Goal: Check status: Check status

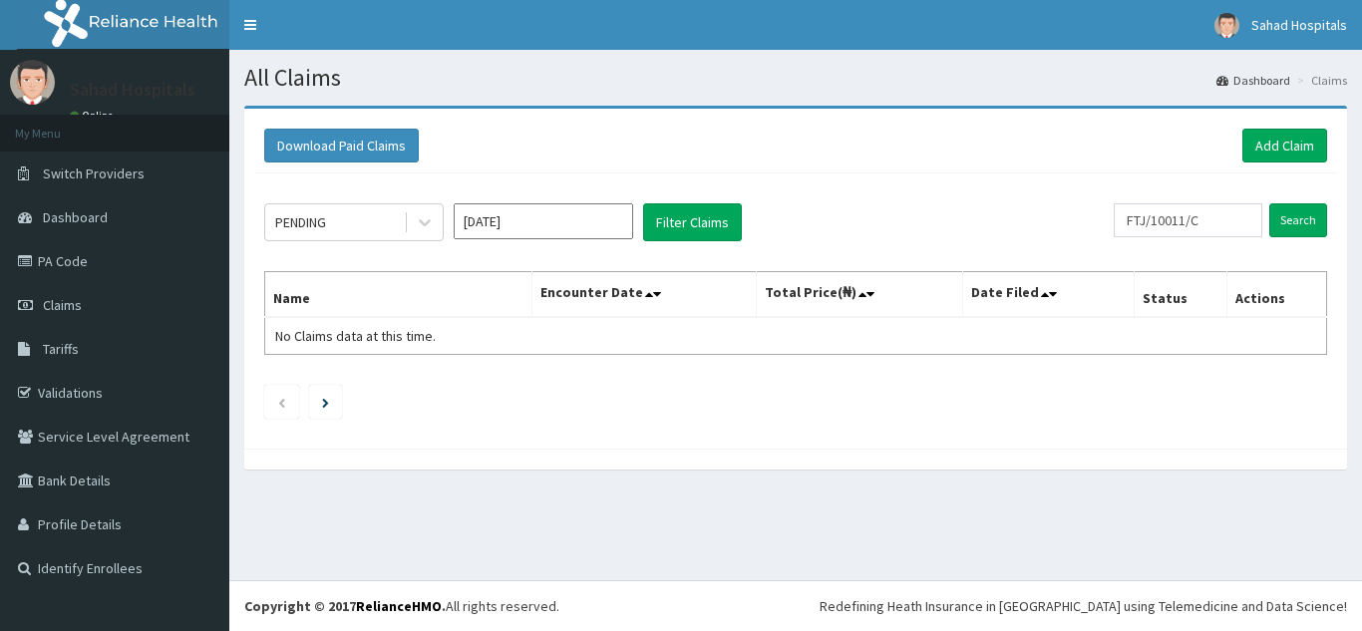
click at [564, 229] on input "Sep 2025" at bounding box center [543, 221] width 179 height 36
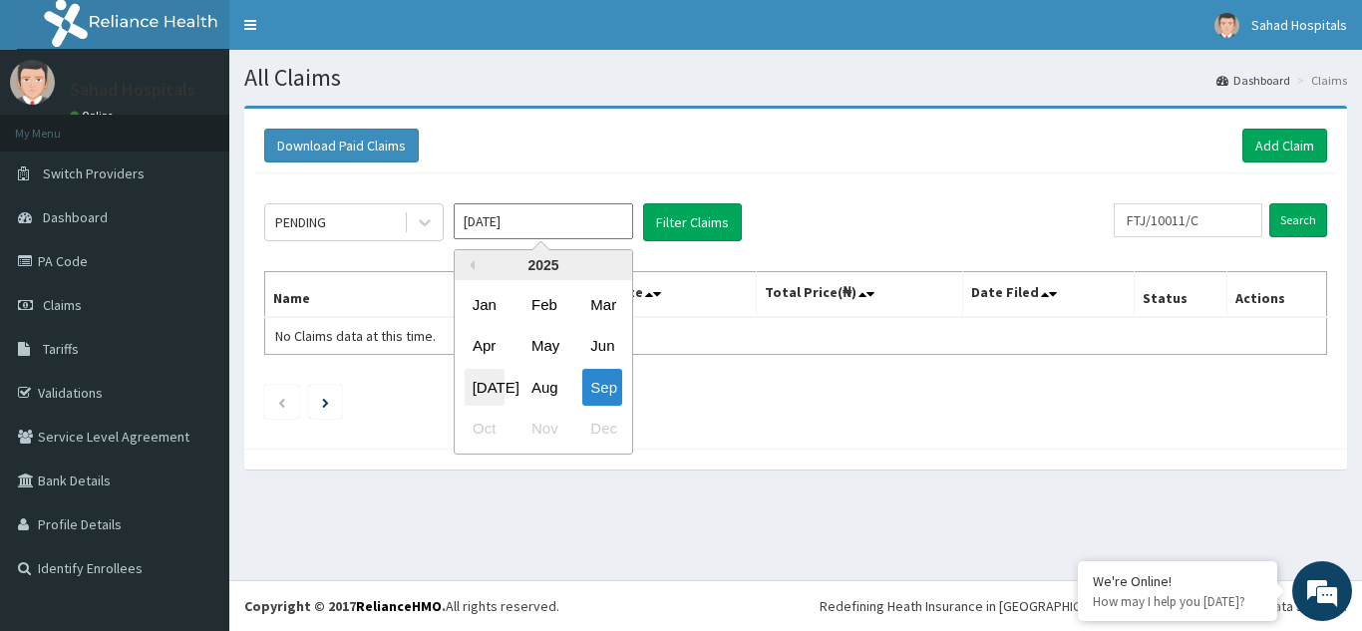
click at [497, 393] on div "Jul" at bounding box center [485, 387] width 40 height 37
type input "Jul 2025"
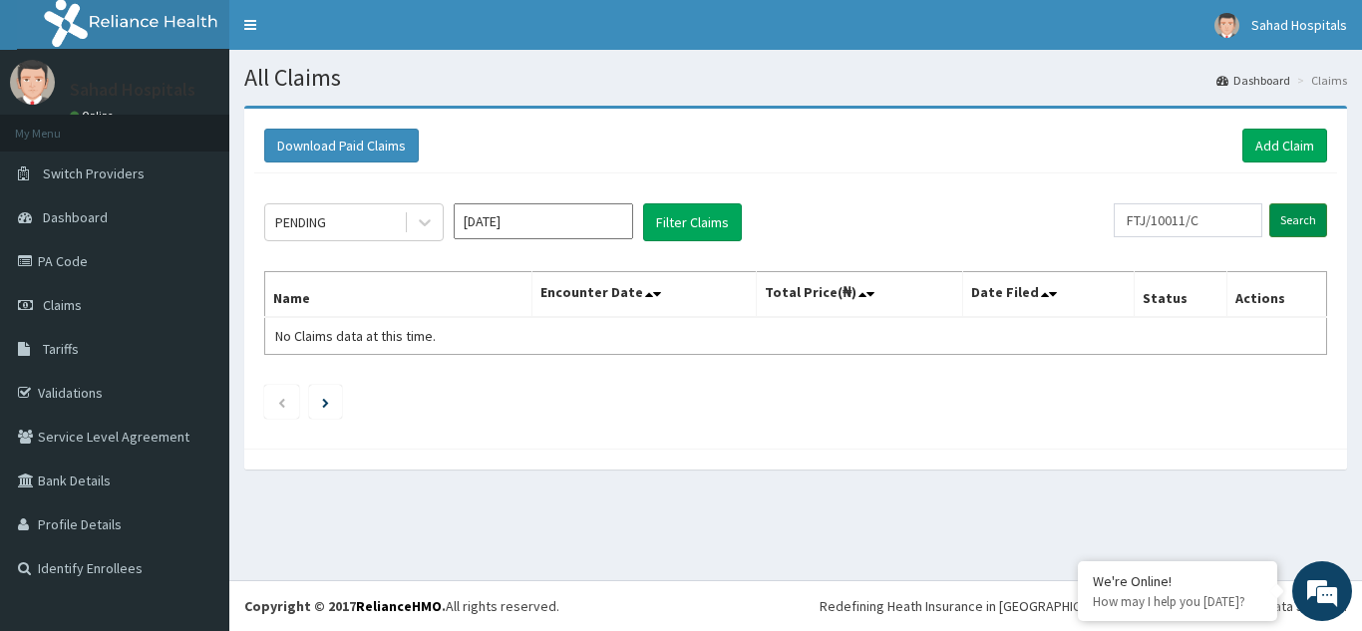
click at [1292, 220] on input "Search" at bounding box center [1298, 220] width 58 height 34
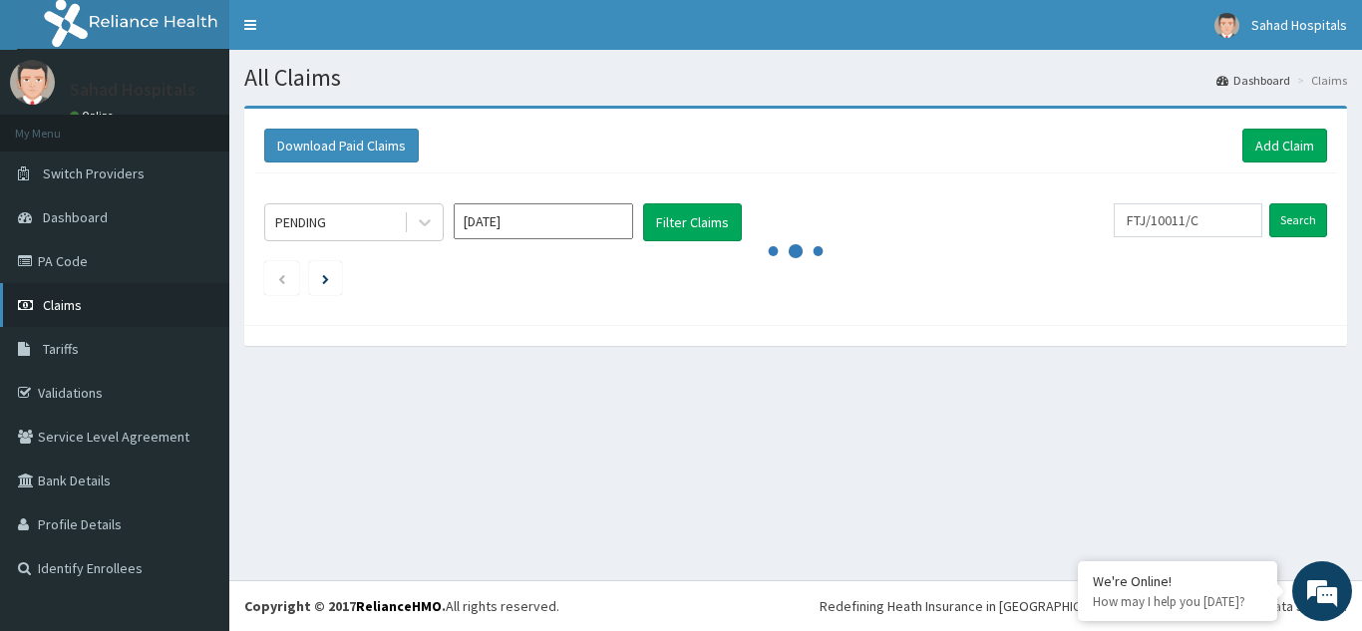
click at [66, 299] on span "Claims" at bounding box center [62, 305] width 39 height 18
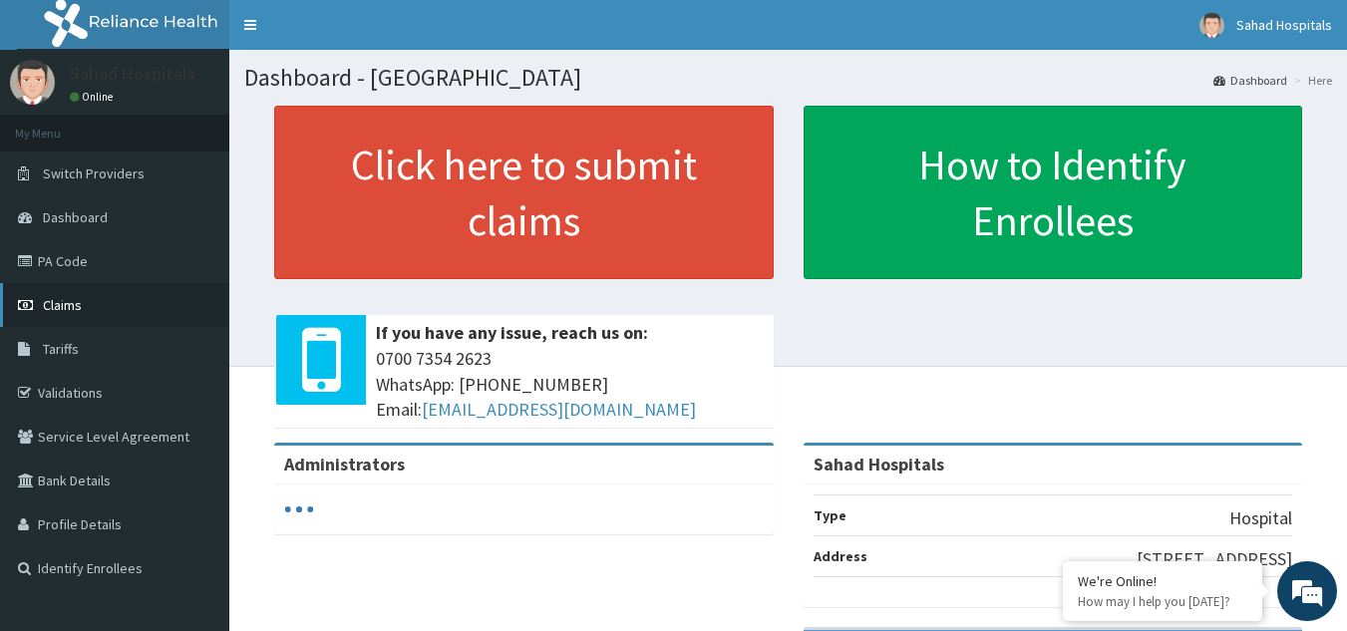
click at [71, 315] on link "Claims" at bounding box center [114, 305] width 229 height 44
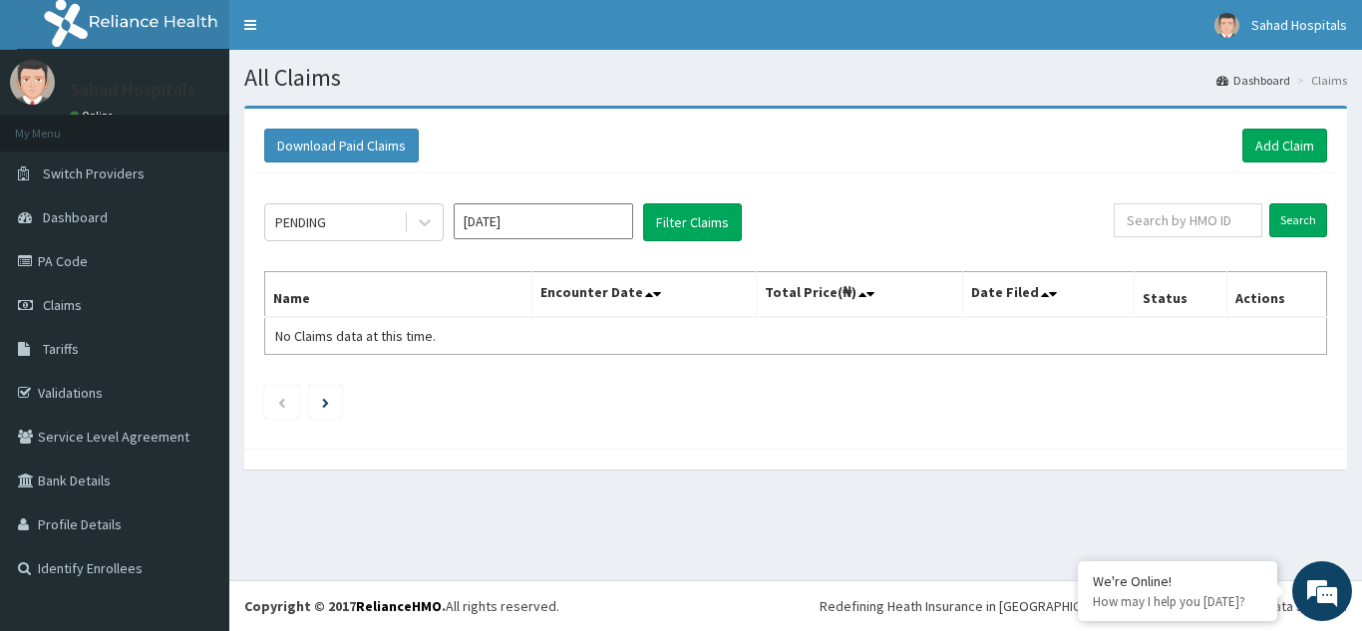
click at [586, 210] on input "[DATE]" at bounding box center [543, 221] width 179 height 36
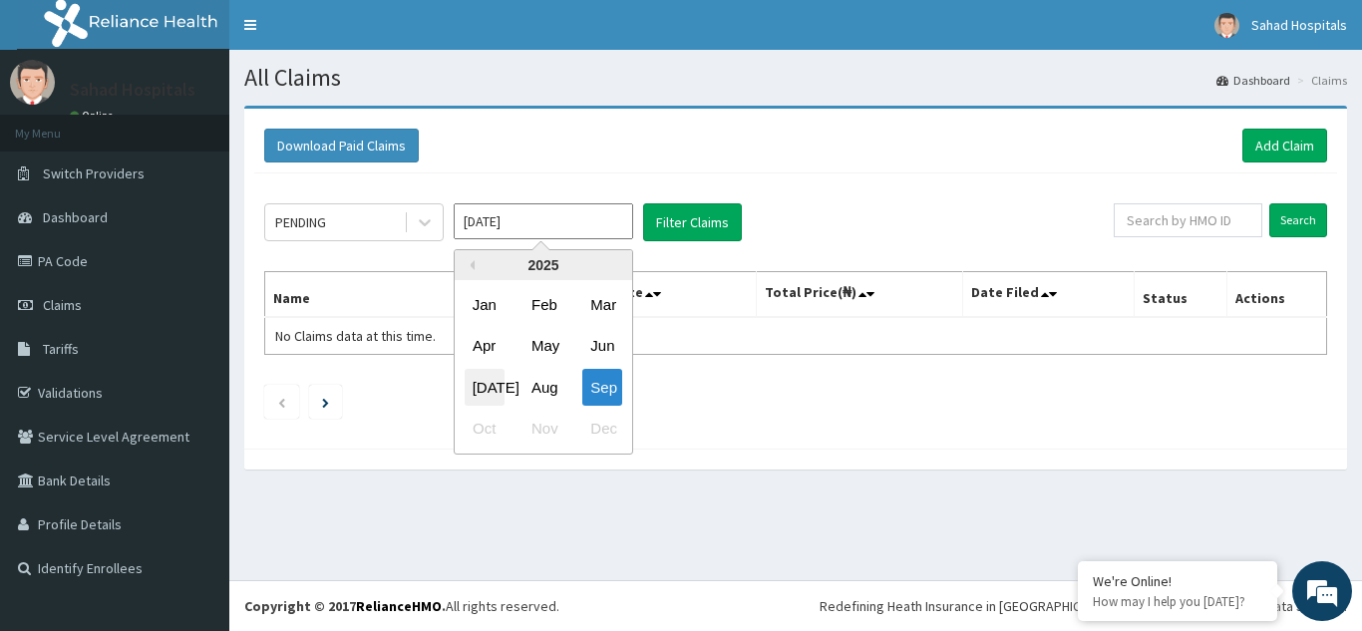
click at [480, 396] on div "Jul" at bounding box center [485, 387] width 40 height 37
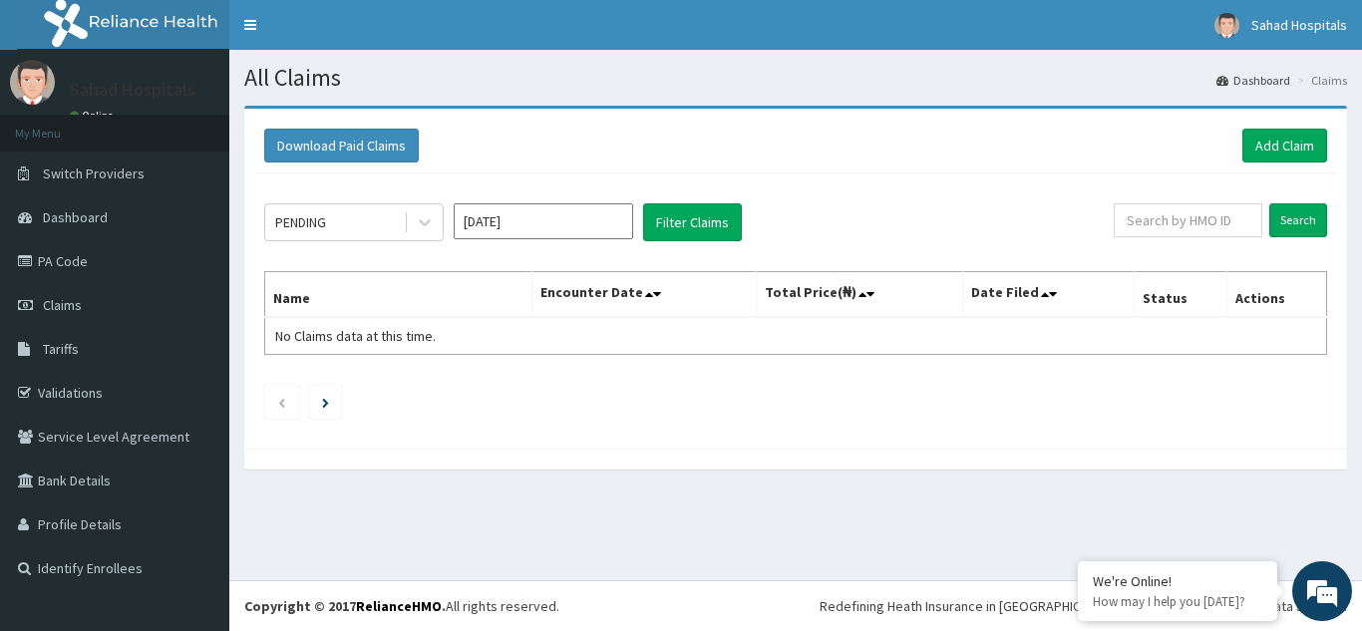
type input "Jul 2025"
click at [1216, 214] on input "text" at bounding box center [1187, 220] width 149 height 34
paste input "Egeonu, Chukwueloka"
type input "E"
click at [1148, 213] on input "text" at bounding box center [1187, 220] width 149 height 34
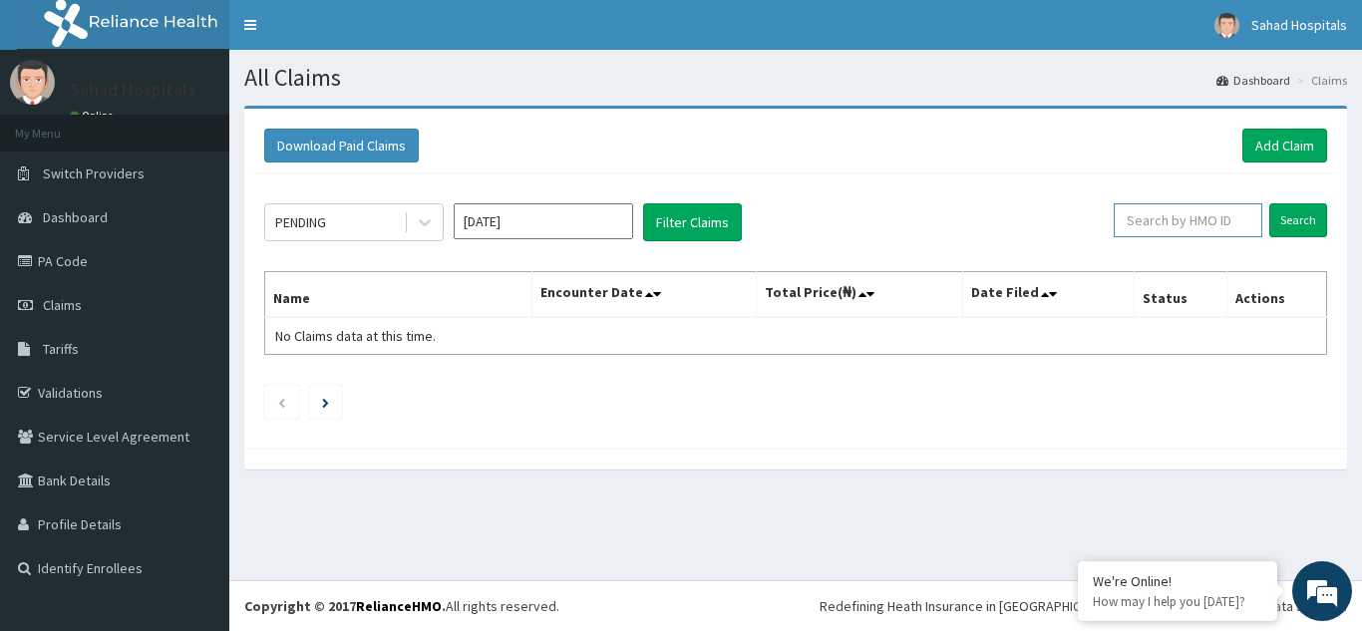
paste input "NBC/10179/D"
type input "NBC/10179/D"
click at [1297, 226] on input "Search" at bounding box center [1298, 220] width 58 height 34
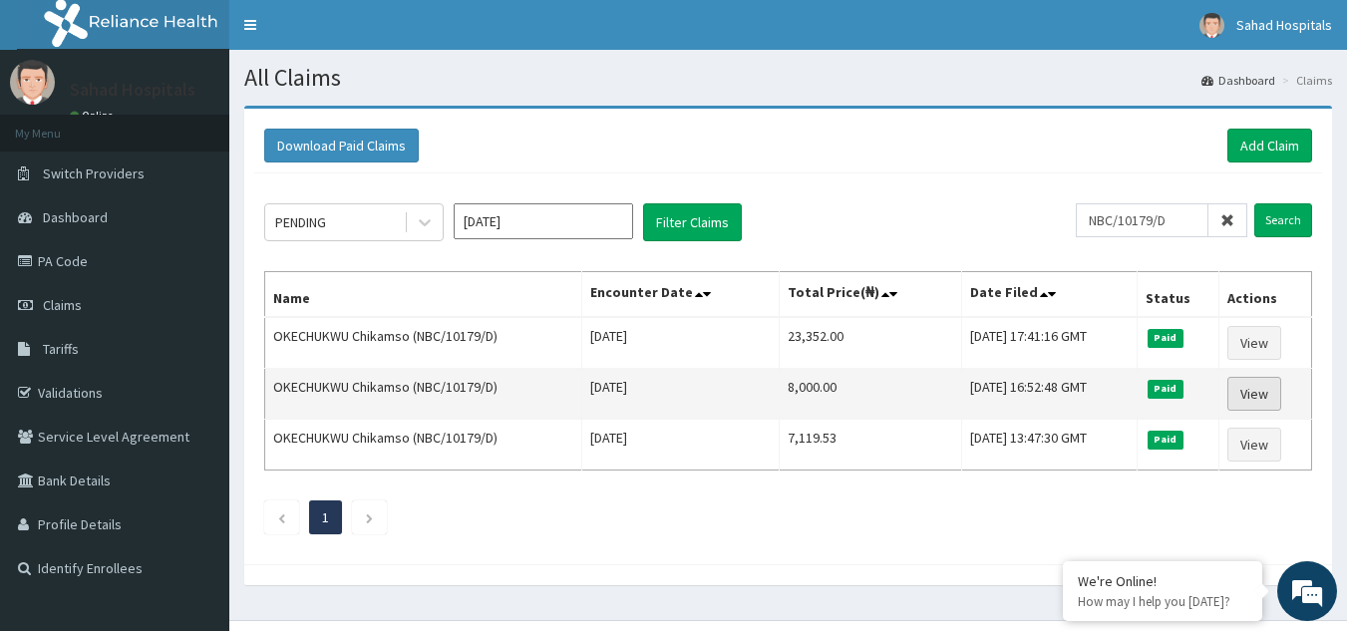
click at [1255, 398] on link "View" at bounding box center [1254, 394] width 54 height 34
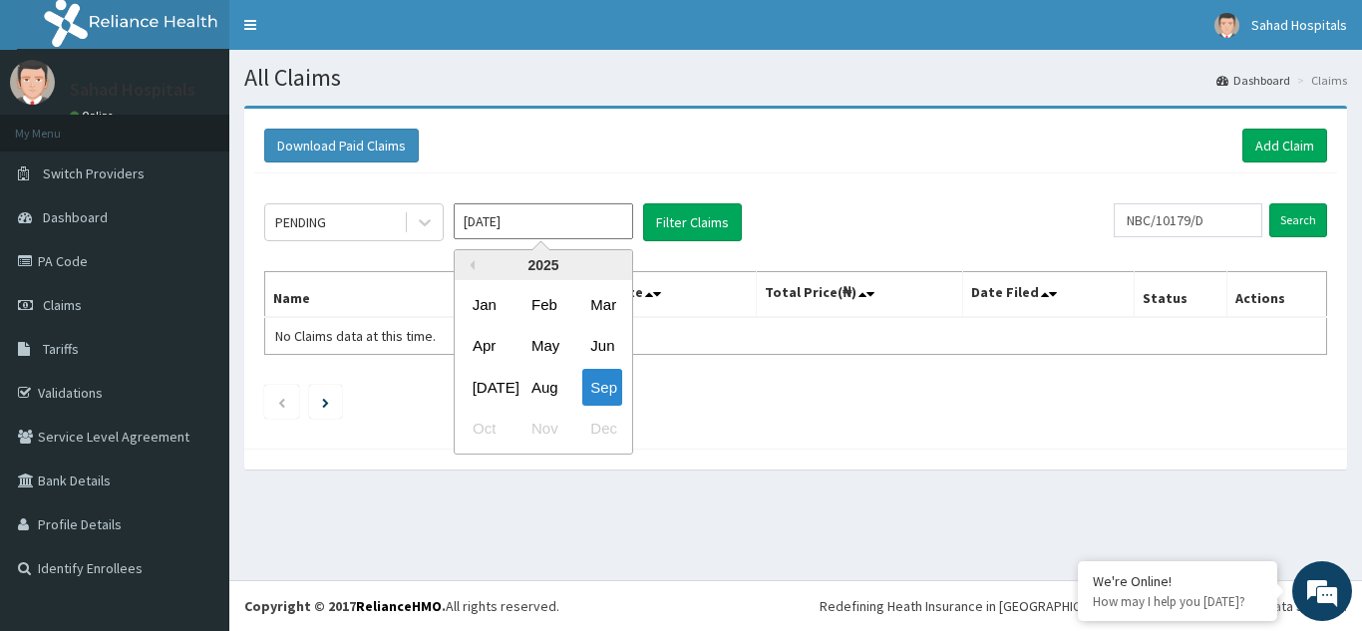
click at [535, 227] on input "[DATE]" at bounding box center [543, 221] width 179 height 36
click at [491, 381] on div "[DATE]" at bounding box center [485, 387] width 40 height 37
type input "[DATE]"
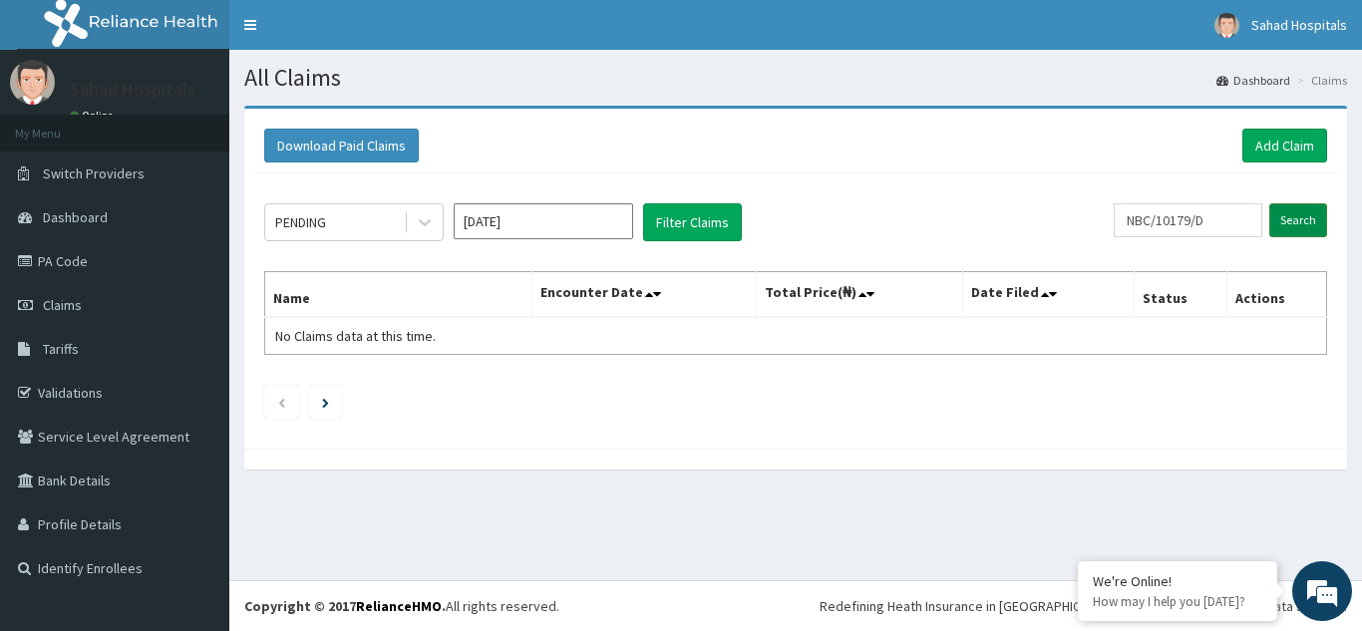
click at [1295, 213] on input "Search" at bounding box center [1298, 220] width 58 height 34
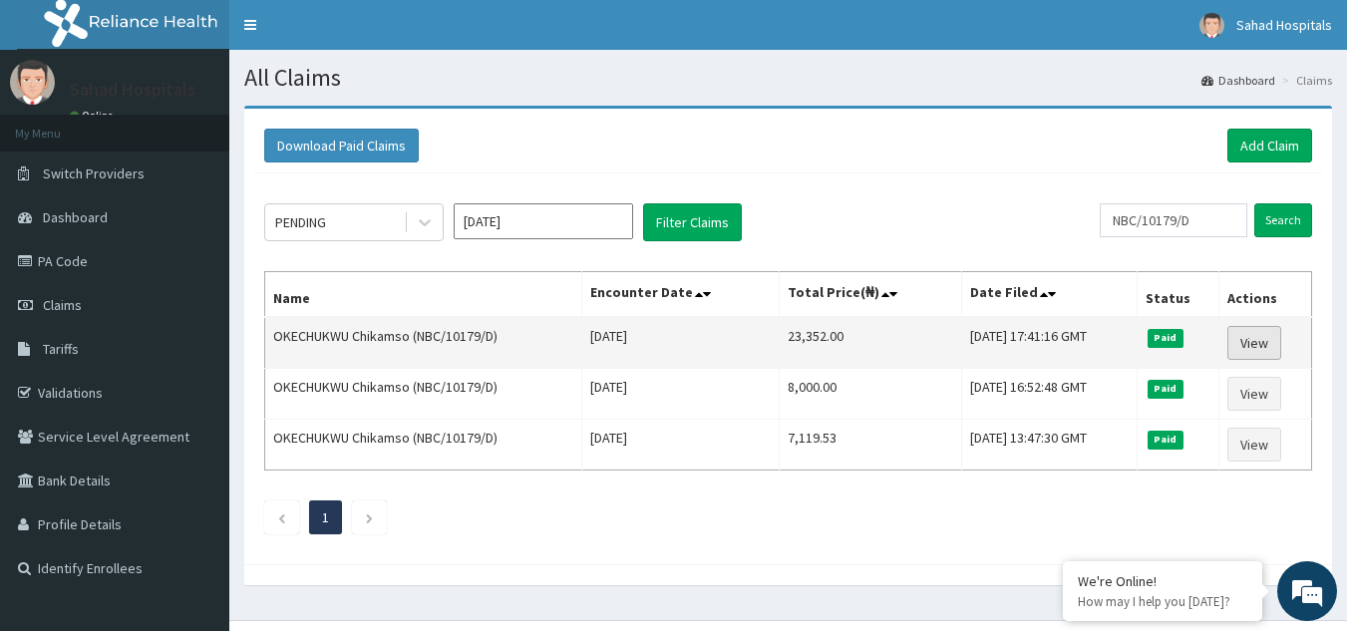
click at [1254, 339] on link "View" at bounding box center [1254, 343] width 54 height 34
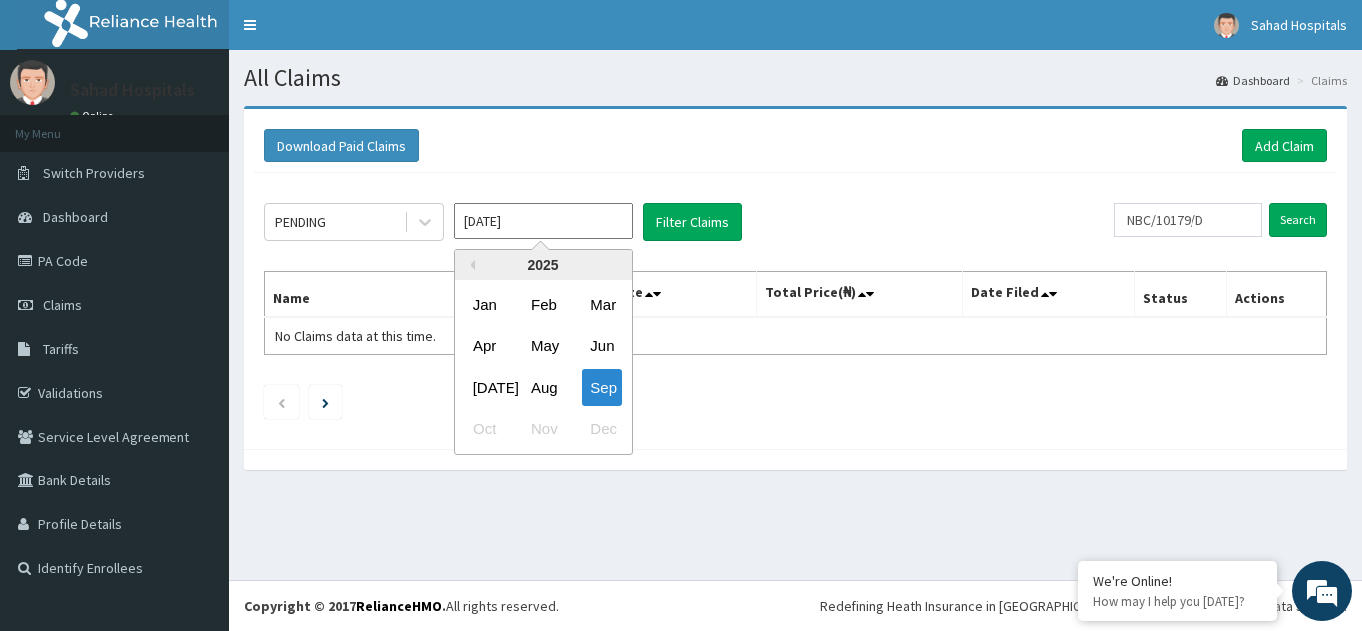
click at [514, 217] on input "Sep 2025" at bounding box center [543, 221] width 179 height 36
click at [484, 390] on div "[DATE]" at bounding box center [485, 387] width 40 height 37
type input "Jul 2025"
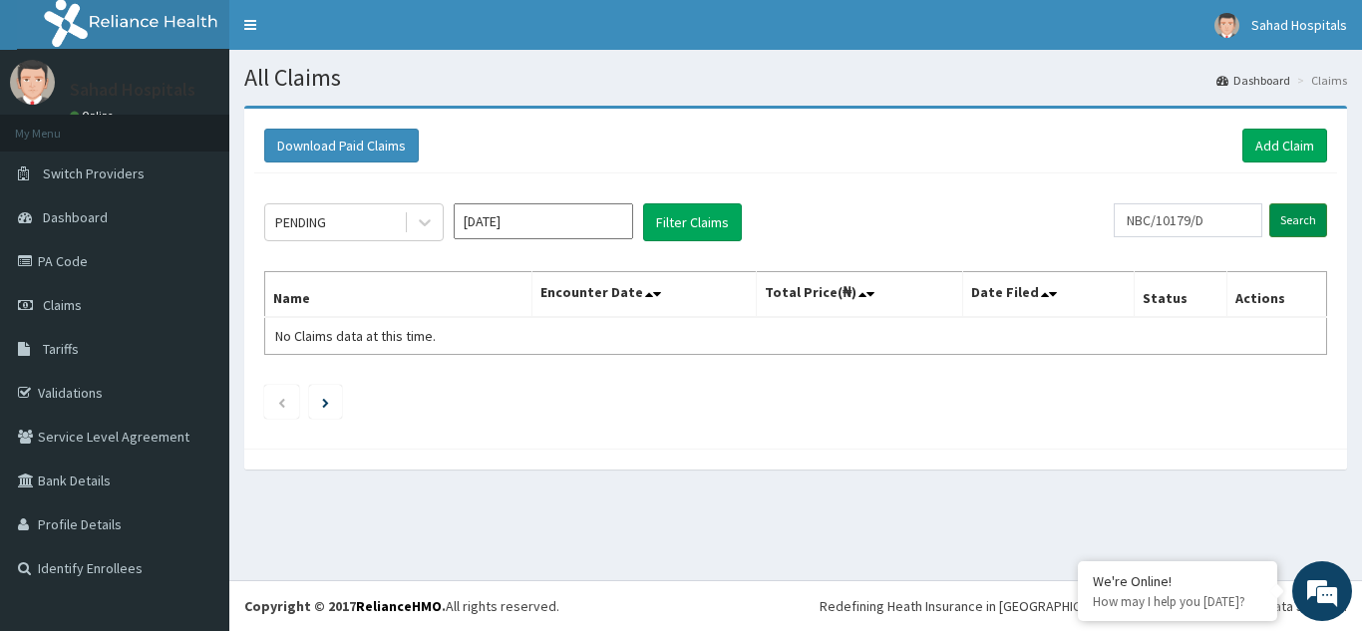
click at [1283, 218] on input "Search" at bounding box center [1298, 220] width 58 height 34
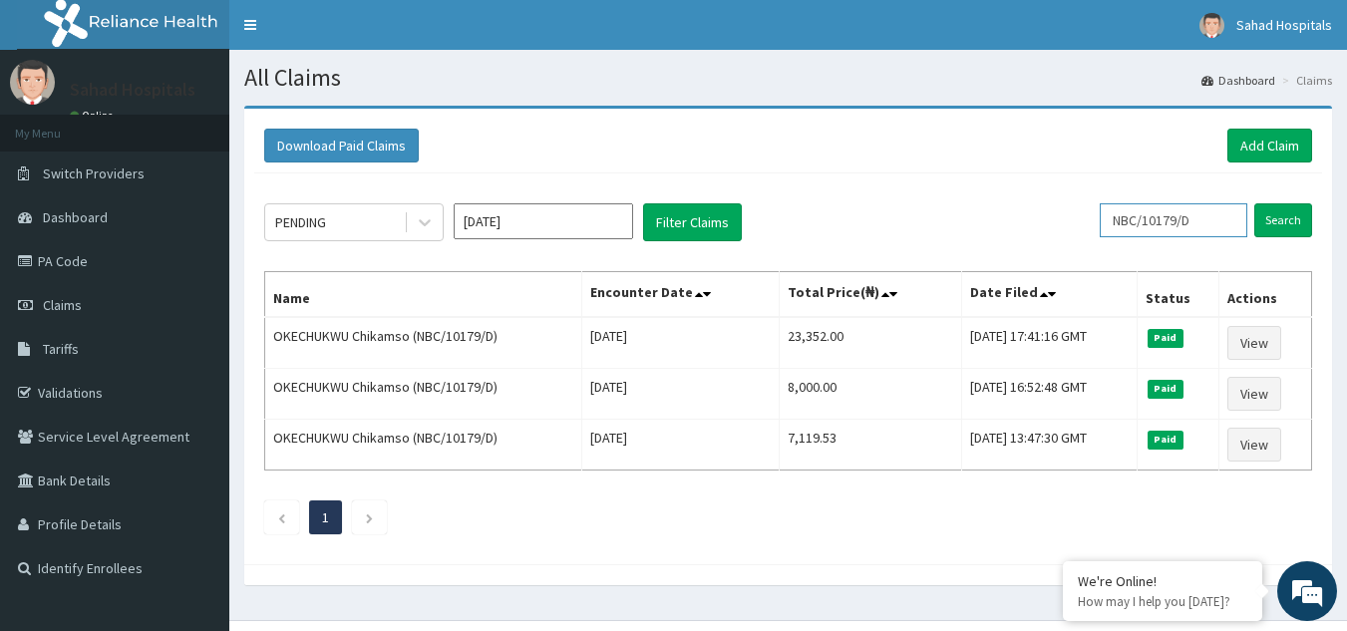
click at [1214, 216] on input "NBC/10179/D" at bounding box center [1173, 220] width 148 height 34
type input "N"
paste input "TKC/10011/B"
type input "TKC/10011/B"
click at [1272, 214] on input "Search" at bounding box center [1283, 220] width 58 height 34
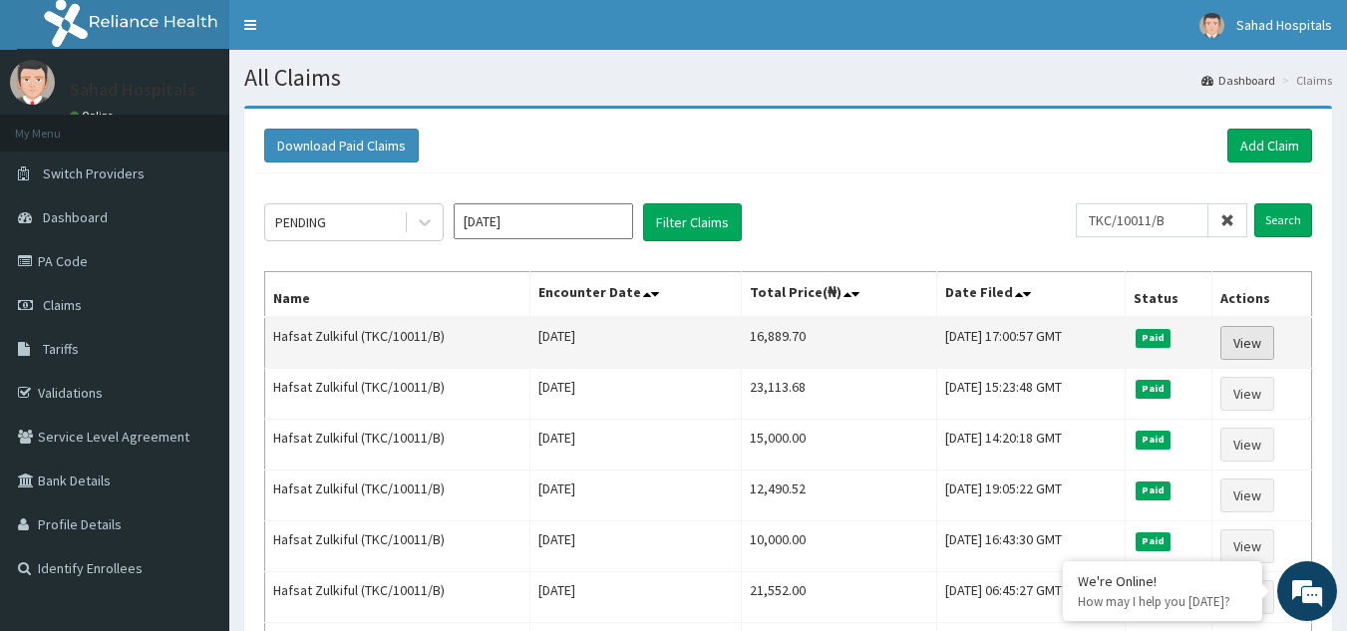
click at [1233, 337] on link "View" at bounding box center [1247, 343] width 54 height 34
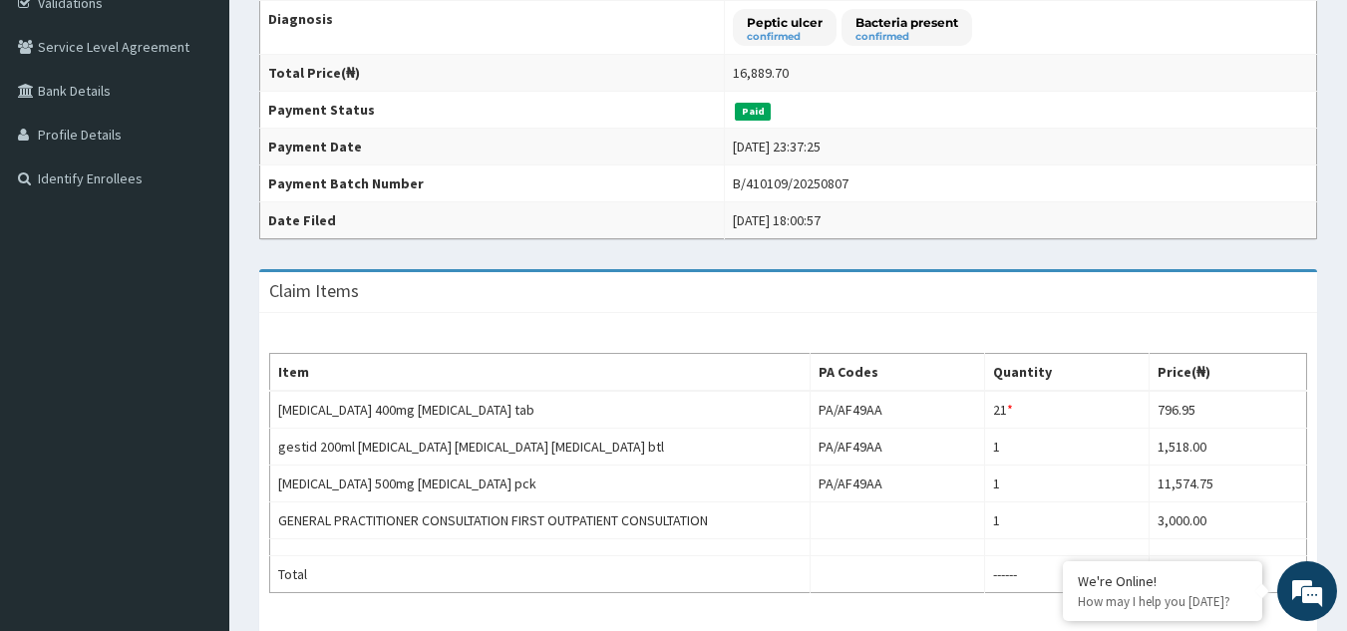
scroll to position [478, 0]
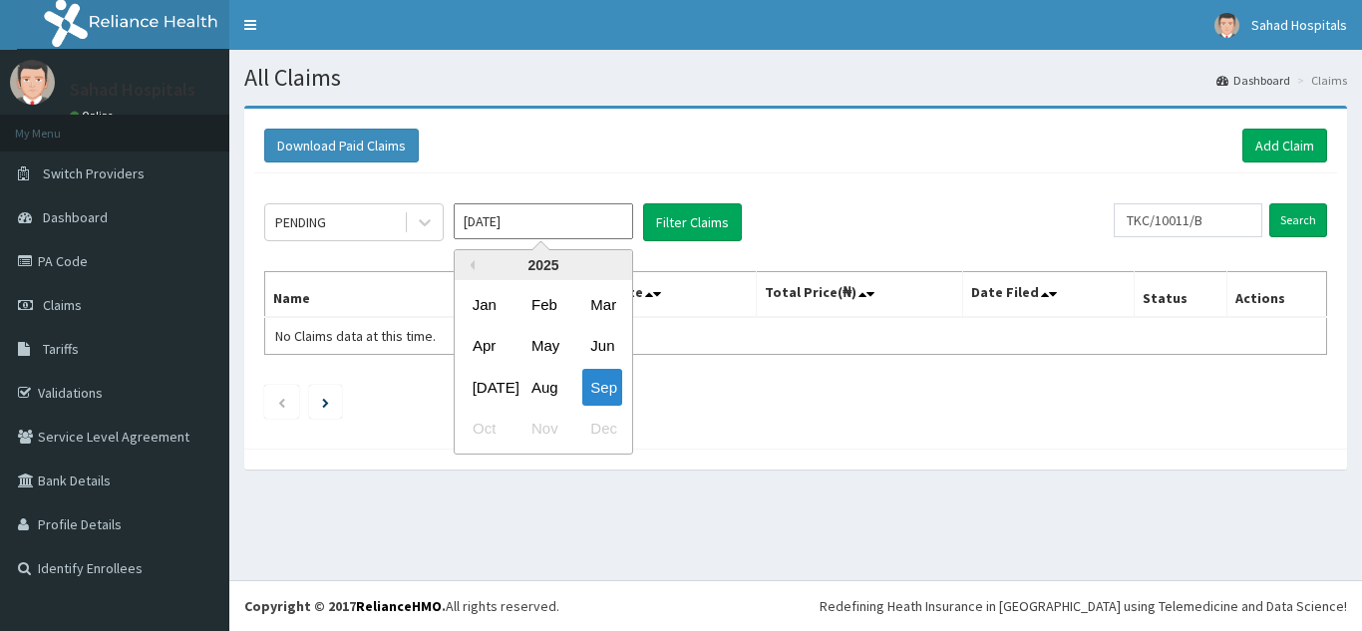
click at [537, 213] on input "[DATE]" at bounding box center [543, 221] width 179 height 36
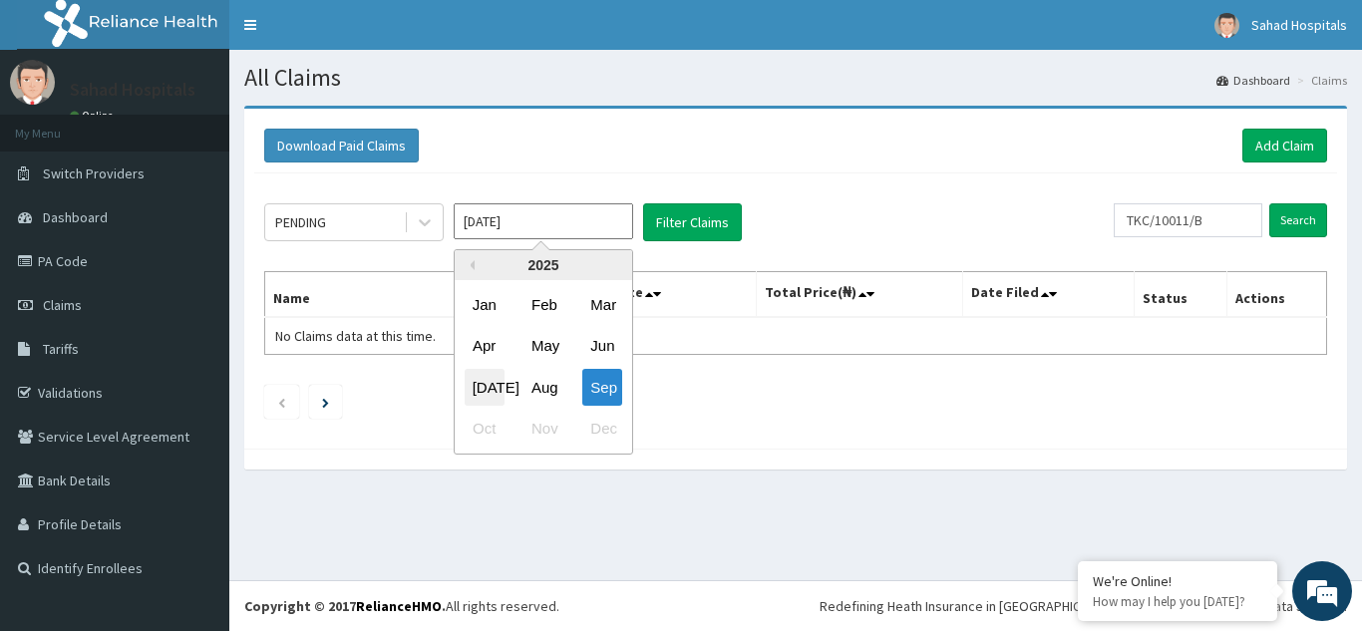
click at [479, 389] on div "[DATE]" at bounding box center [485, 387] width 40 height 37
type input "[DATE]"
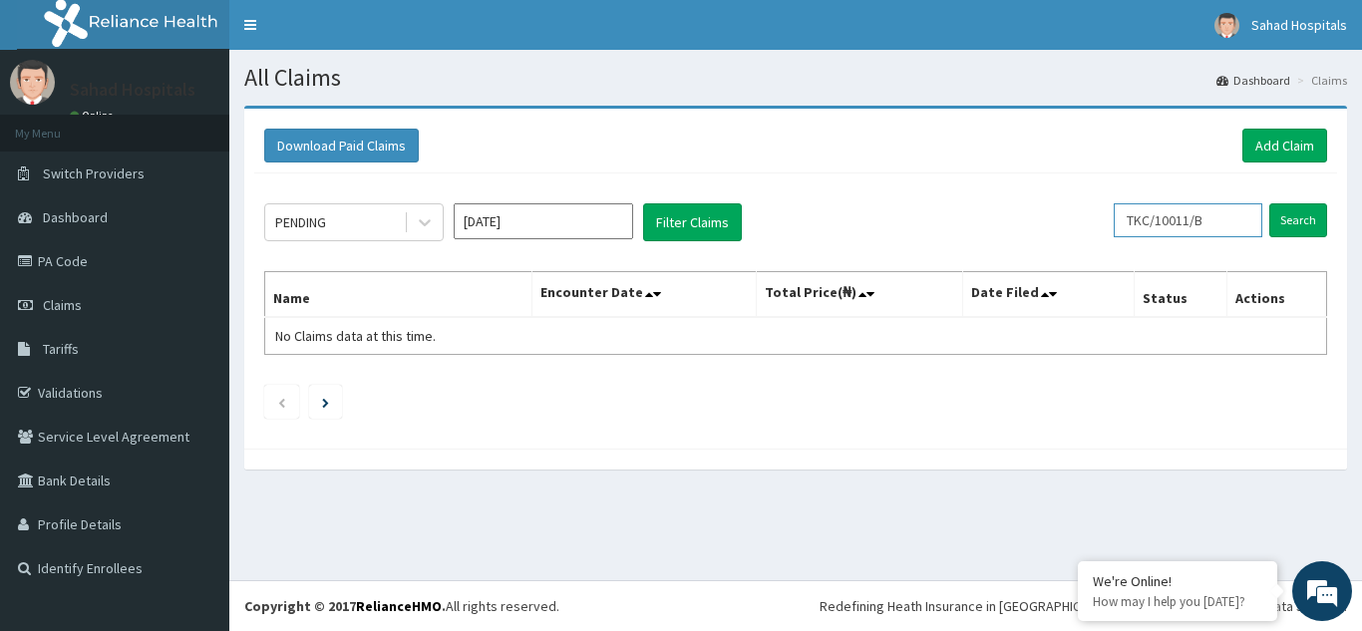
click at [1217, 219] on input "TKC/10011/B" at bounding box center [1187, 220] width 149 height 34
type input "T"
paste input "RET/43786/A"
type input "RET/43786/A"
click at [1304, 218] on input "Search" at bounding box center [1298, 220] width 58 height 34
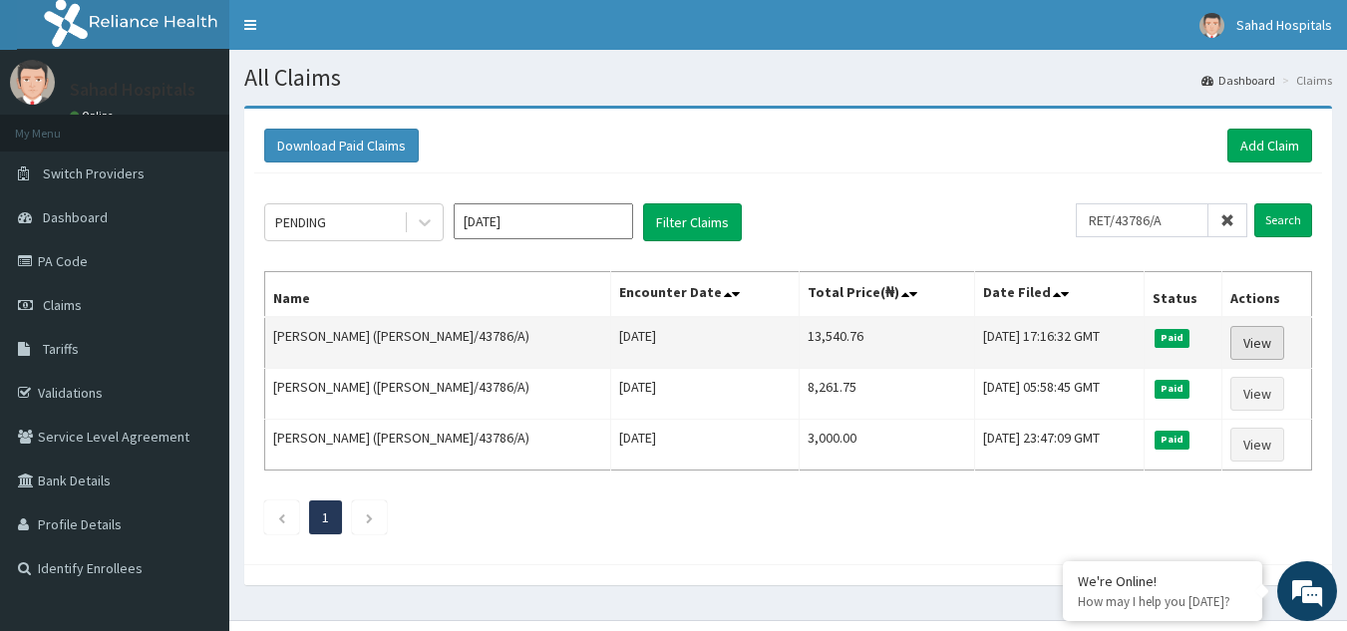
click at [1257, 341] on link "View" at bounding box center [1257, 343] width 54 height 34
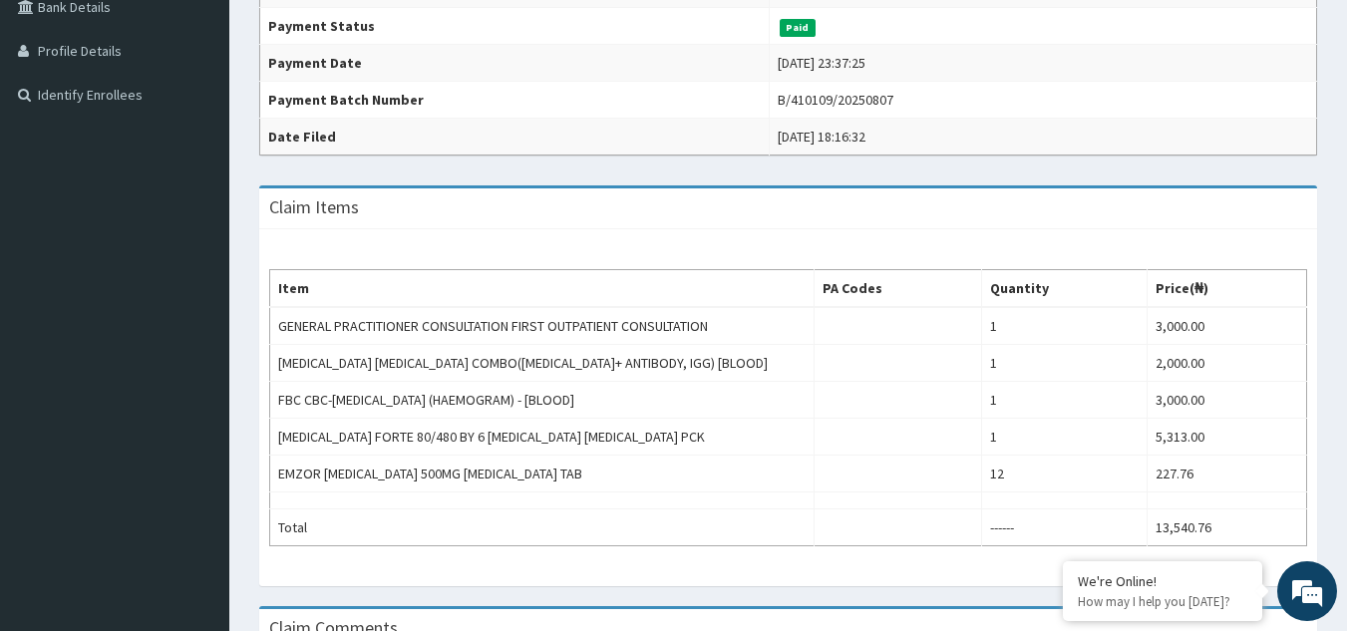
scroll to position [478, 0]
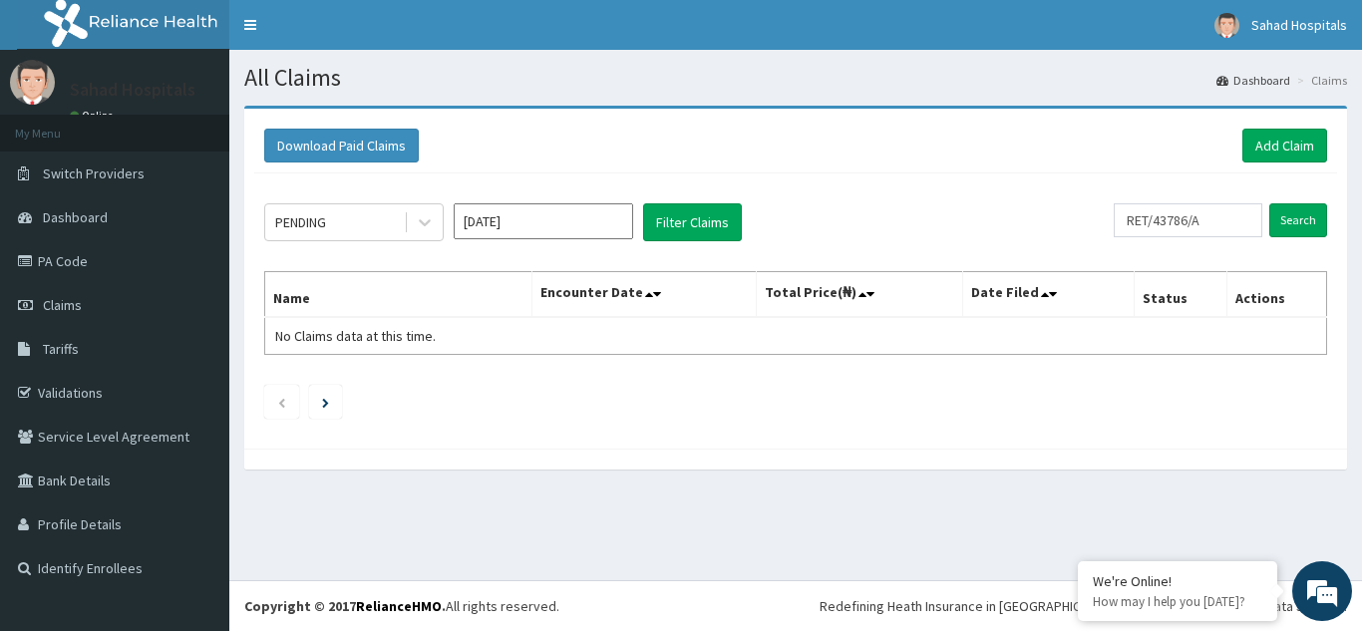
click at [550, 221] on input "Sep 2025" at bounding box center [543, 221] width 179 height 36
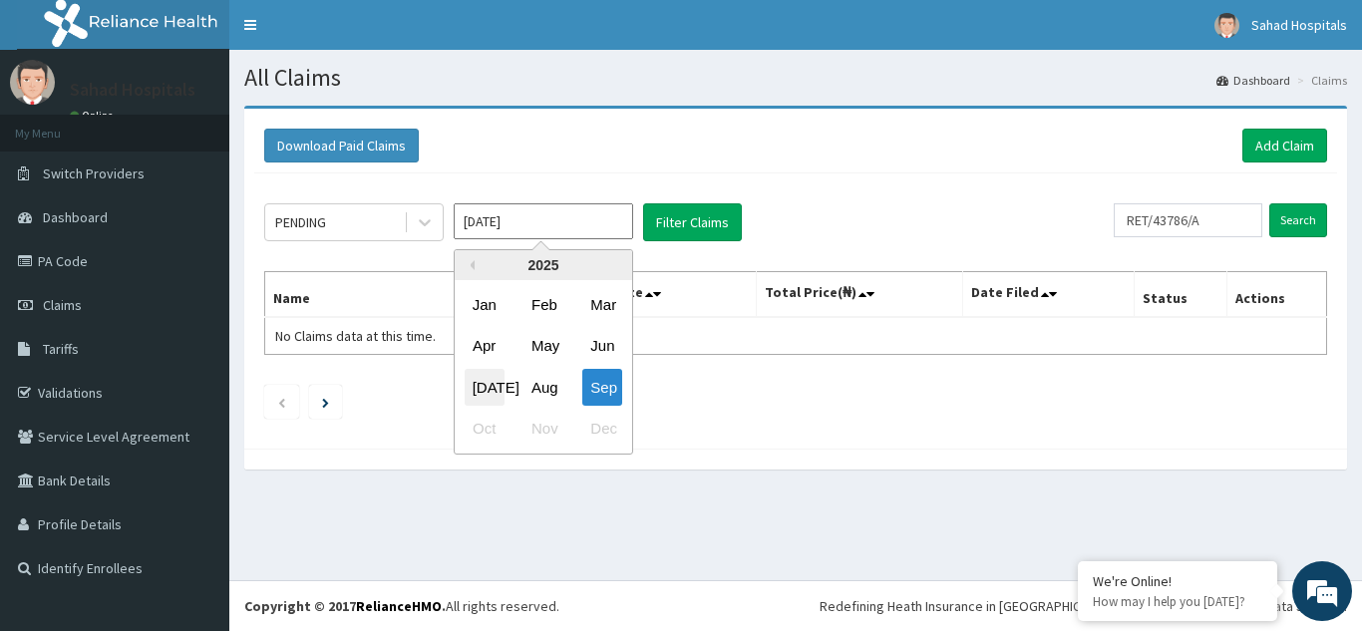
click at [489, 384] on div "Jul" at bounding box center [485, 387] width 40 height 37
type input "Jul 2025"
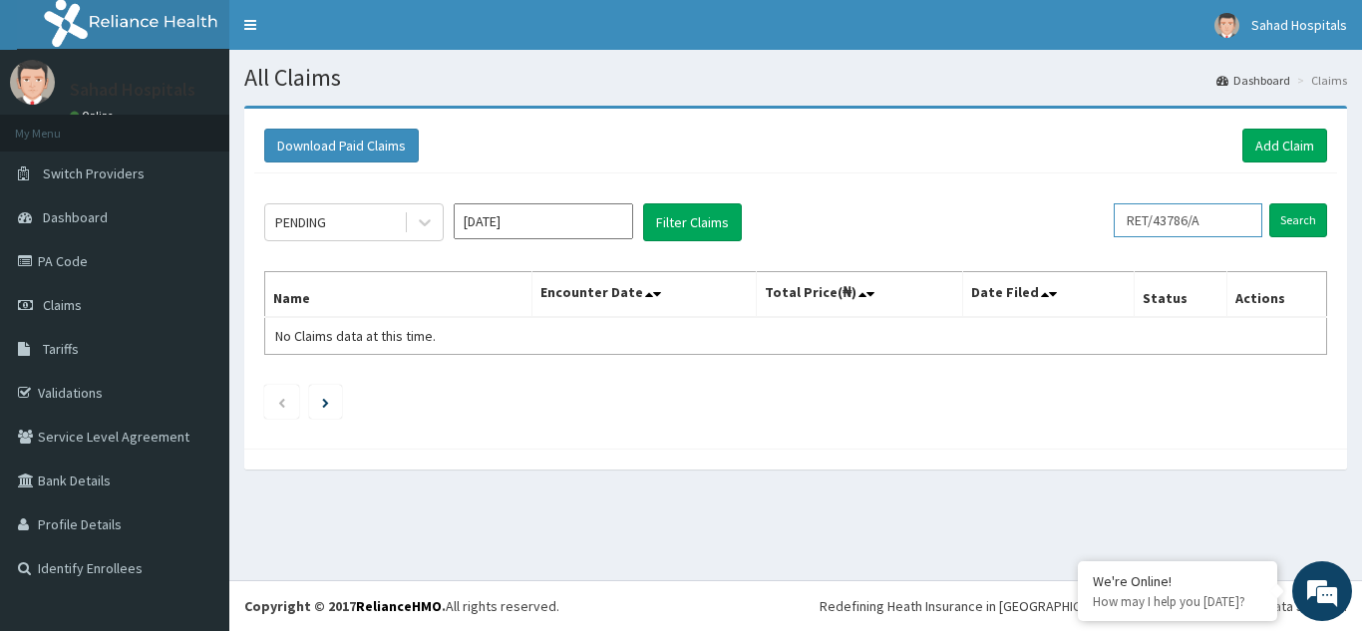
click at [1215, 216] on input "RET/43786/A" at bounding box center [1187, 220] width 149 height 34
type input "R"
paste input "TDN/10042/A"
type input "TDN/10042/A"
click at [1285, 224] on input "Search" at bounding box center [1298, 220] width 58 height 34
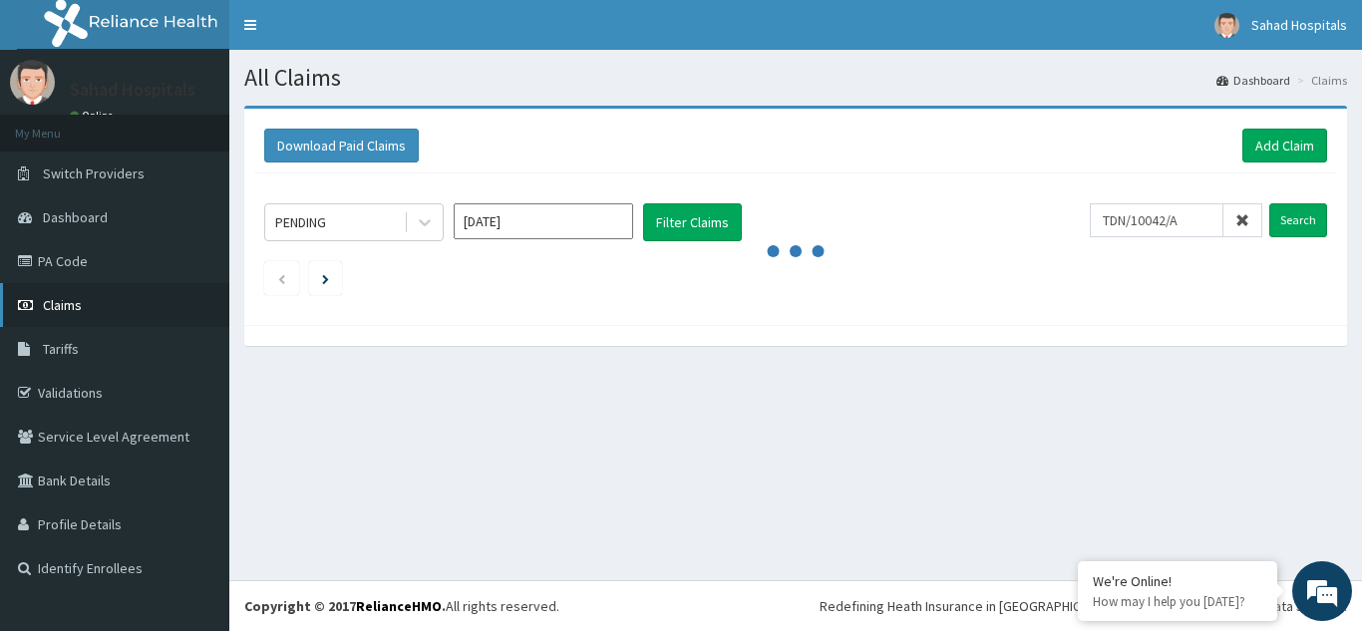
click at [76, 303] on span "Claims" at bounding box center [62, 305] width 39 height 18
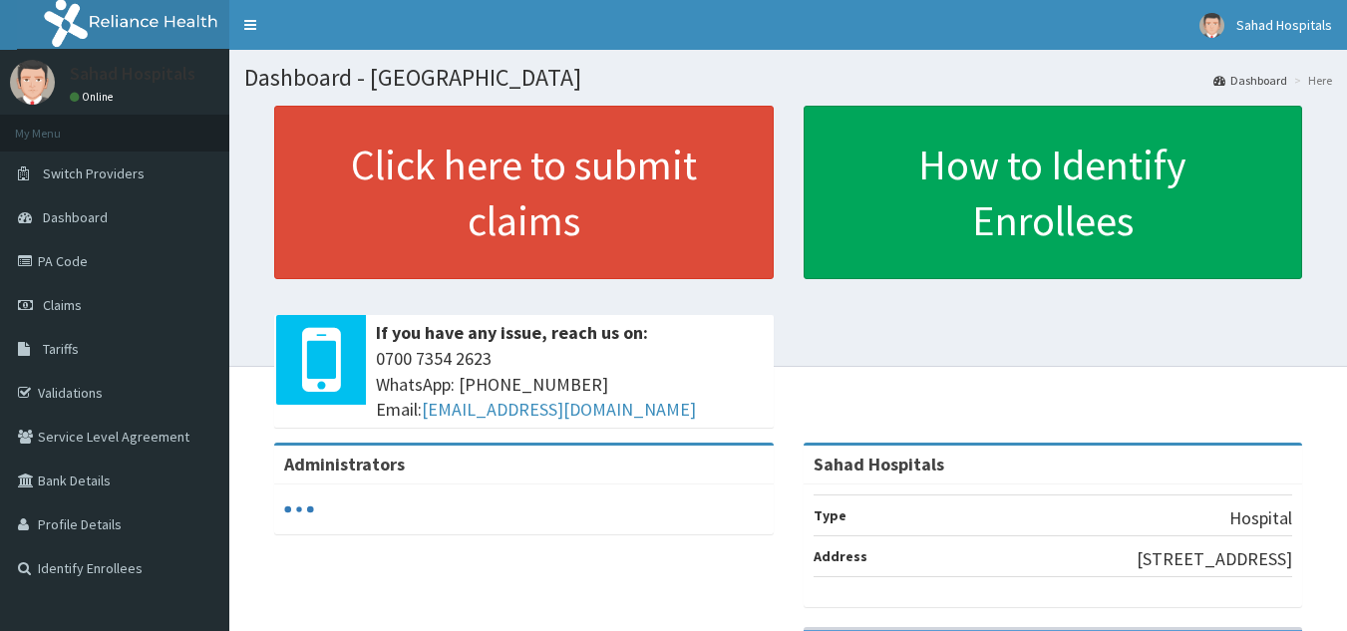
click at [73, 305] on span "Claims" at bounding box center [62, 305] width 39 height 18
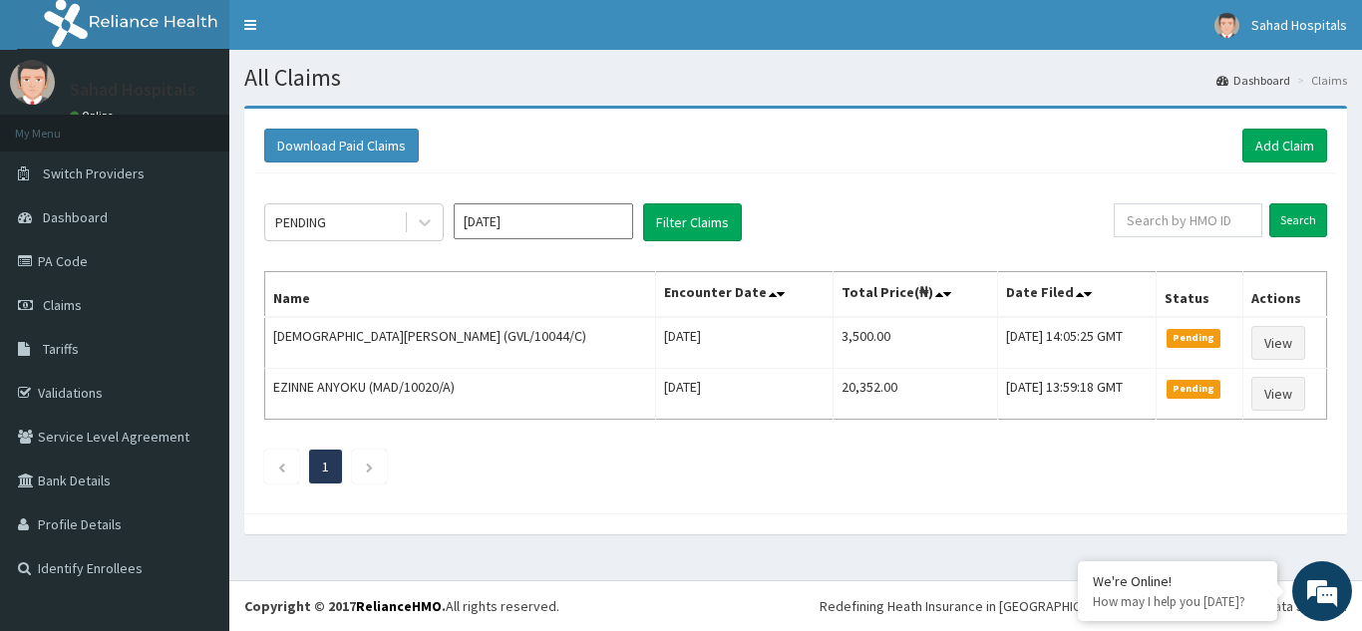
click at [572, 221] on input "[DATE]" at bounding box center [543, 221] width 179 height 36
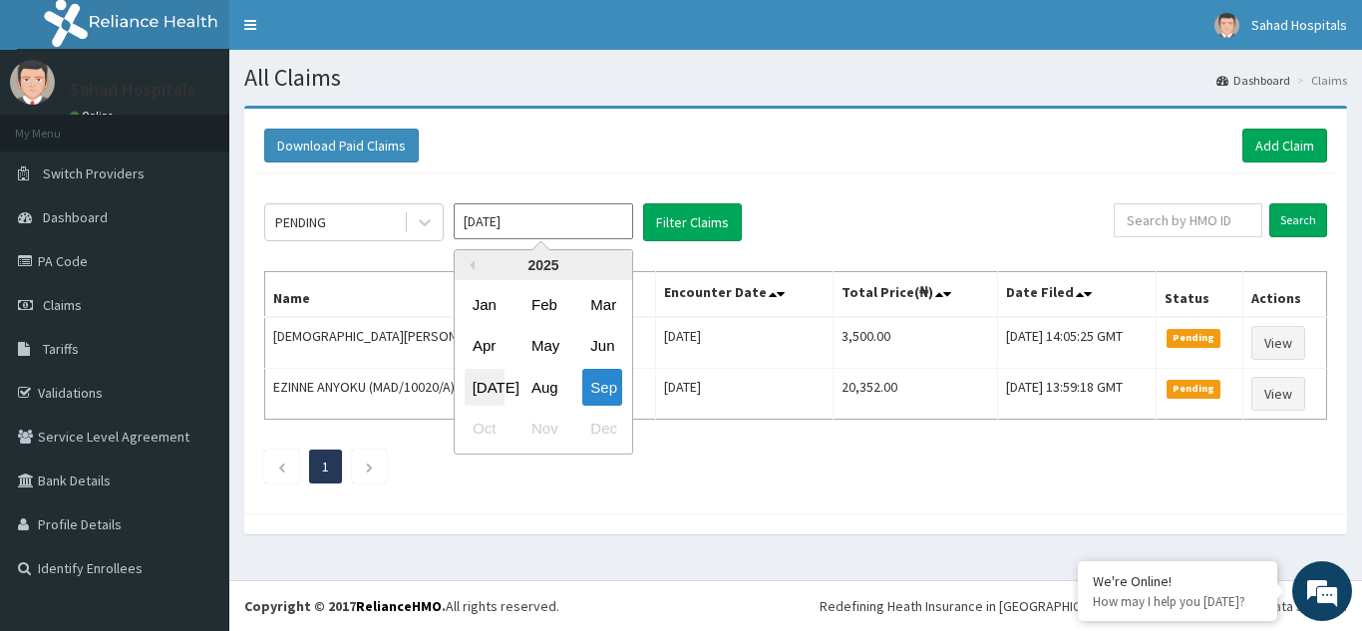
click at [489, 390] on div "[DATE]" at bounding box center [485, 387] width 40 height 37
type input "[DATE]"
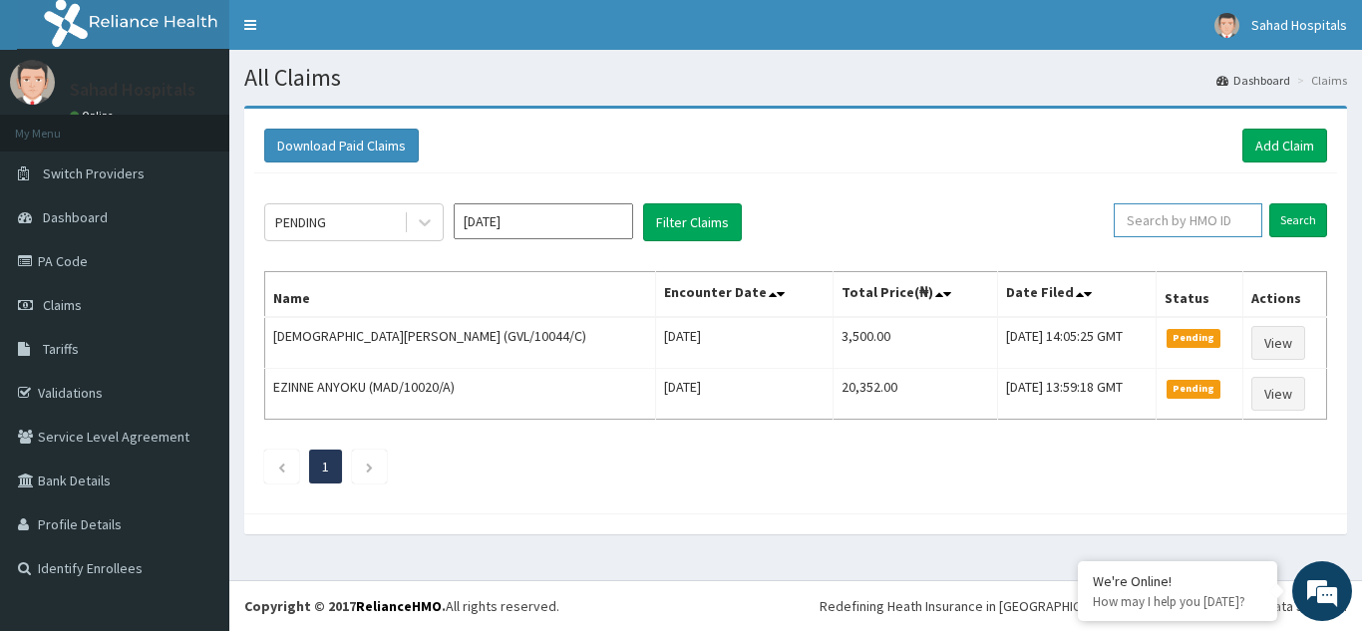
click at [1222, 218] on input "text" at bounding box center [1187, 220] width 149 height 34
paste input "TDN/10042/A"
type input "TDN/10042/A"
click at [1285, 216] on input "Search" at bounding box center [1298, 220] width 58 height 34
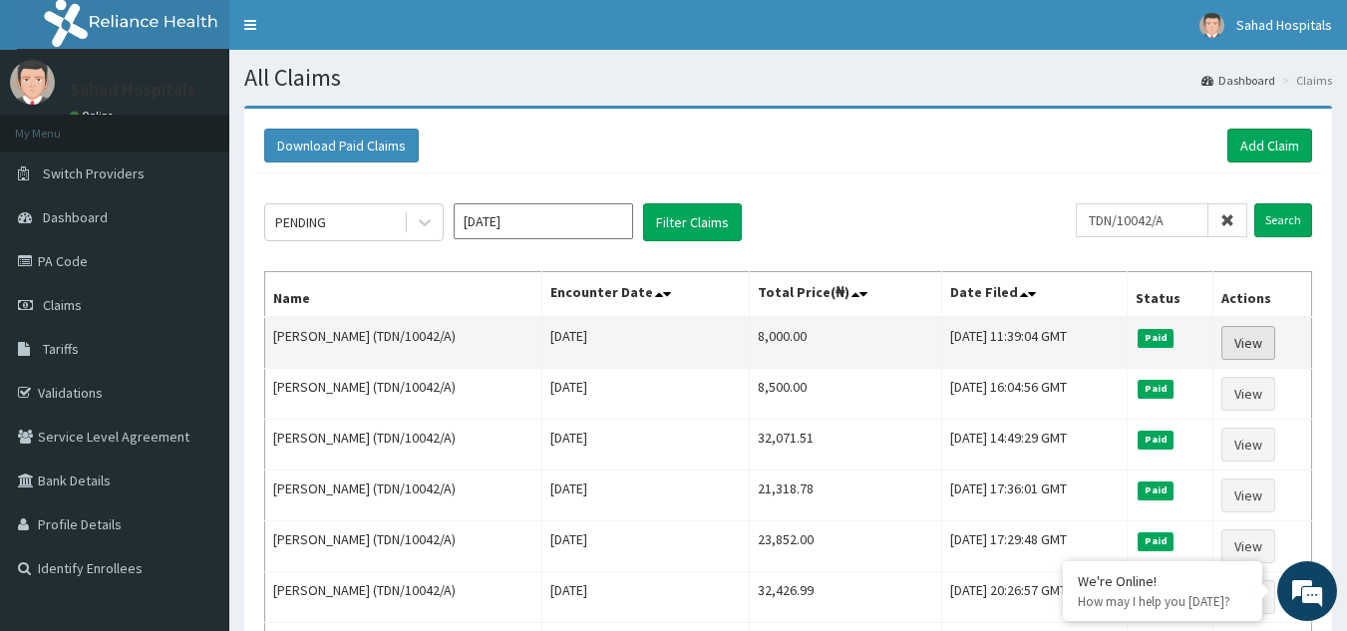
click at [1258, 341] on link "View" at bounding box center [1248, 343] width 54 height 34
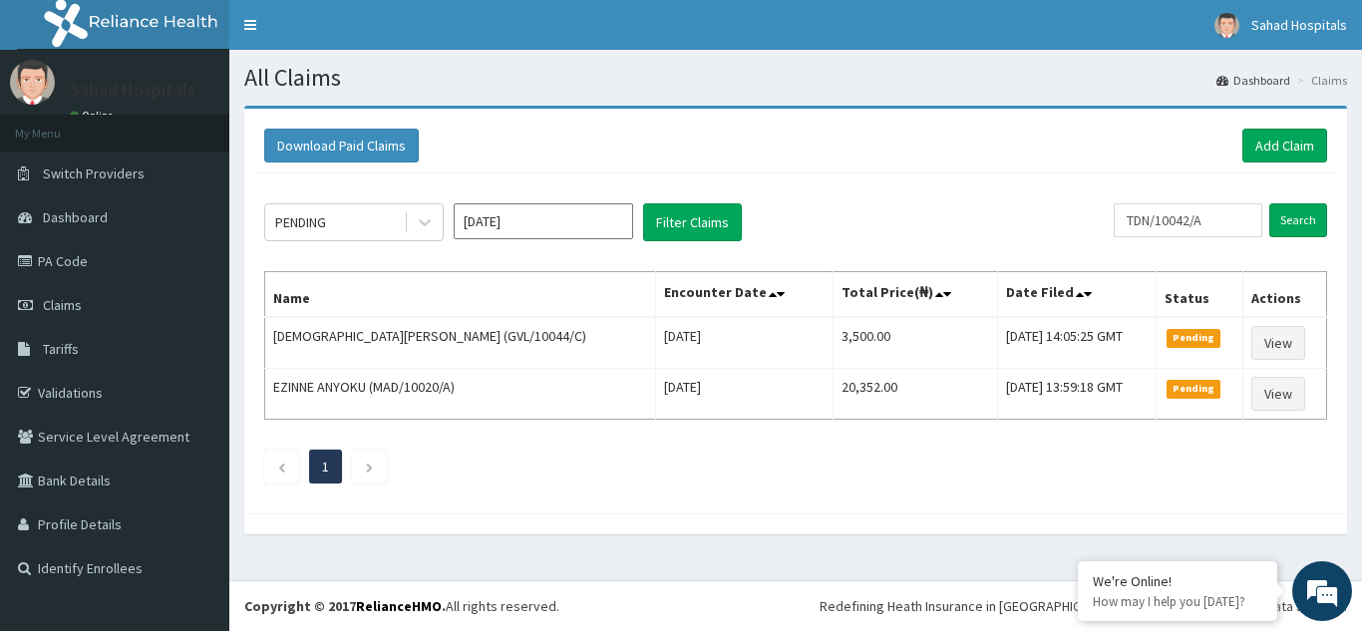
click at [577, 222] on input "[DATE]" at bounding box center [543, 221] width 179 height 36
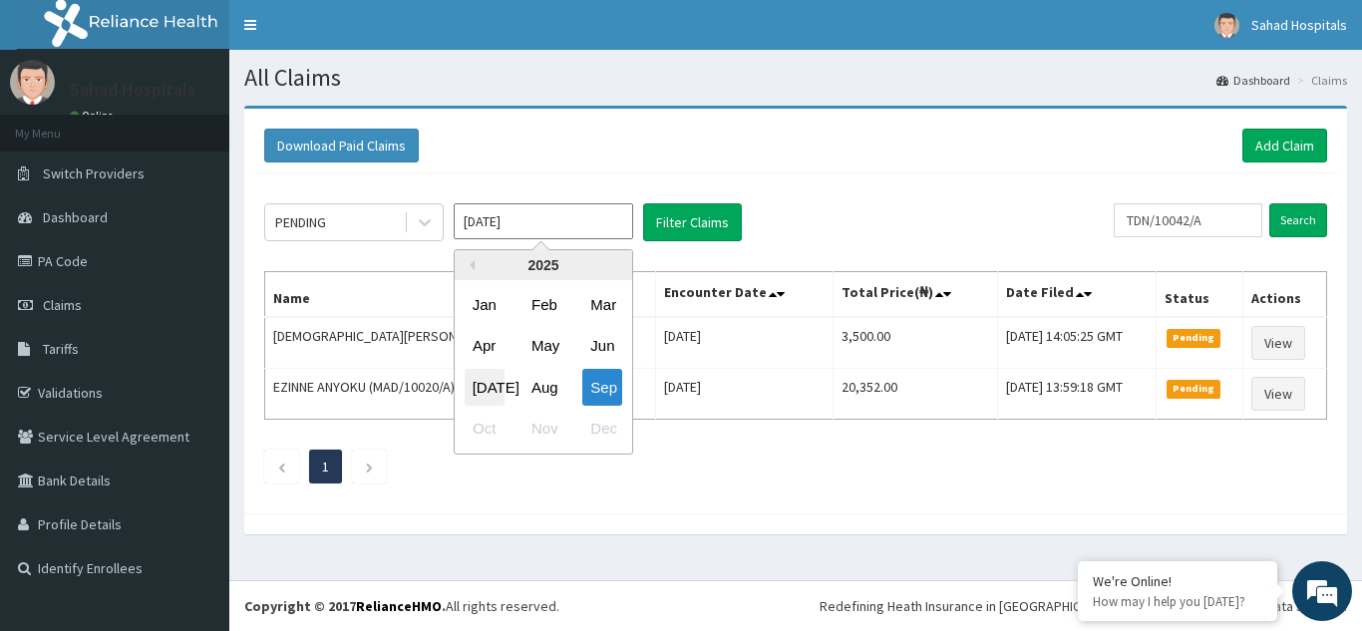
click at [493, 378] on div "[DATE]" at bounding box center [485, 387] width 40 height 37
type input "[DATE]"
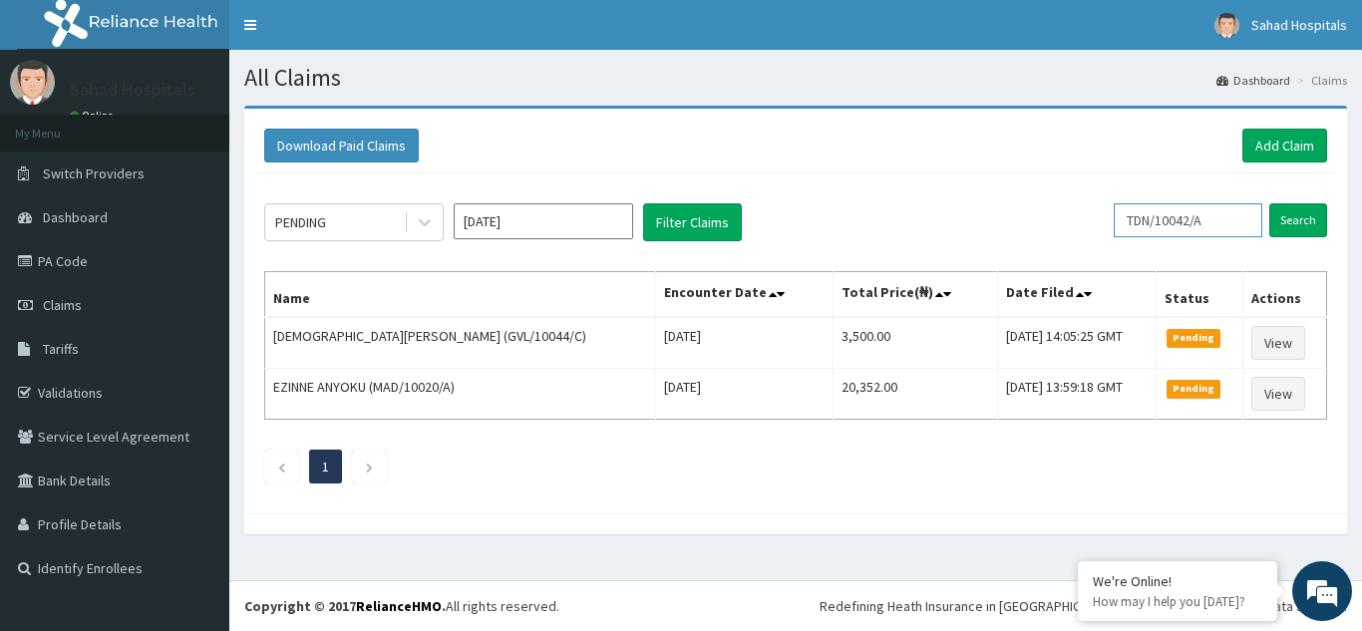
click at [1227, 215] on input "TDN/10042/A" at bounding box center [1187, 220] width 149 height 34
type input "T"
paste input "TKC/10011/B"
click at [1291, 222] on input "Search" at bounding box center [1298, 220] width 58 height 34
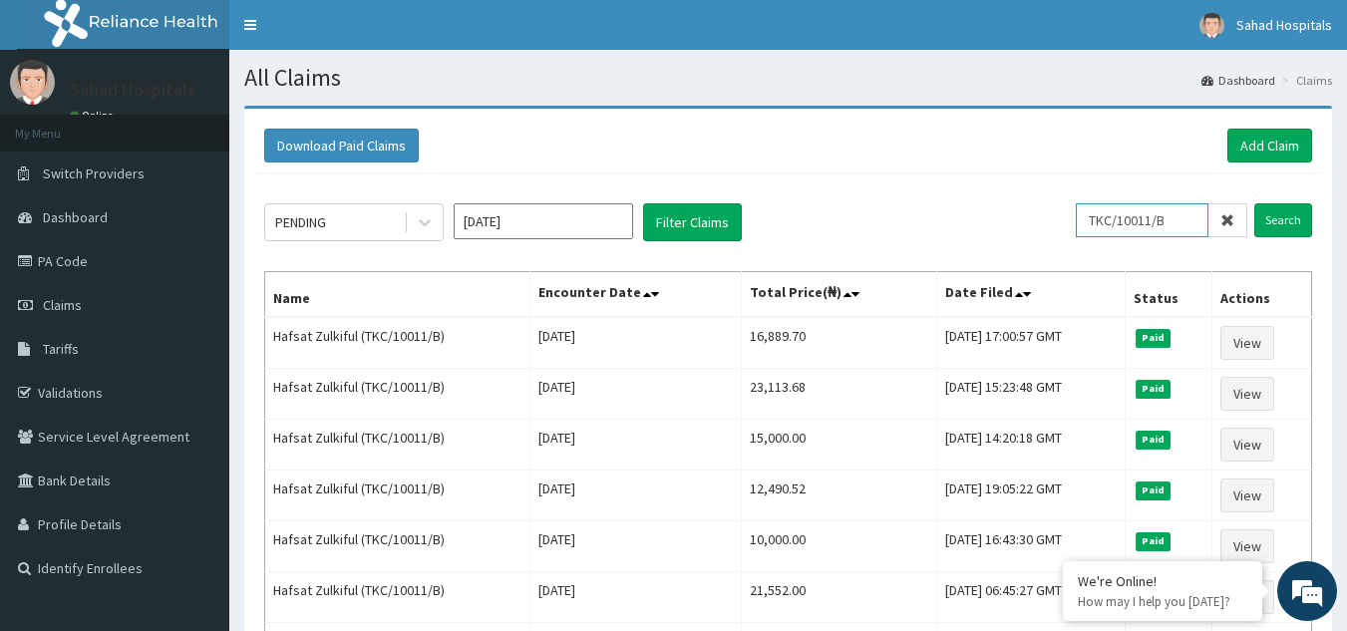
click at [1178, 216] on input "TKC/10011/B" at bounding box center [1142, 220] width 133 height 34
type input "T"
paste input "TKC/10011/B"
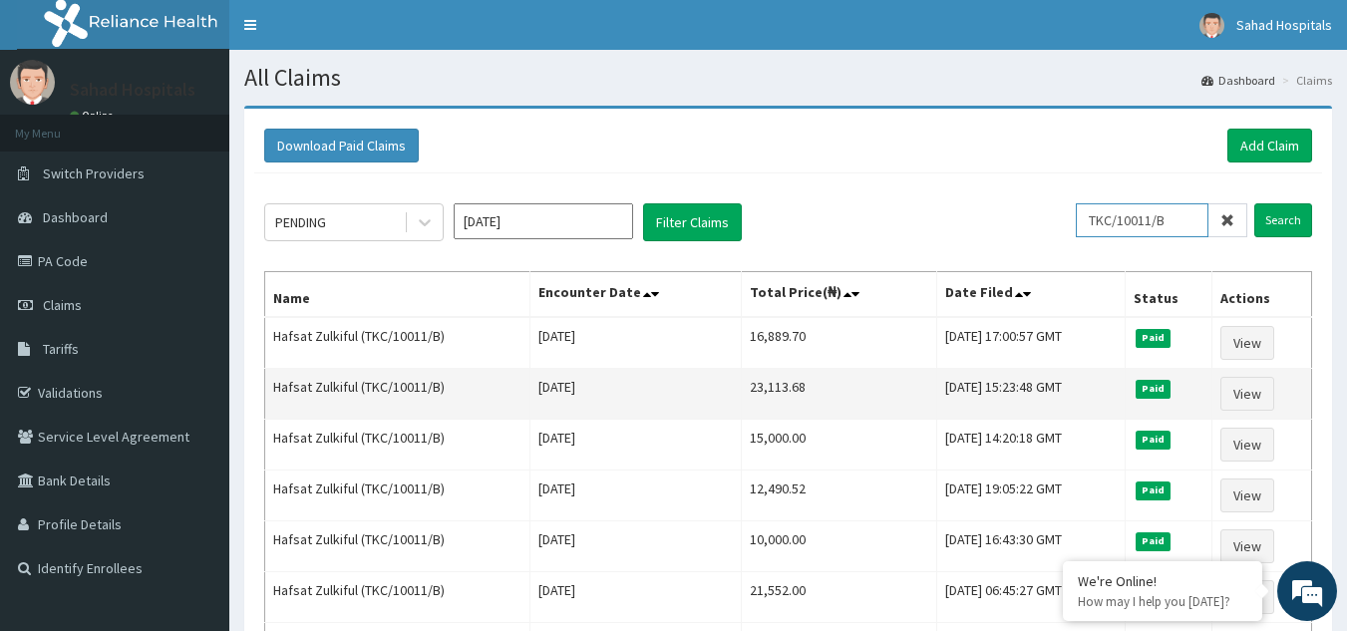
click at [1254, 203] on input "Search" at bounding box center [1283, 220] width 58 height 34
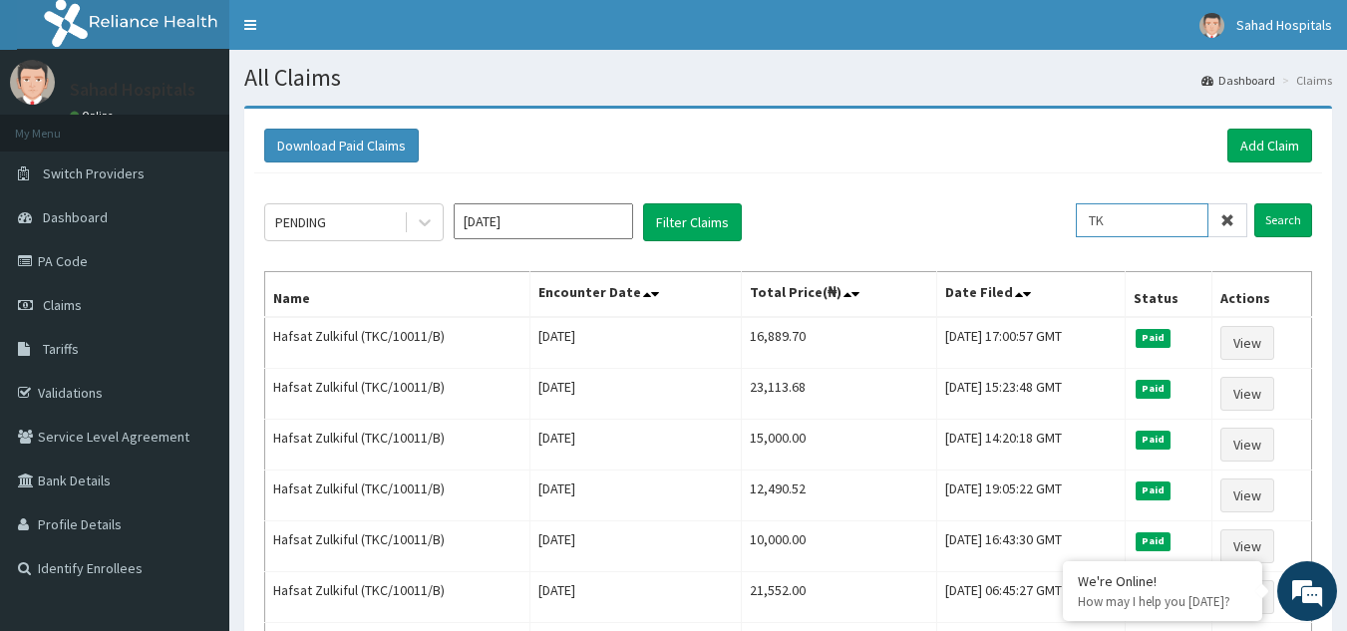
type input "T"
paste input "NBC/10179/B"
type input "NBC/10179/B"
click at [1272, 215] on input "Search" at bounding box center [1283, 220] width 58 height 34
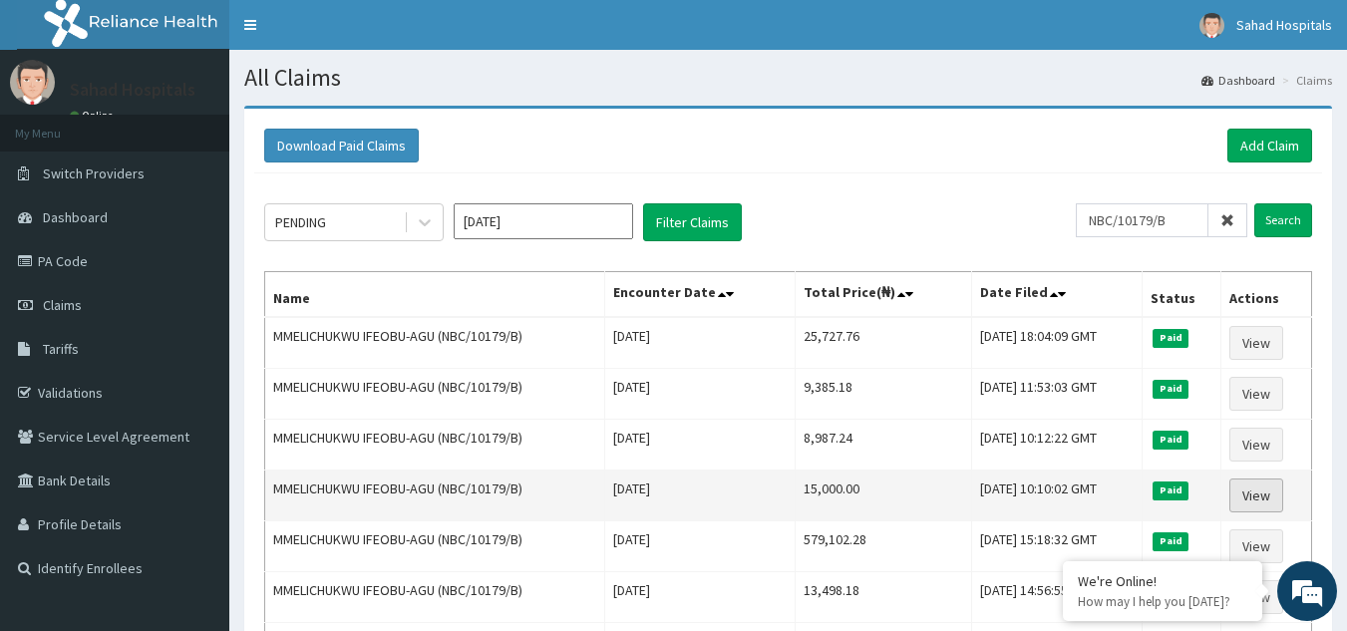
click at [1274, 491] on link "View" at bounding box center [1256, 495] width 54 height 34
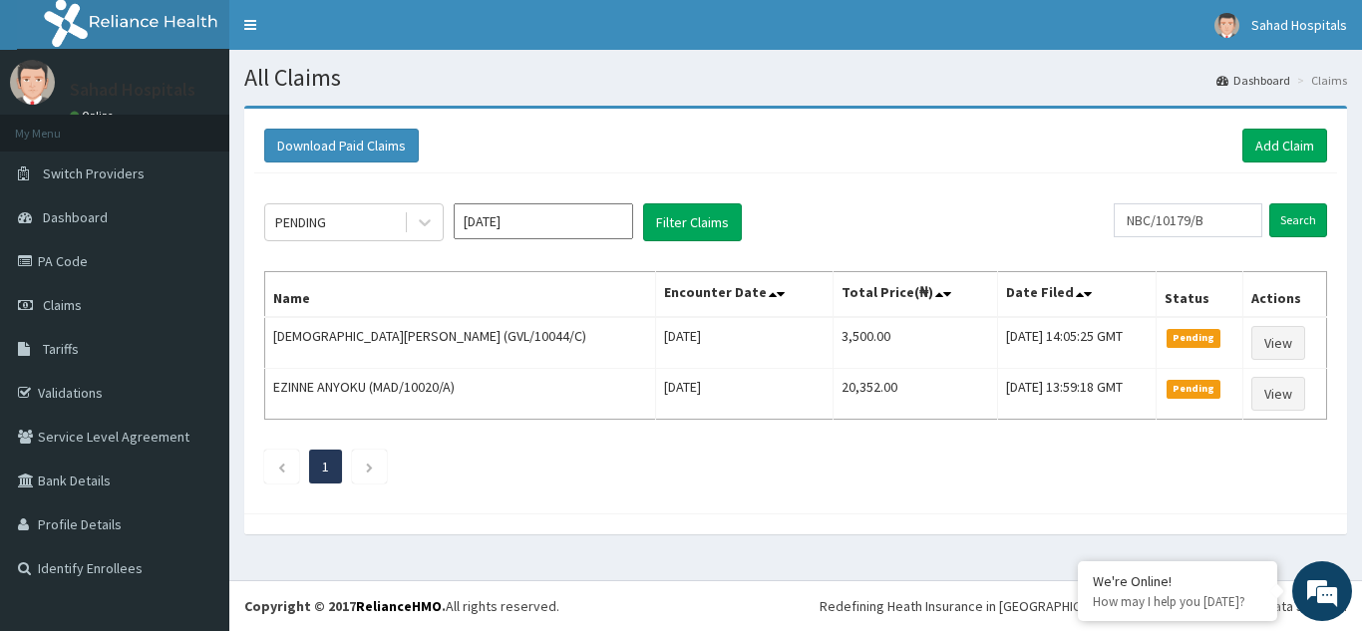
click at [563, 214] on input "Sep 2025" at bounding box center [543, 221] width 179 height 36
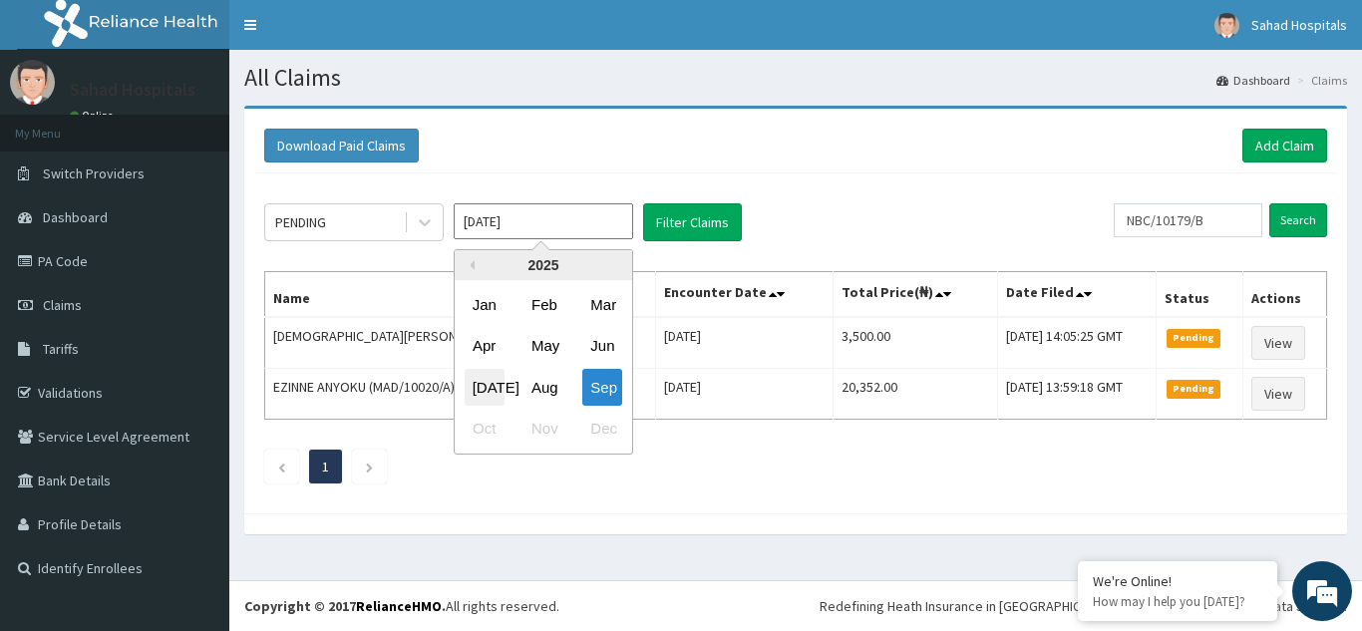
click at [487, 394] on div "Jul" at bounding box center [485, 387] width 40 height 37
type input "Jul 2025"
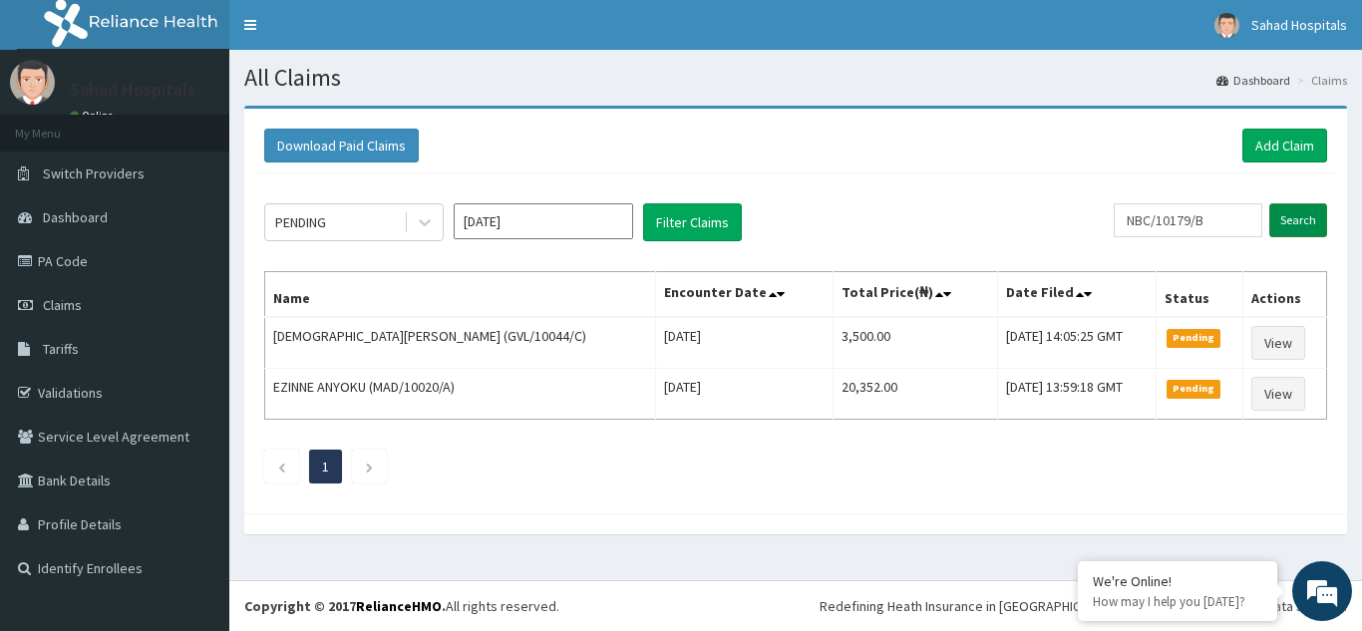
click at [1306, 221] on input "Search" at bounding box center [1298, 220] width 58 height 34
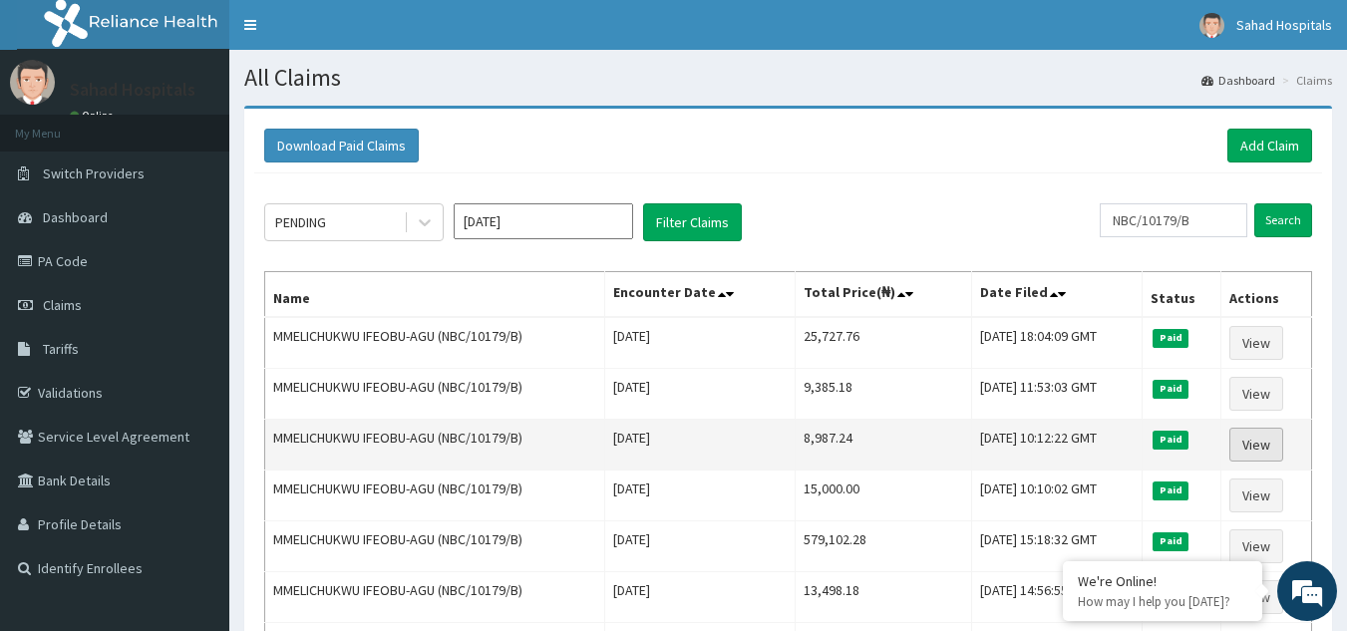
click at [1252, 444] on link "View" at bounding box center [1256, 445] width 54 height 34
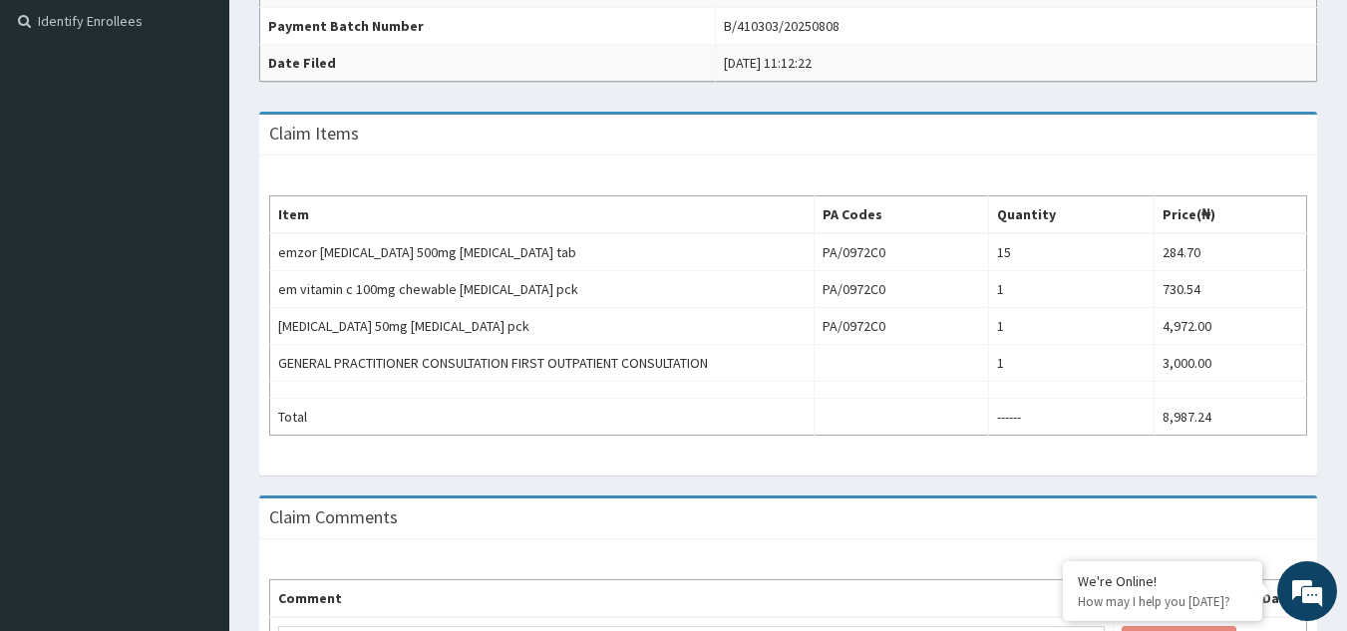
scroll to position [558, 0]
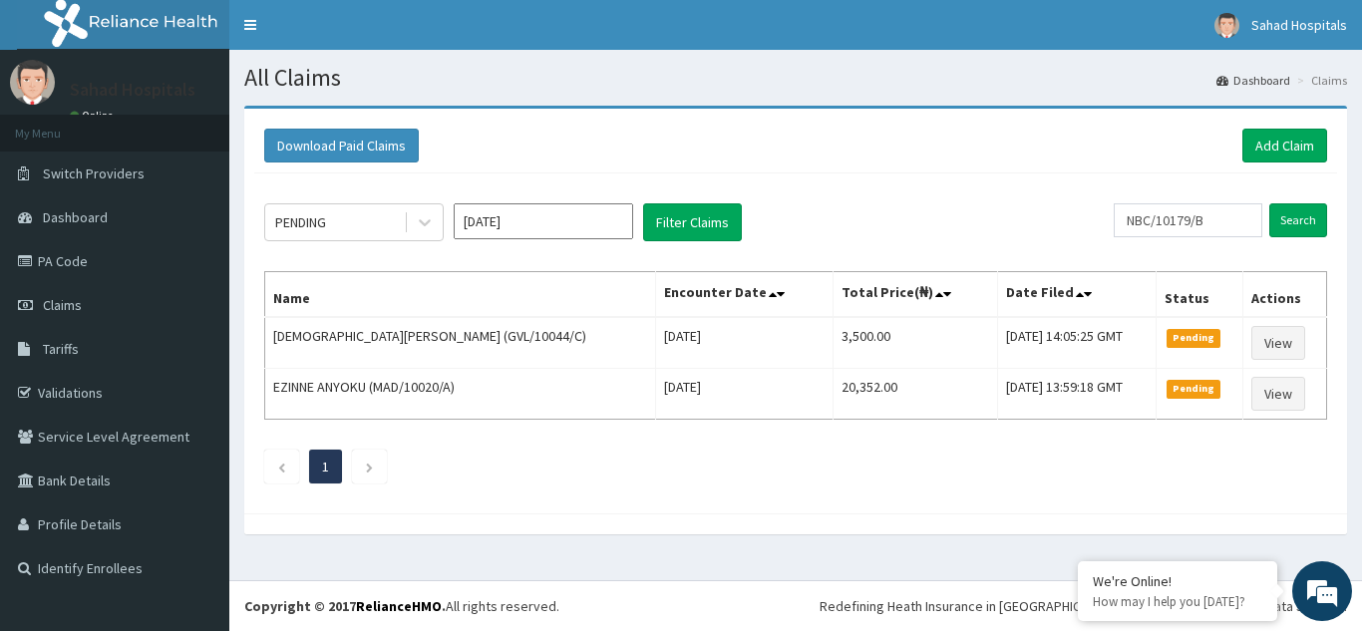
click at [551, 208] on input "[DATE]" at bounding box center [543, 221] width 179 height 36
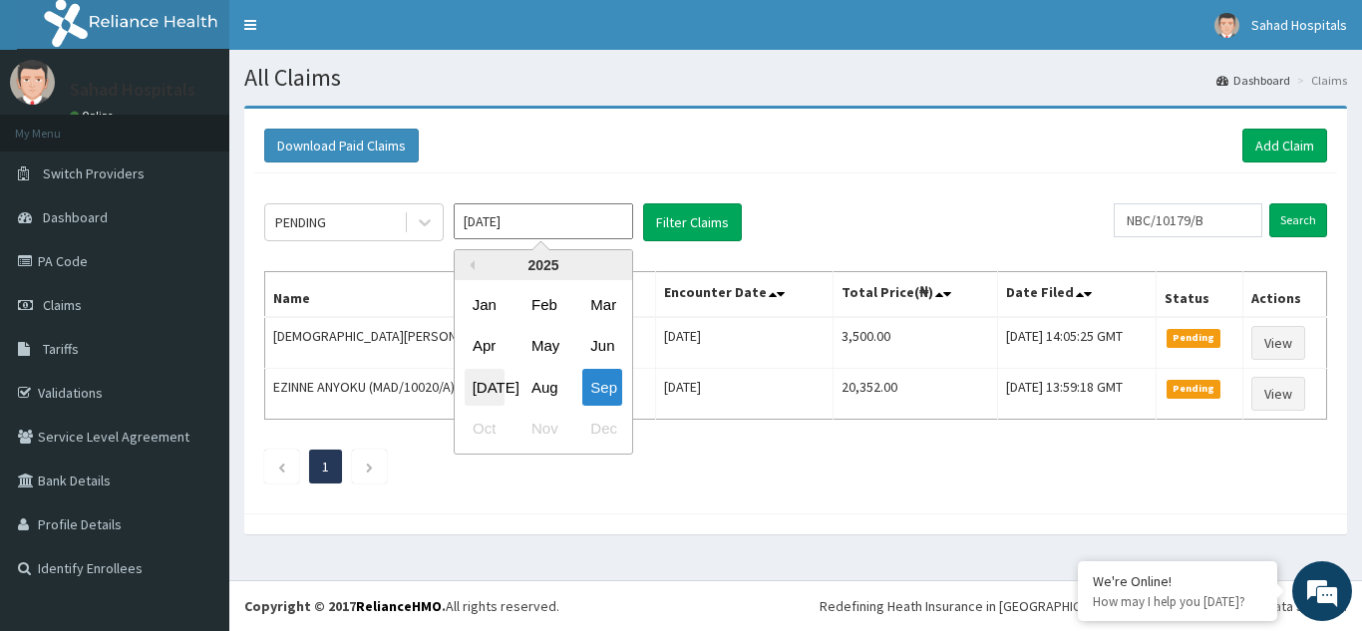
click at [489, 380] on div "[DATE]" at bounding box center [485, 387] width 40 height 37
type input "[DATE]"
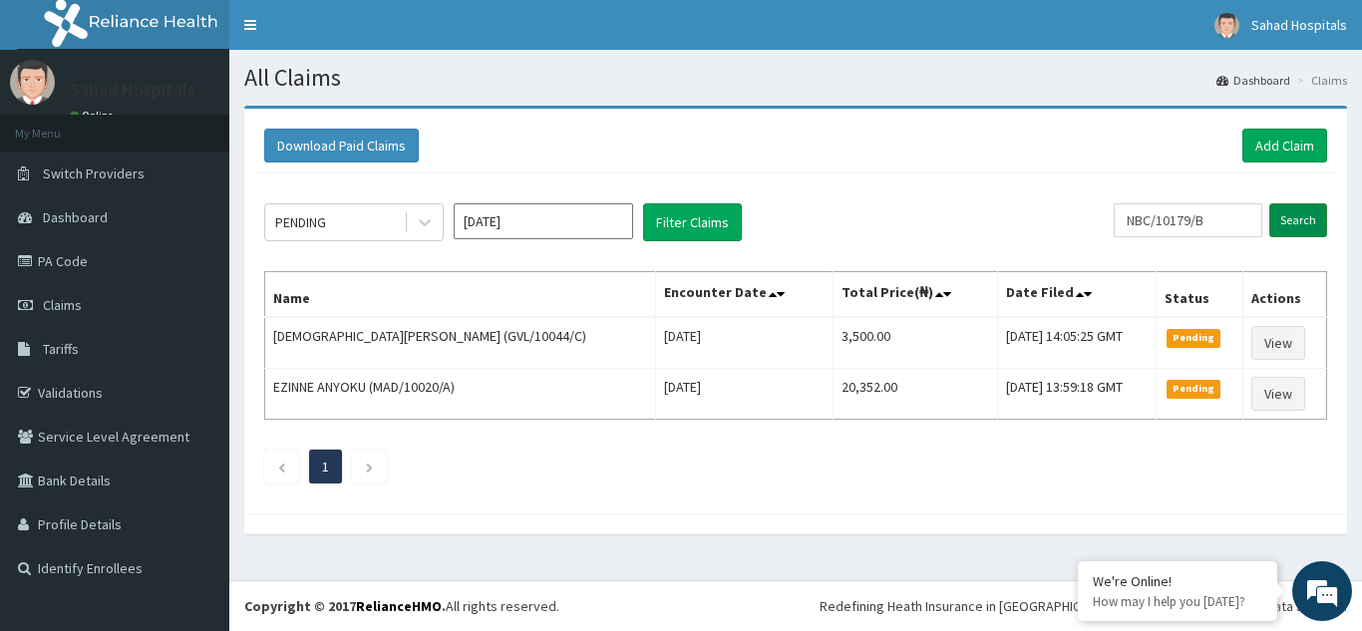
click at [1299, 211] on input "Search" at bounding box center [1298, 220] width 58 height 34
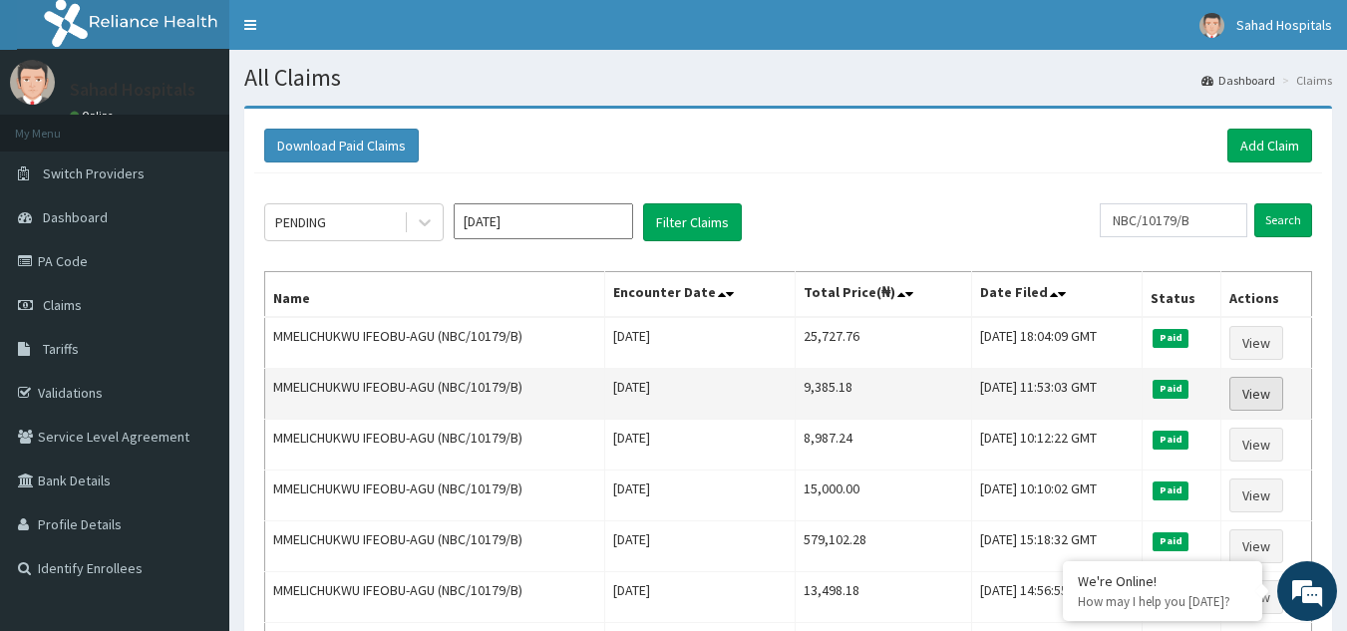
click at [1259, 393] on link "View" at bounding box center [1256, 394] width 54 height 34
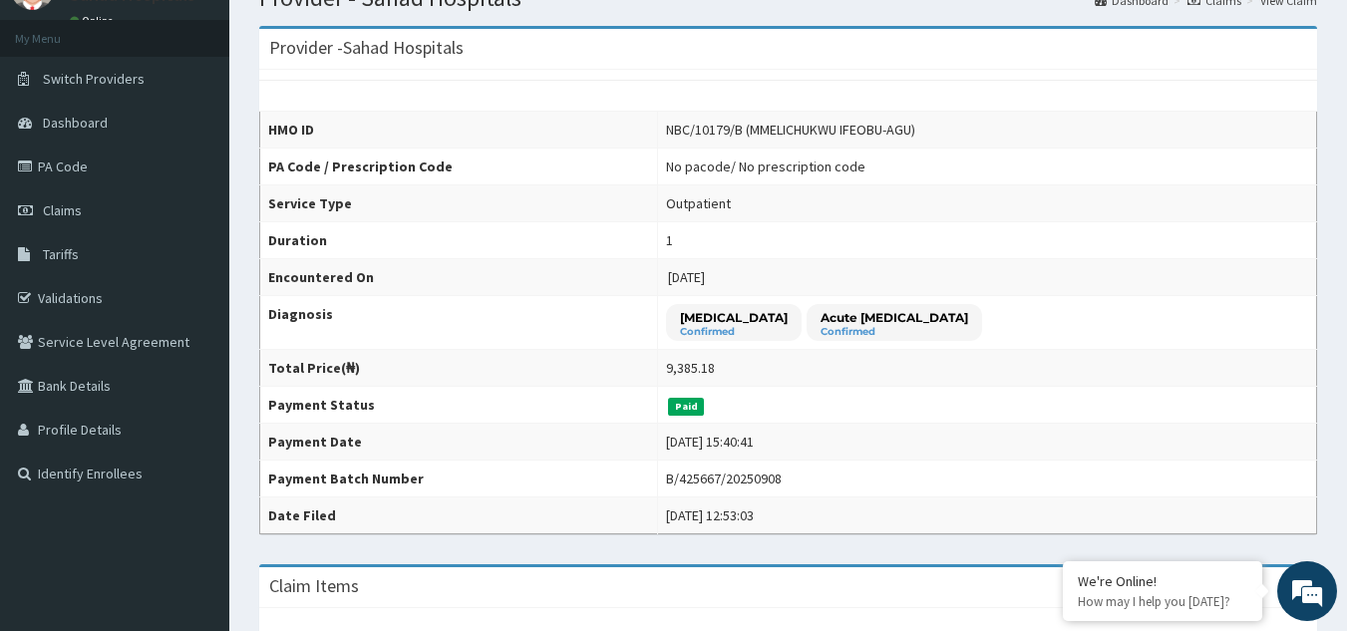
scroll to position [40, 0]
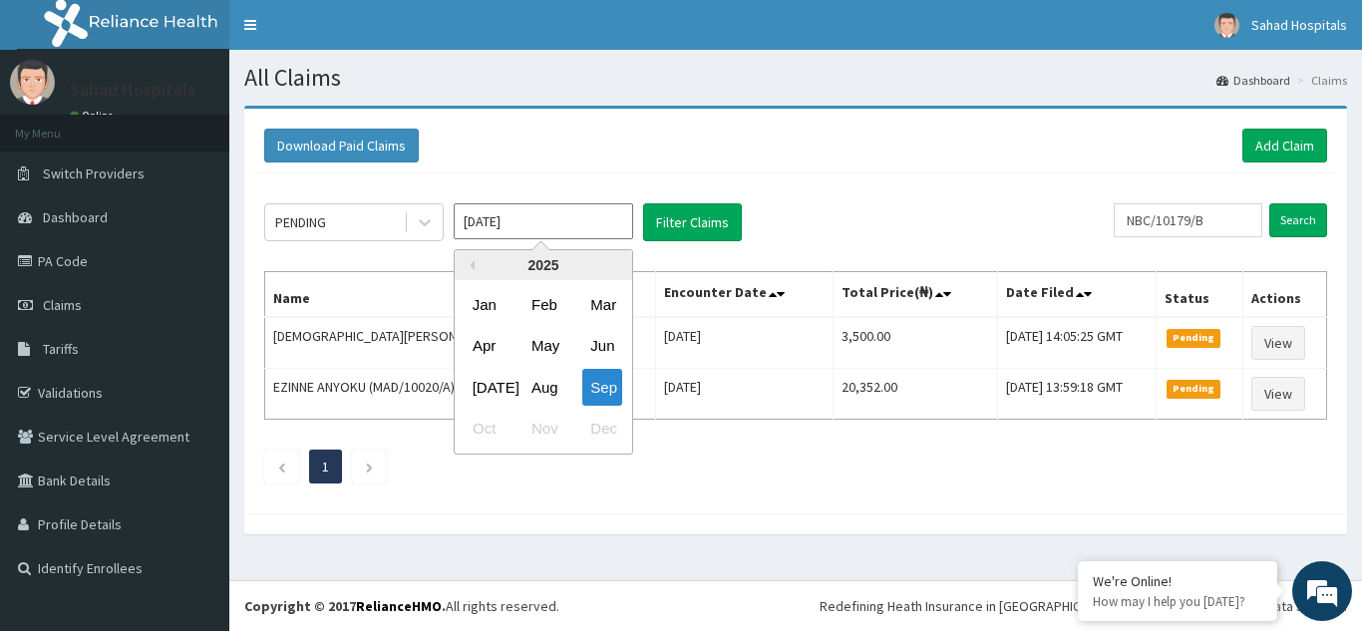
click at [544, 222] on input "Sep 2025" at bounding box center [543, 221] width 179 height 36
click at [490, 385] on div "Jul" at bounding box center [485, 387] width 40 height 37
type input "Jul 2025"
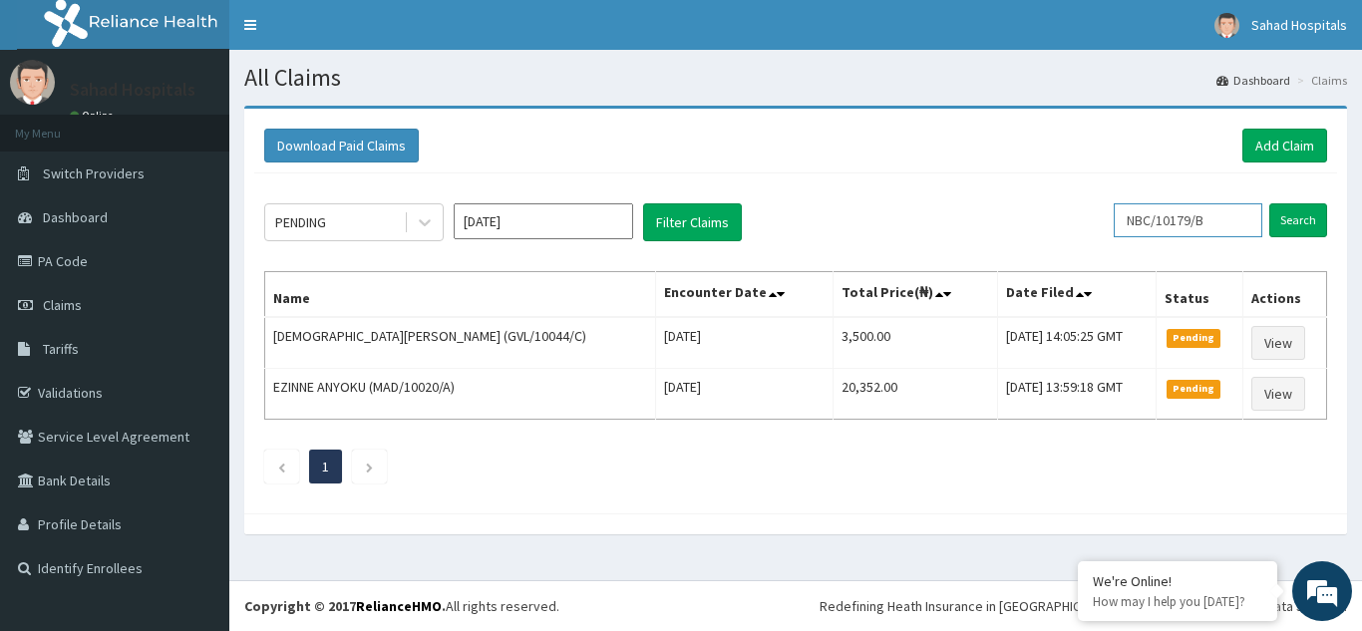
click at [1235, 223] on input "NBC/10179/B" at bounding box center [1187, 220] width 149 height 34
type input "N"
paste input "IBE/10220/A"
type input "IBE/10220/A"
click at [1290, 217] on input "Search" at bounding box center [1298, 220] width 58 height 34
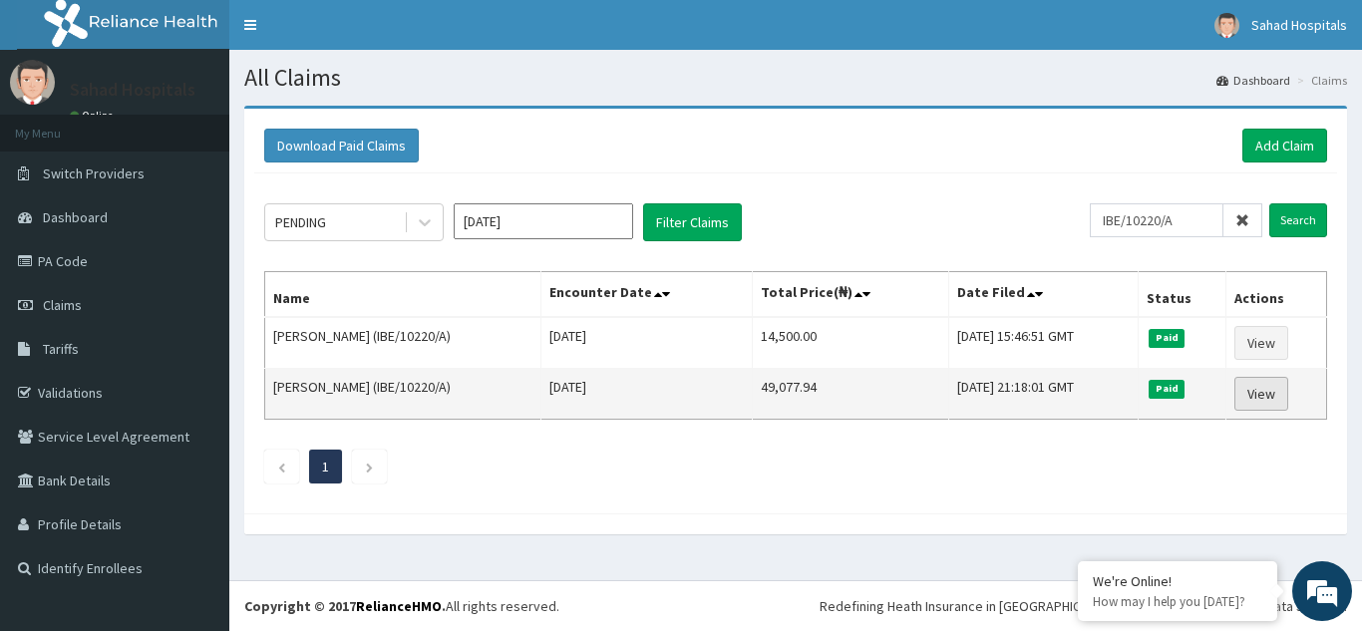
click at [1266, 389] on link "View" at bounding box center [1261, 394] width 54 height 34
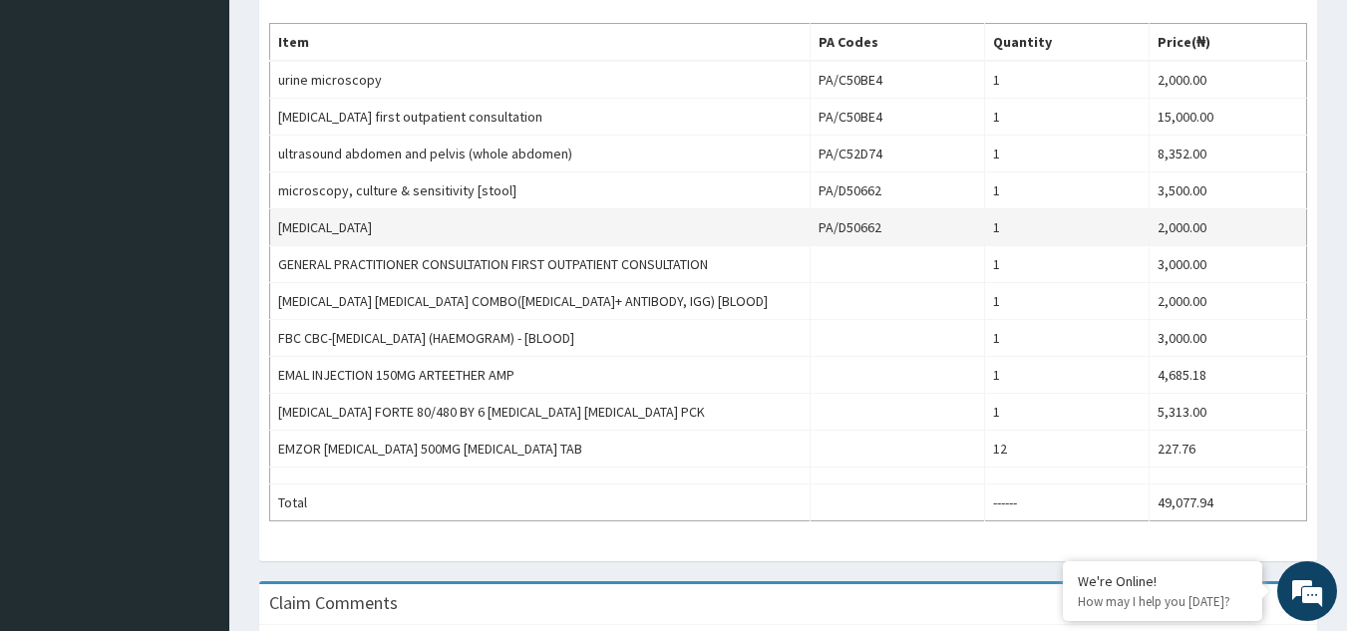
scroll to position [758, 0]
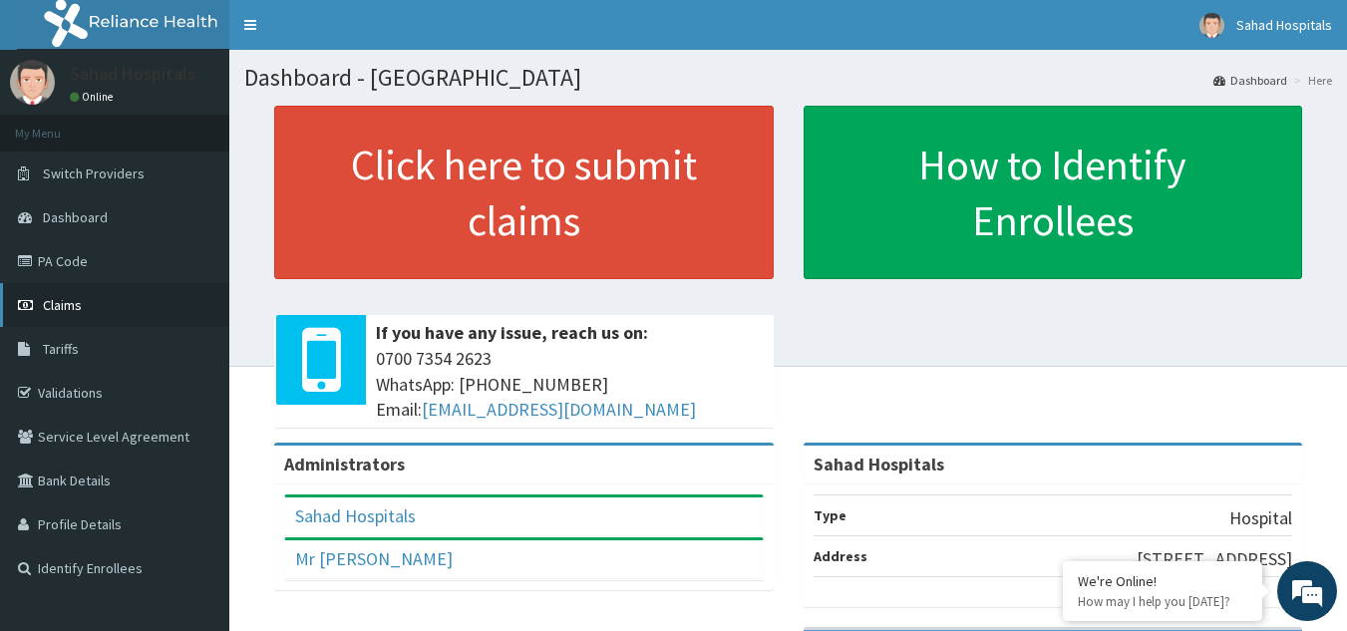
click at [69, 299] on span "Claims" at bounding box center [62, 305] width 39 height 18
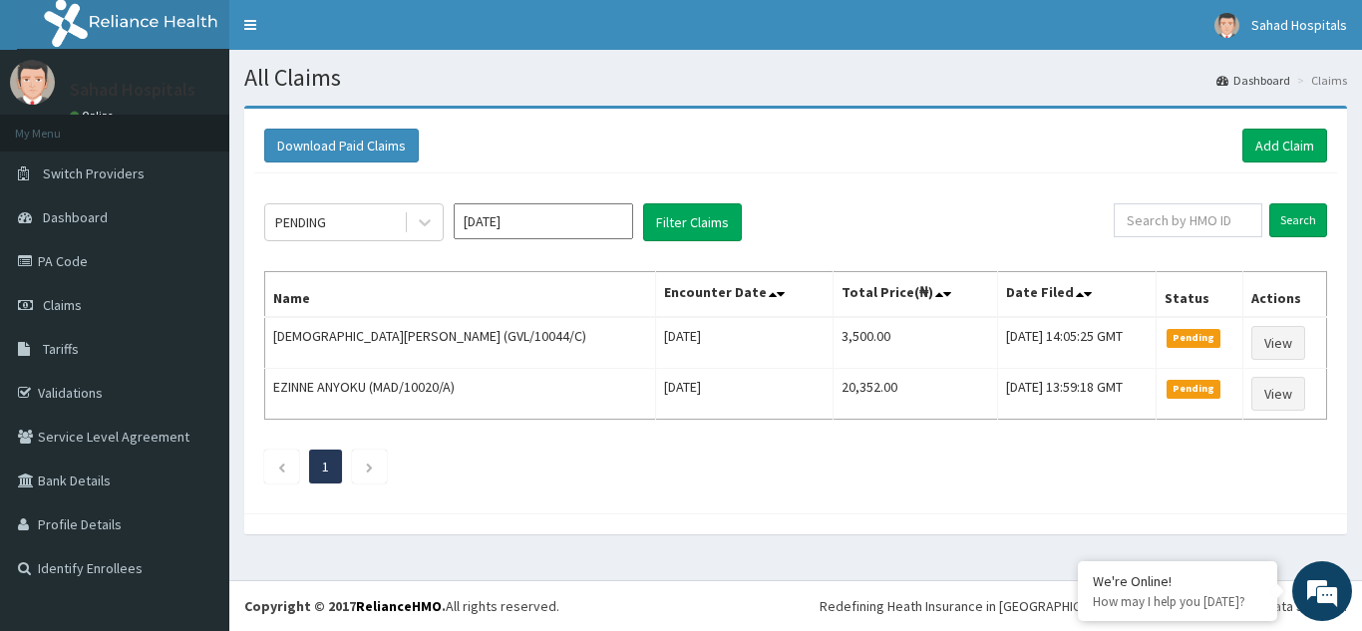
click at [554, 224] on input "[DATE]" at bounding box center [543, 221] width 179 height 36
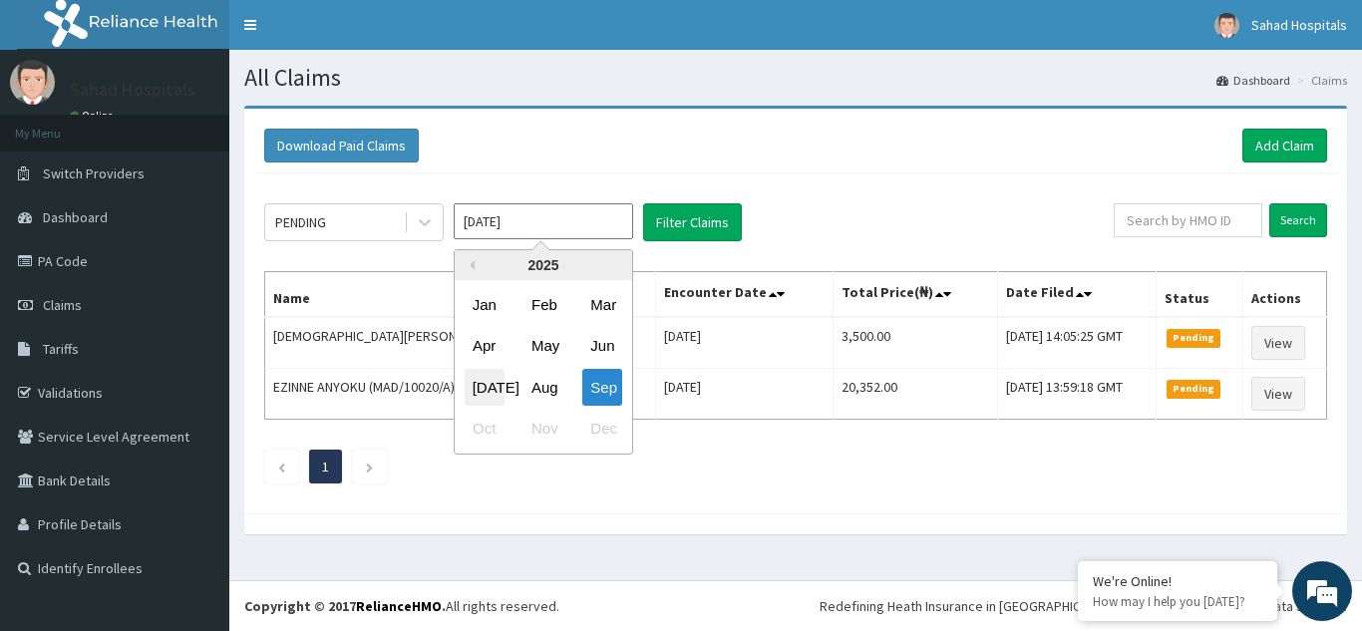
click at [486, 384] on div "[DATE]" at bounding box center [485, 387] width 40 height 37
type input "[DATE]"
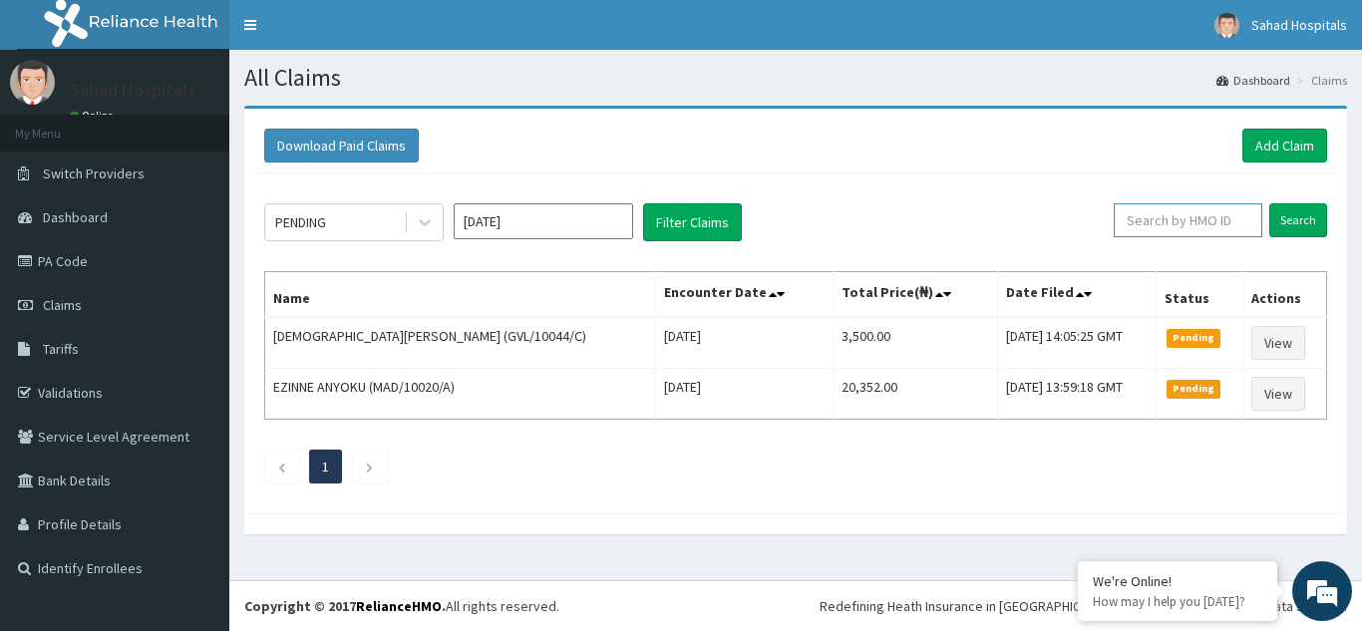
click at [1155, 203] on input "text" at bounding box center [1187, 220] width 149 height 34
paste input "IBE/10220/A"
type input "IBE/10220/A"
click at [1301, 215] on input "Search" at bounding box center [1298, 220] width 58 height 34
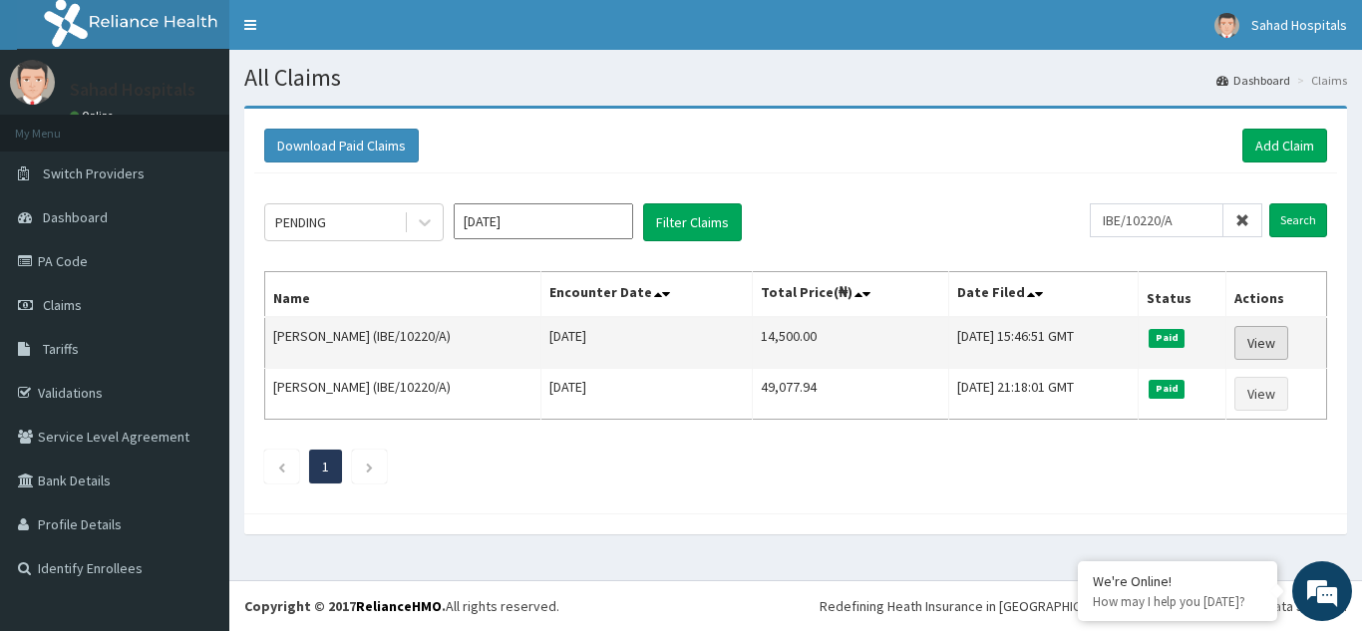
click at [1260, 340] on link "View" at bounding box center [1261, 343] width 54 height 34
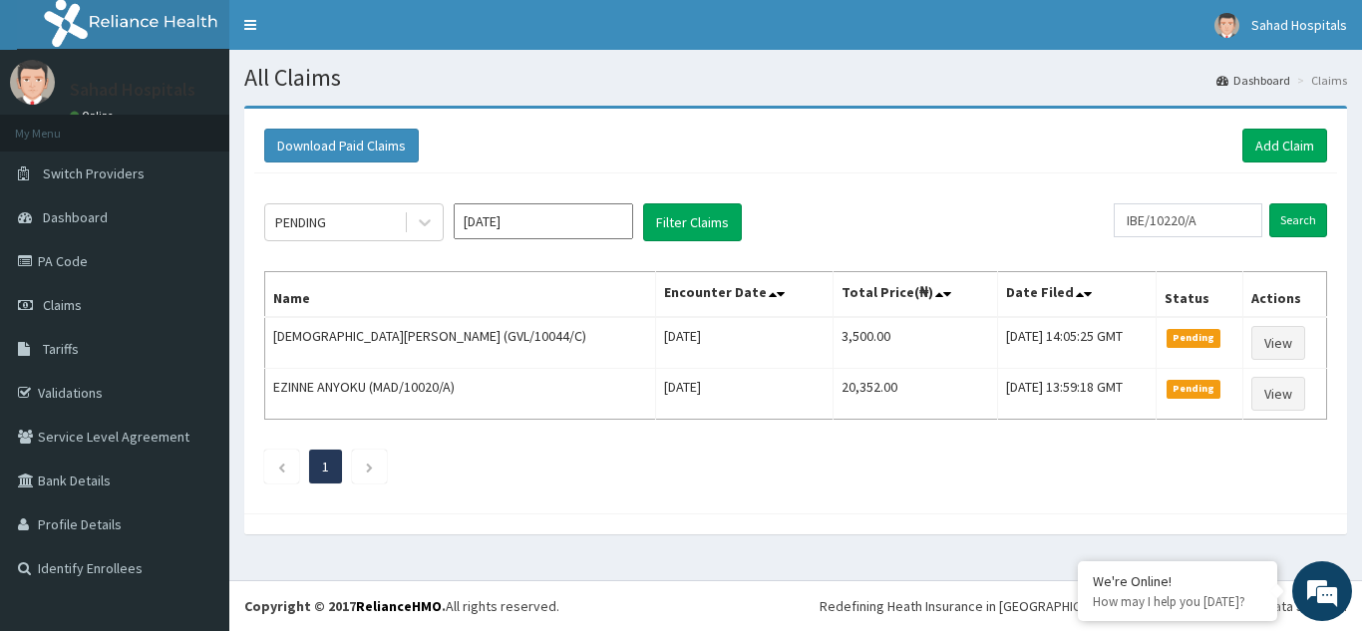
click at [564, 217] on input "[DATE]" at bounding box center [543, 221] width 179 height 36
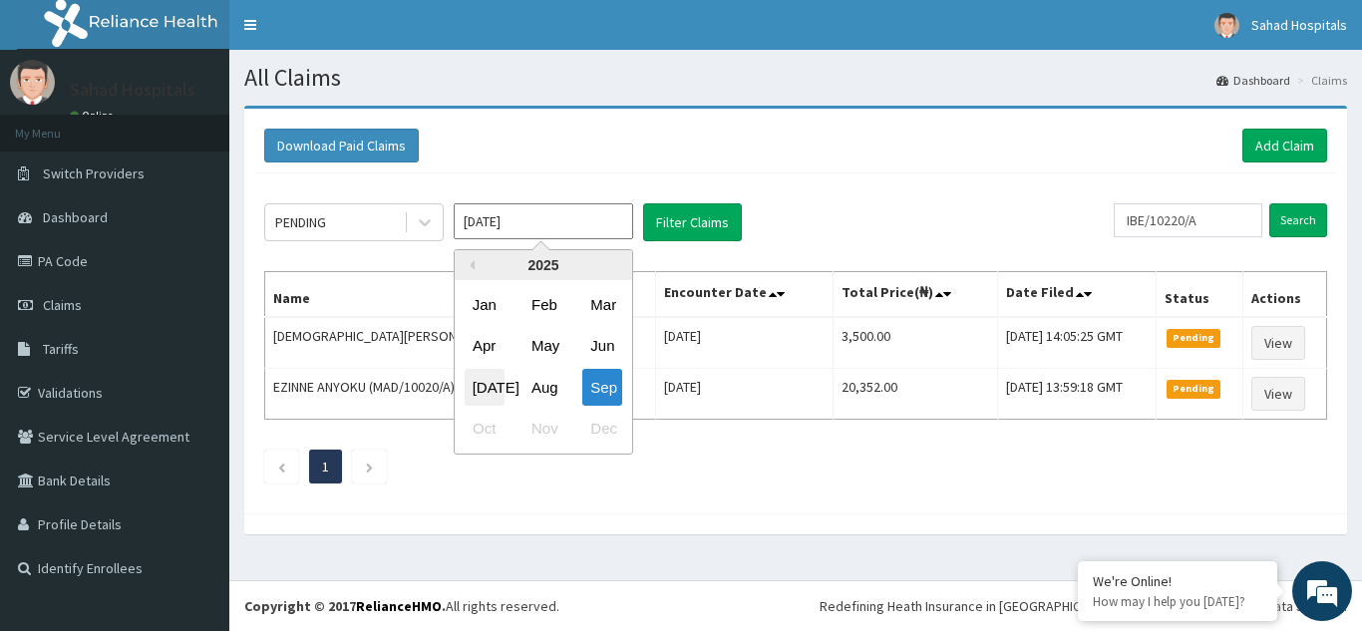
click at [485, 390] on div "[DATE]" at bounding box center [485, 387] width 40 height 37
type input "[DATE]"
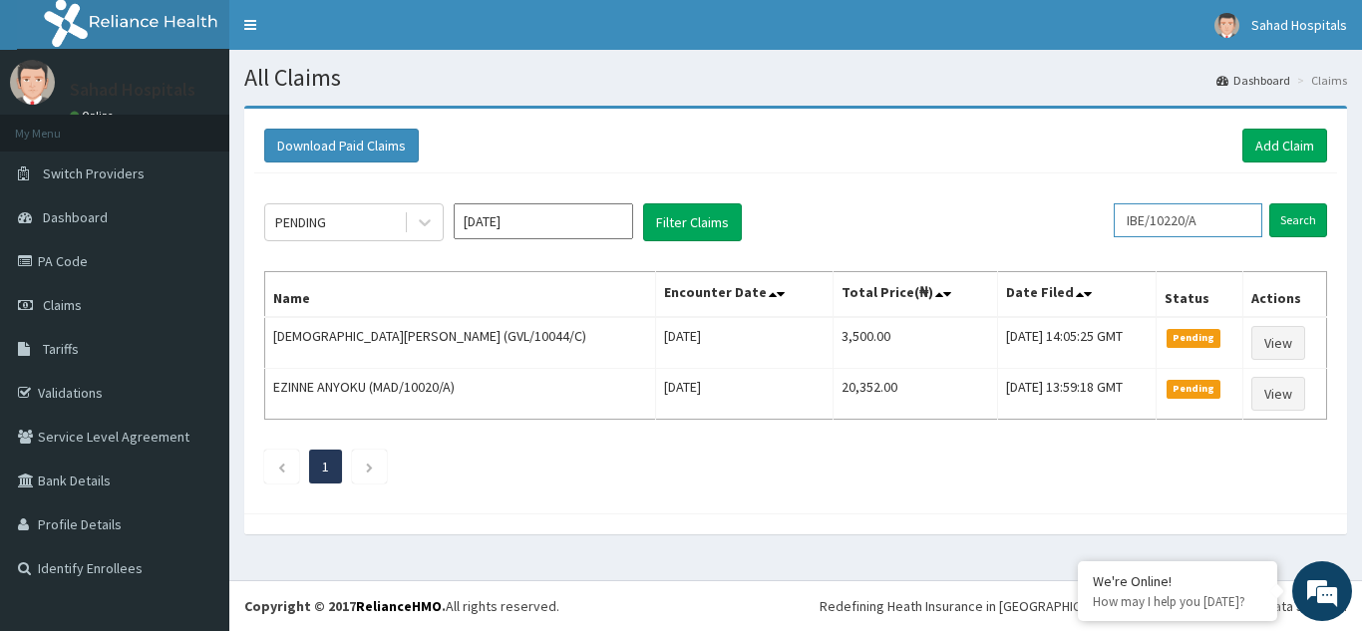
click at [1223, 219] on input "IBE/10220/A" at bounding box center [1187, 220] width 149 height 34
type input "I"
paste input "OIC/10004/A"
type input "OIC/10004/A"
click at [1294, 214] on input "Search" at bounding box center [1298, 220] width 58 height 34
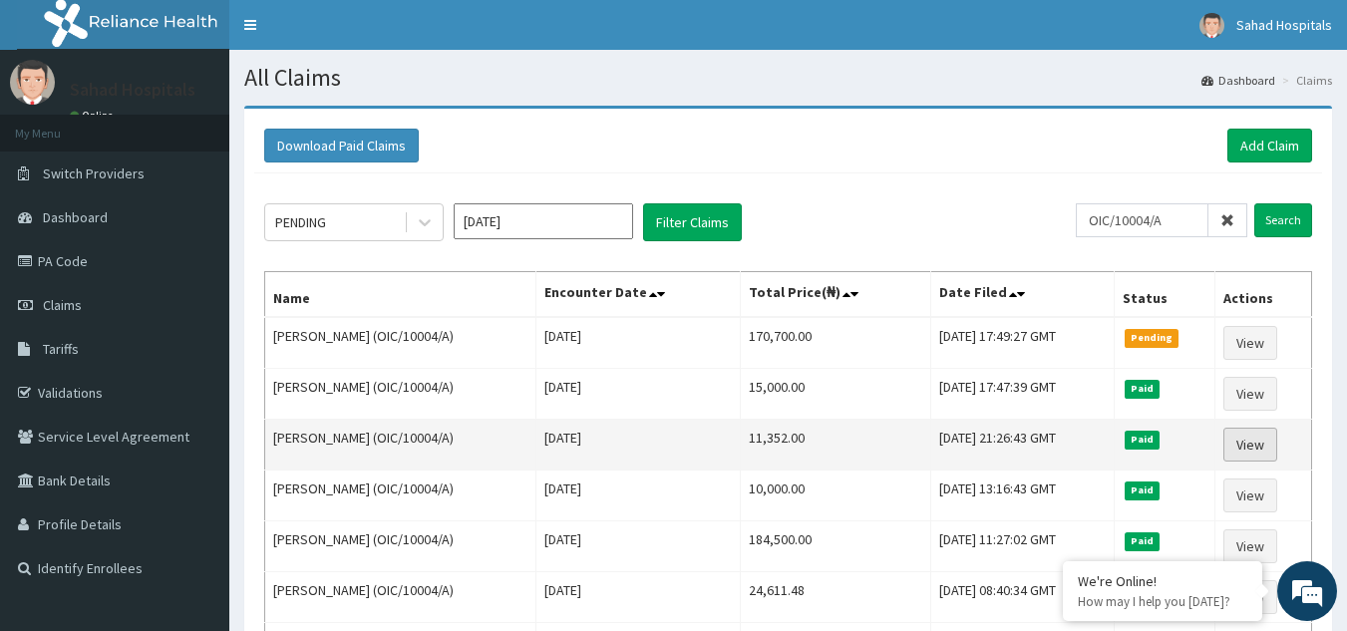
click at [1277, 440] on link "View" at bounding box center [1250, 445] width 54 height 34
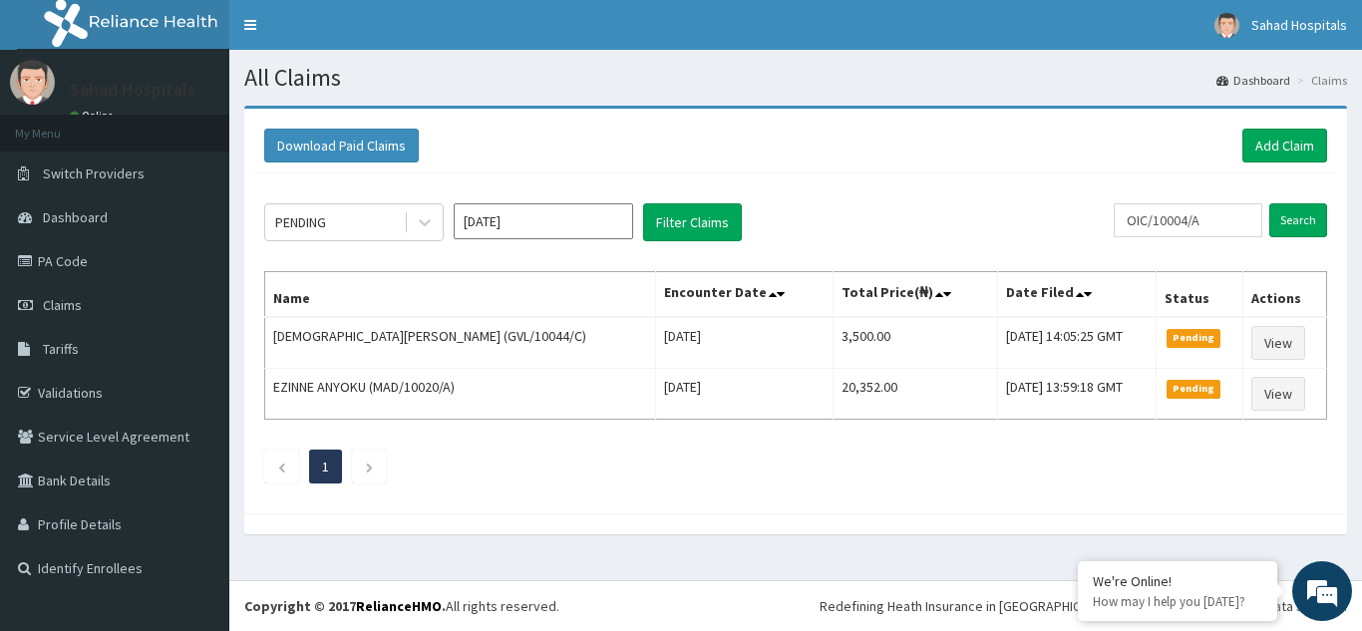
click at [526, 216] on input "[DATE]" at bounding box center [543, 221] width 179 height 36
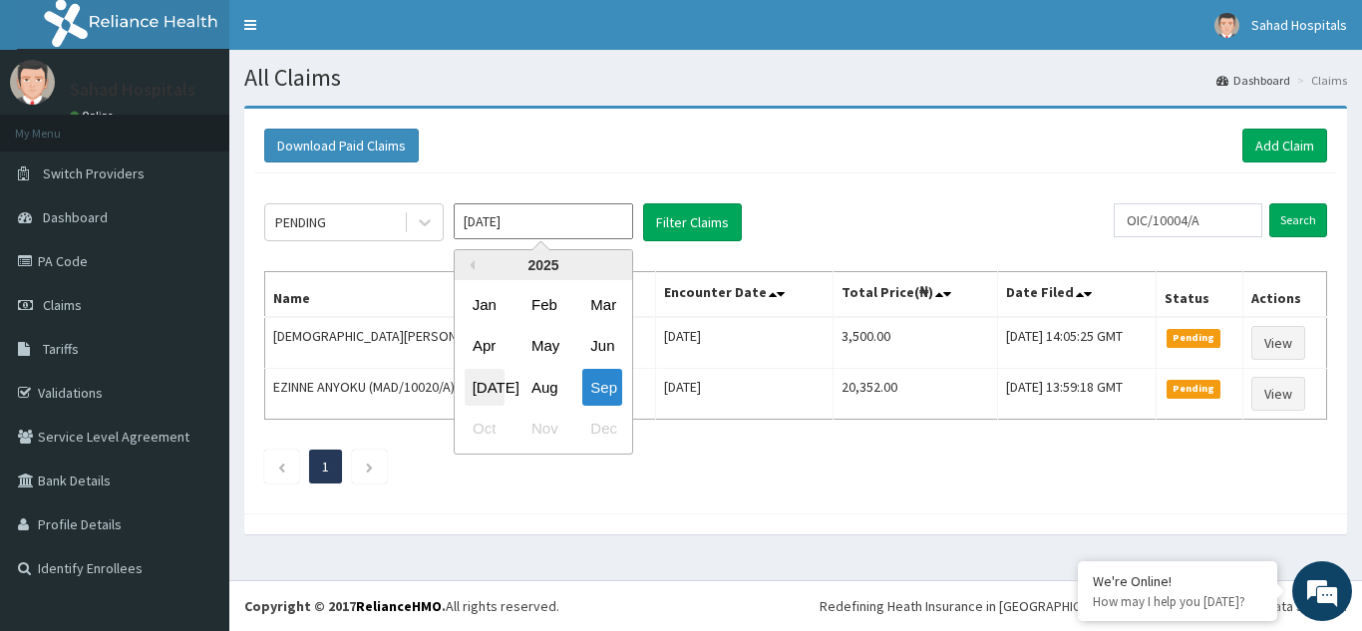
click at [483, 381] on div "[DATE]" at bounding box center [485, 387] width 40 height 37
type input "[DATE]"
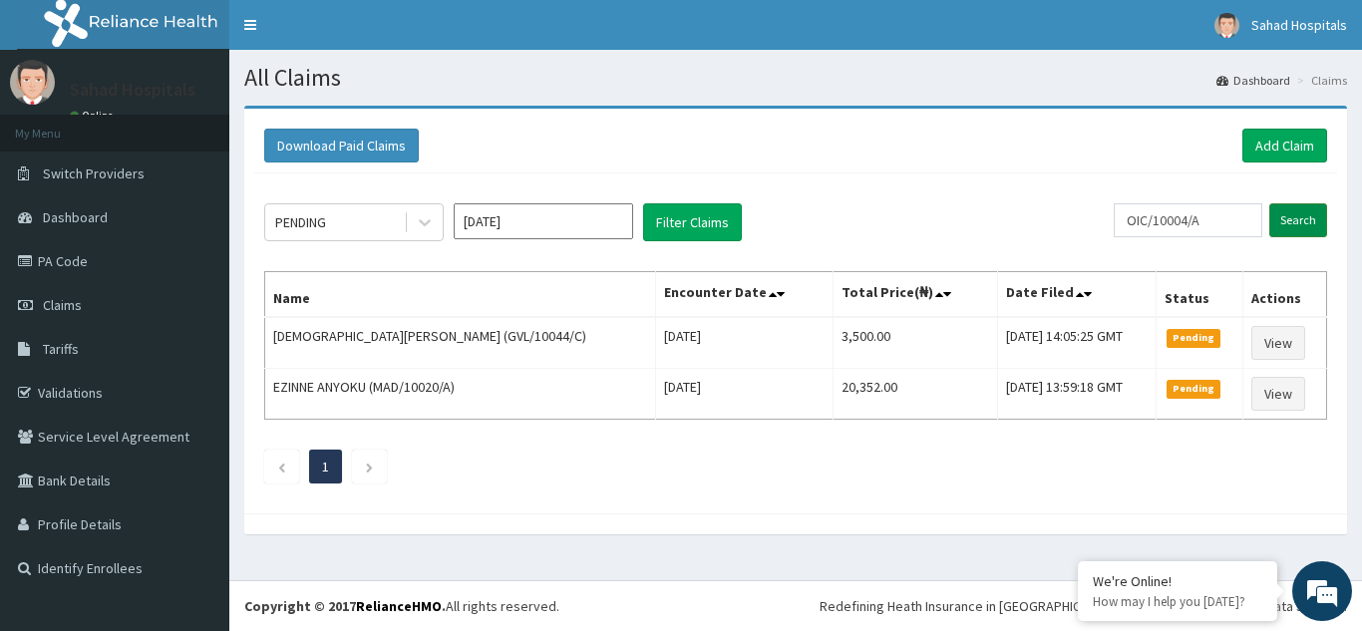
click at [1294, 220] on input "Search" at bounding box center [1298, 220] width 58 height 34
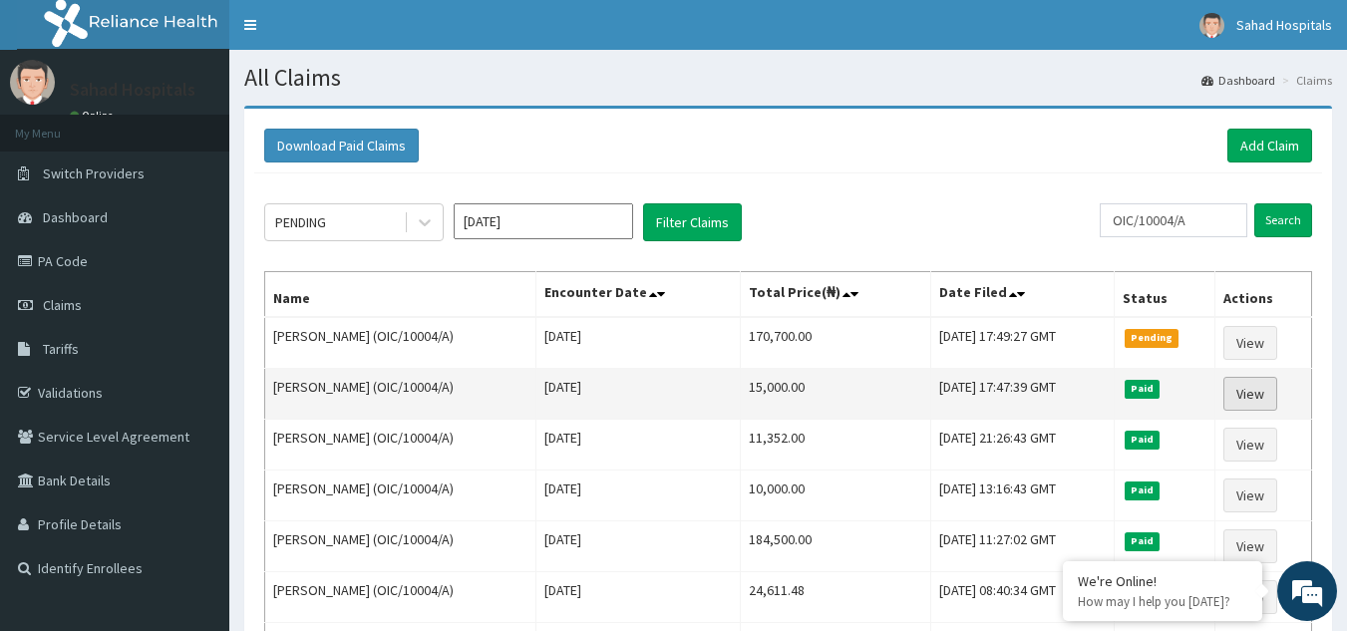
click at [1264, 399] on link "View" at bounding box center [1250, 394] width 54 height 34
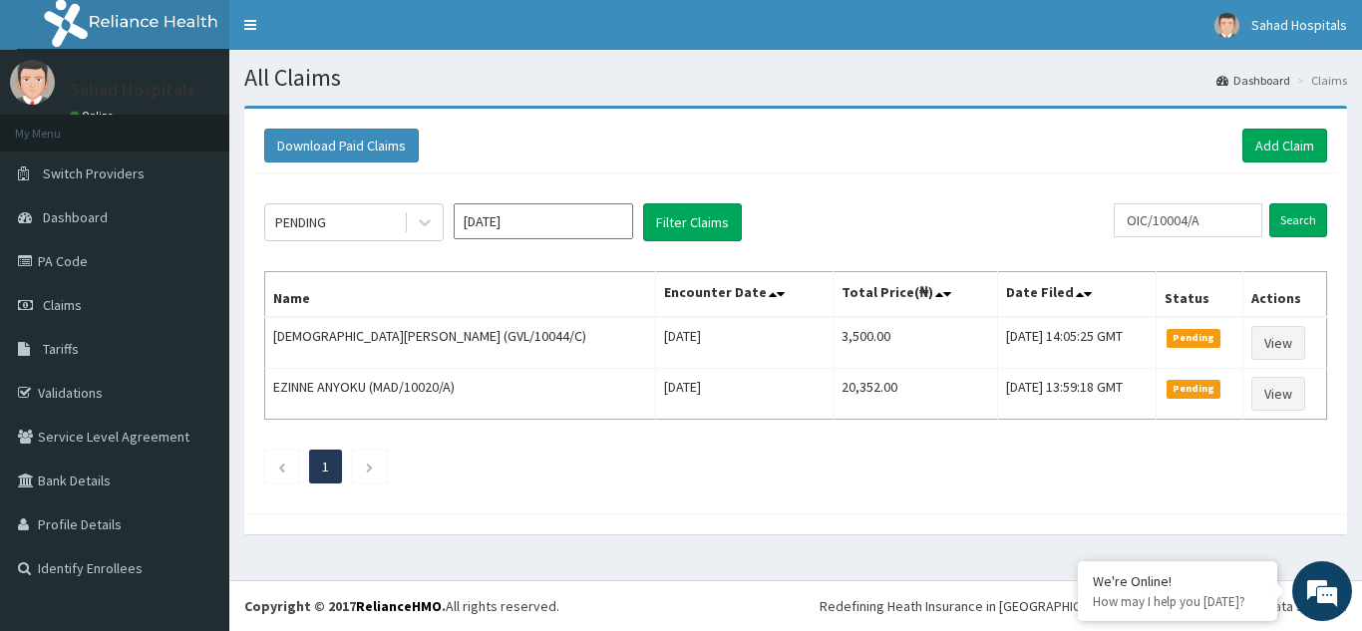
click at [539, 226] on input "[DATE]" at bounding box center [543, 221] width 179 height 36
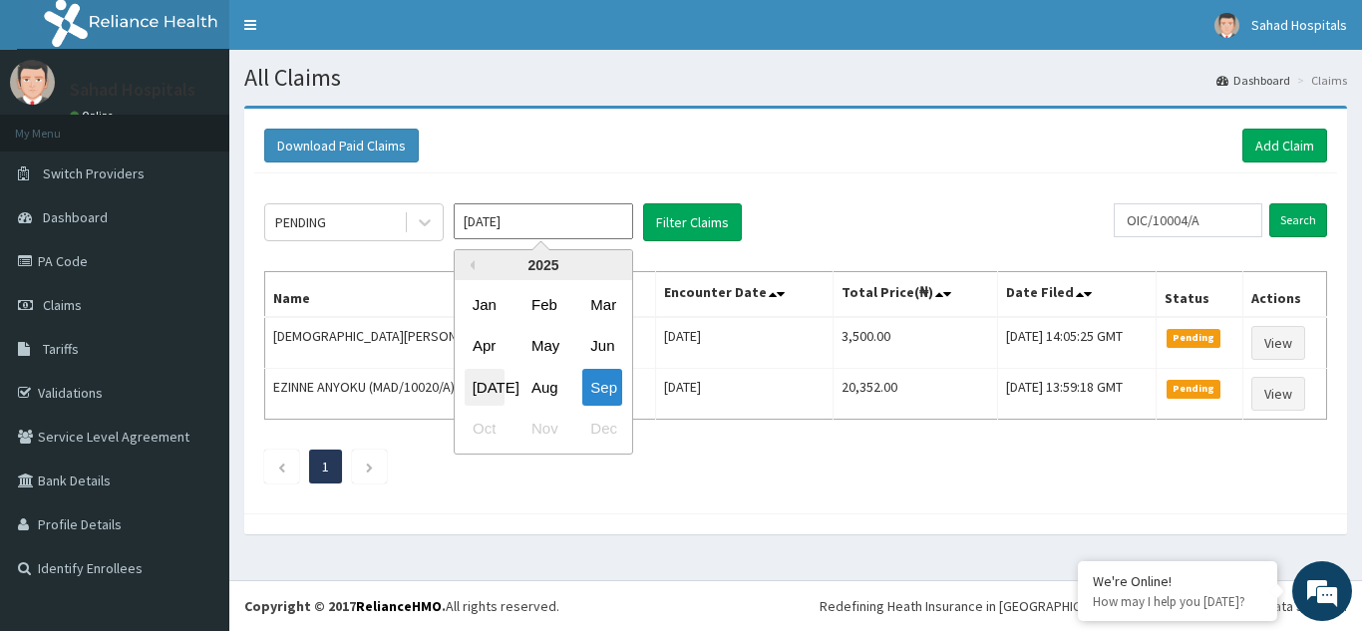
click at [489, 380] on div "Jul" at bounding box center [485, 387] width 40 height 37
type input "Jul 2025"
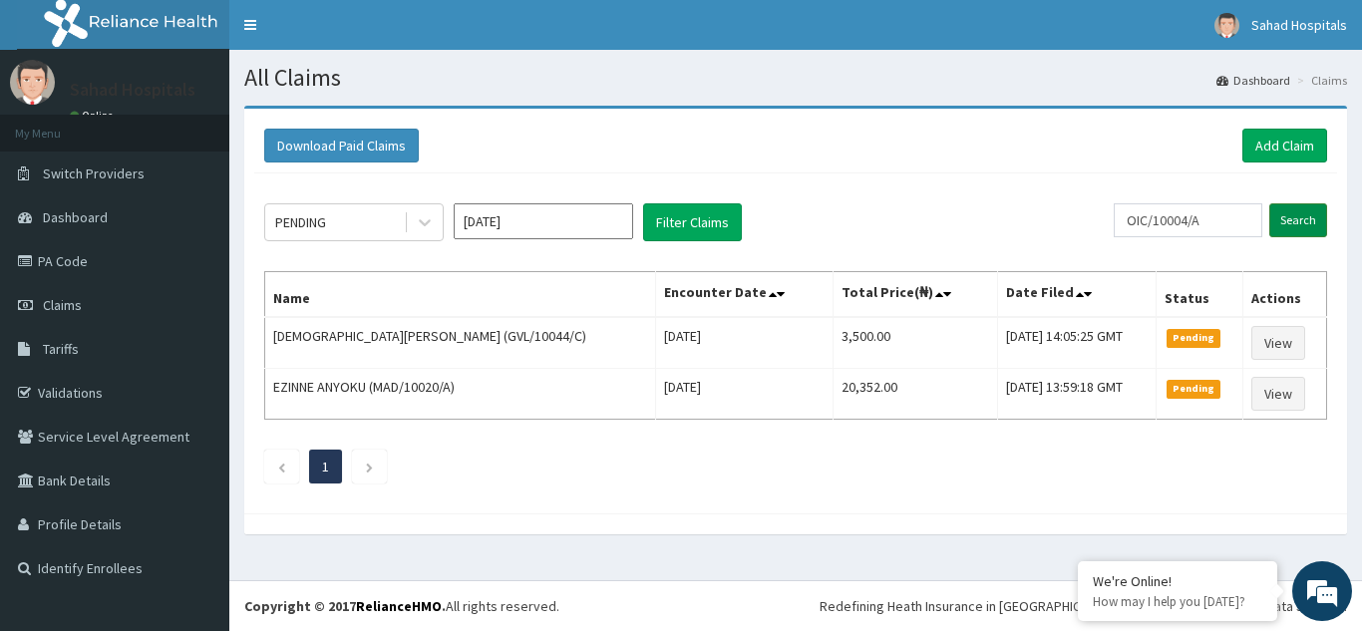
click at [1303, 218] on input "Search" at bounding box center [1298, 220] width 58 height 34
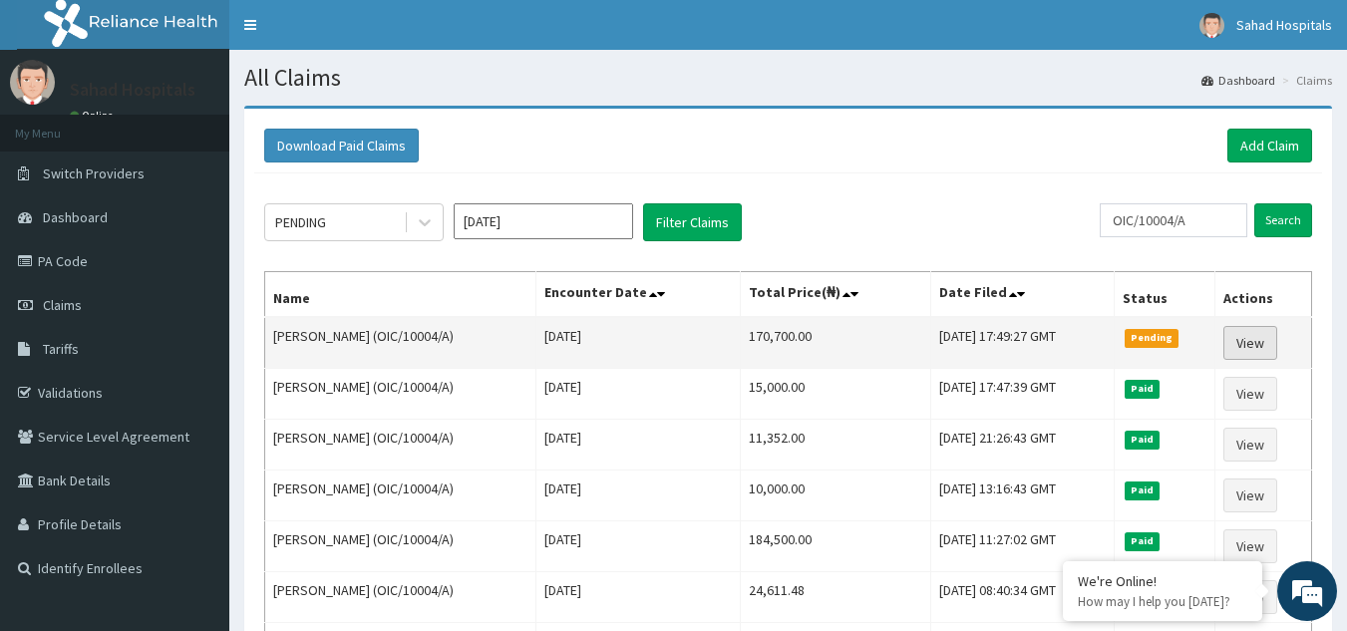
click at [1247, 341] on link "View" at bounding box center [1250, 343] width 54 height 34
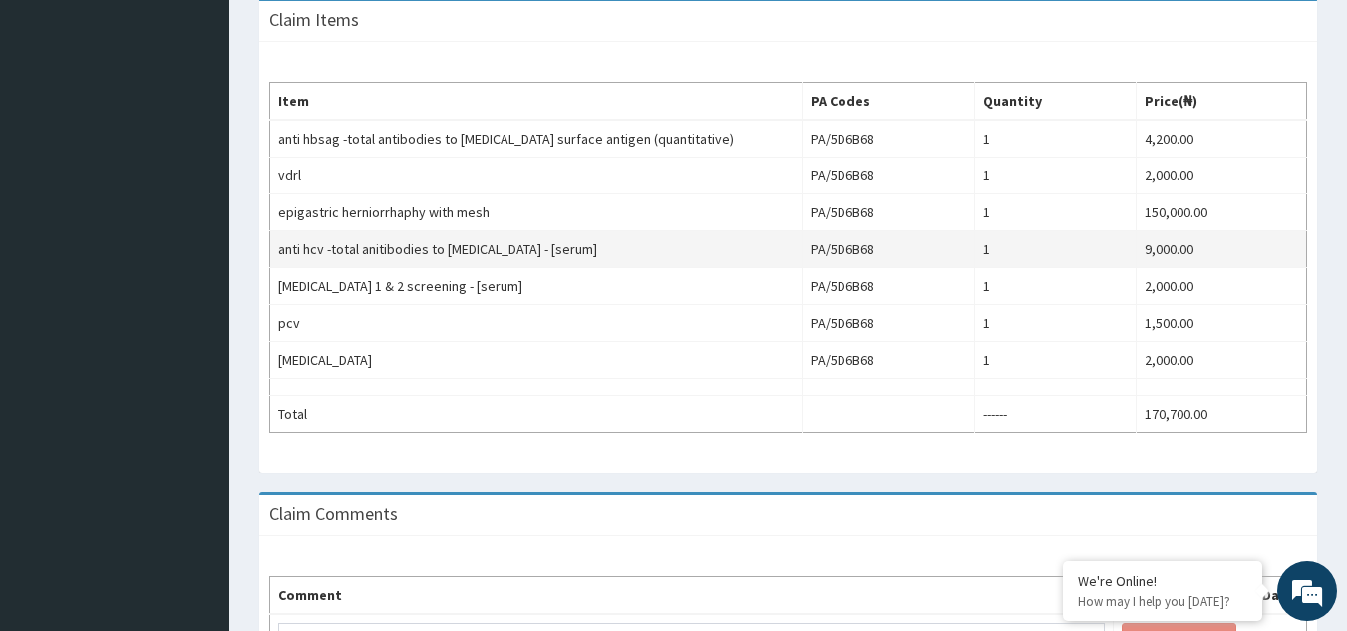
scroll to position [598, 0]
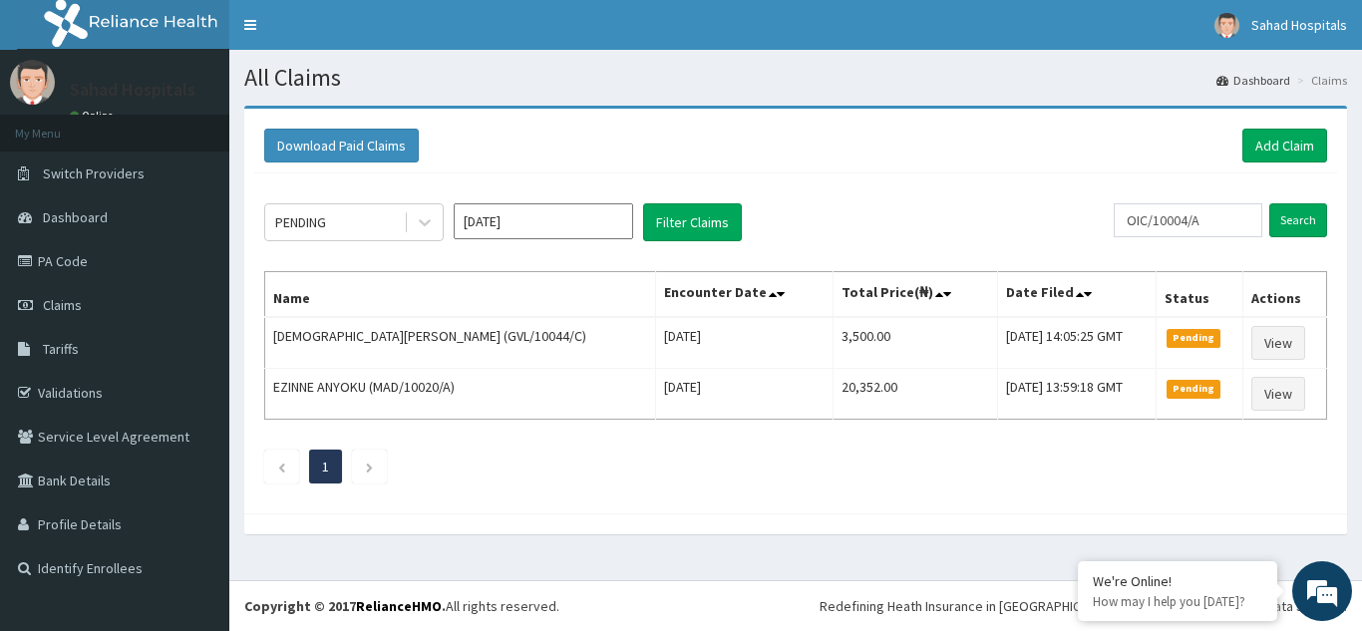
click at [536, 213] on input "[DATE]" at bounding box center [543, 221] width 179 height 36
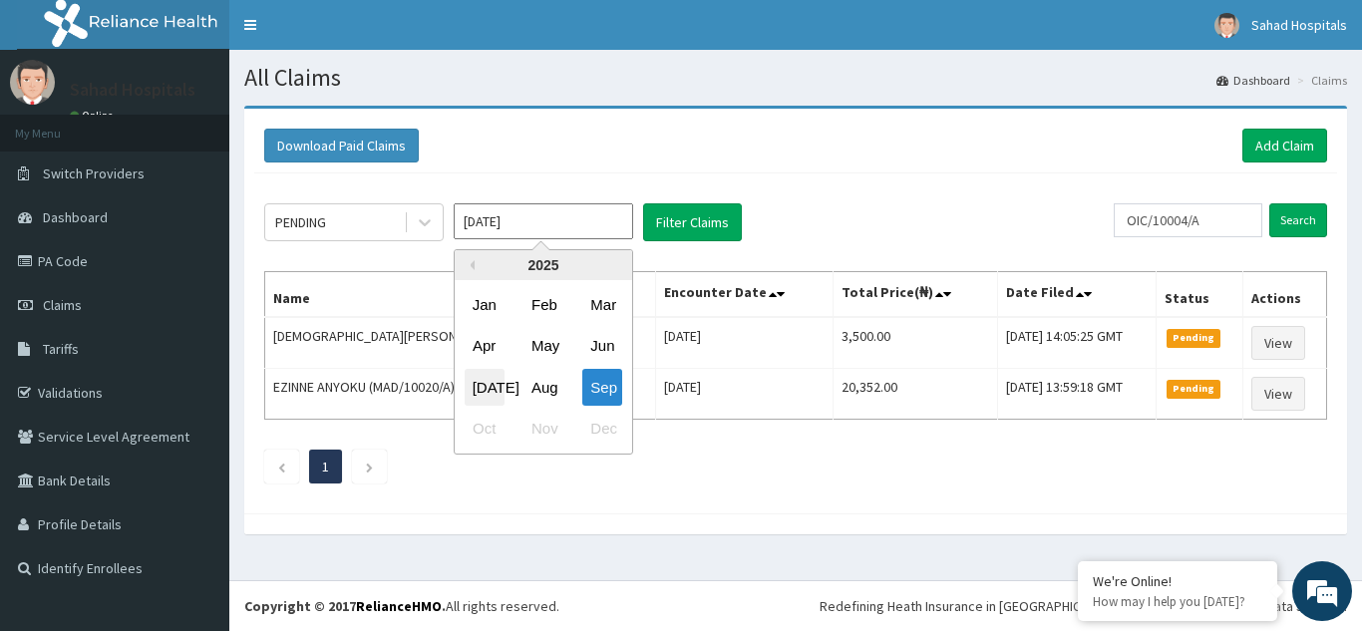
click at [485, 383] on div "[DATE]" at bounding box center [485, 387] width 40 height 37
type input "[DATE]"
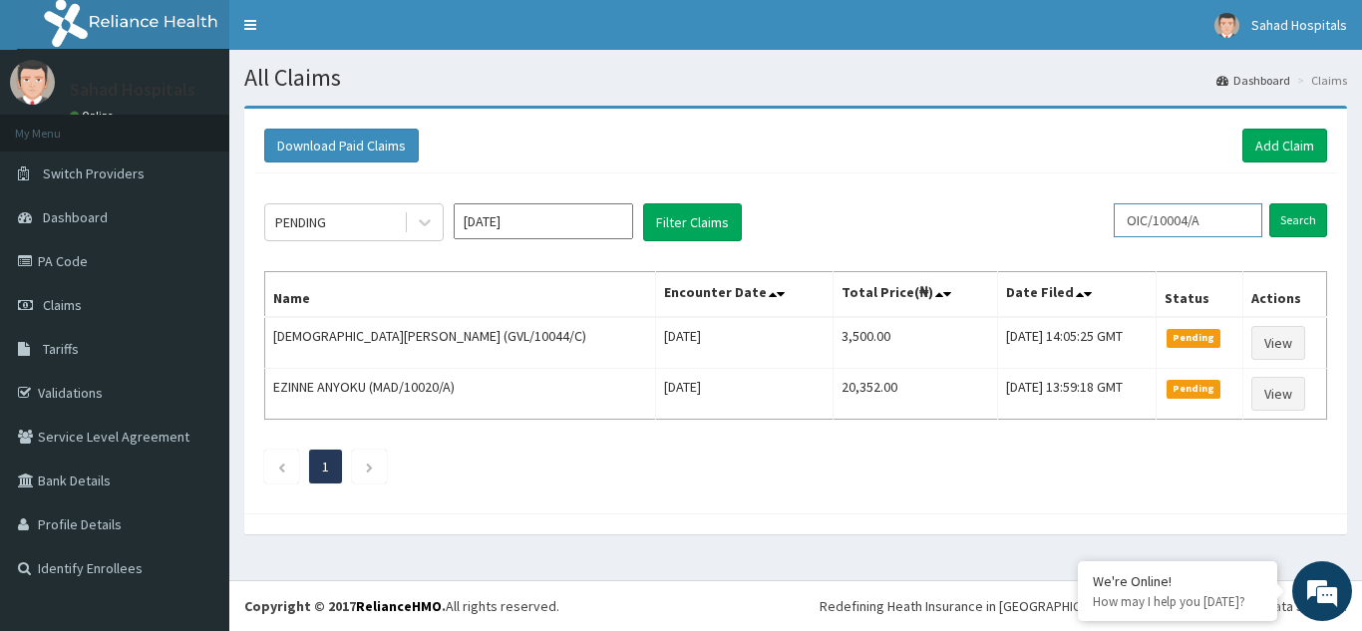
click at [1216, 216] on input "OIC/10004/A" at bounding box center [1187, 220] width 149 height 34
type input "O"
paste input "ICR/10003/A"
type input "ICR/10003/A"
click at [1292, 216] on input "Search" at bounding box center [1298, 220] width 58 height 34
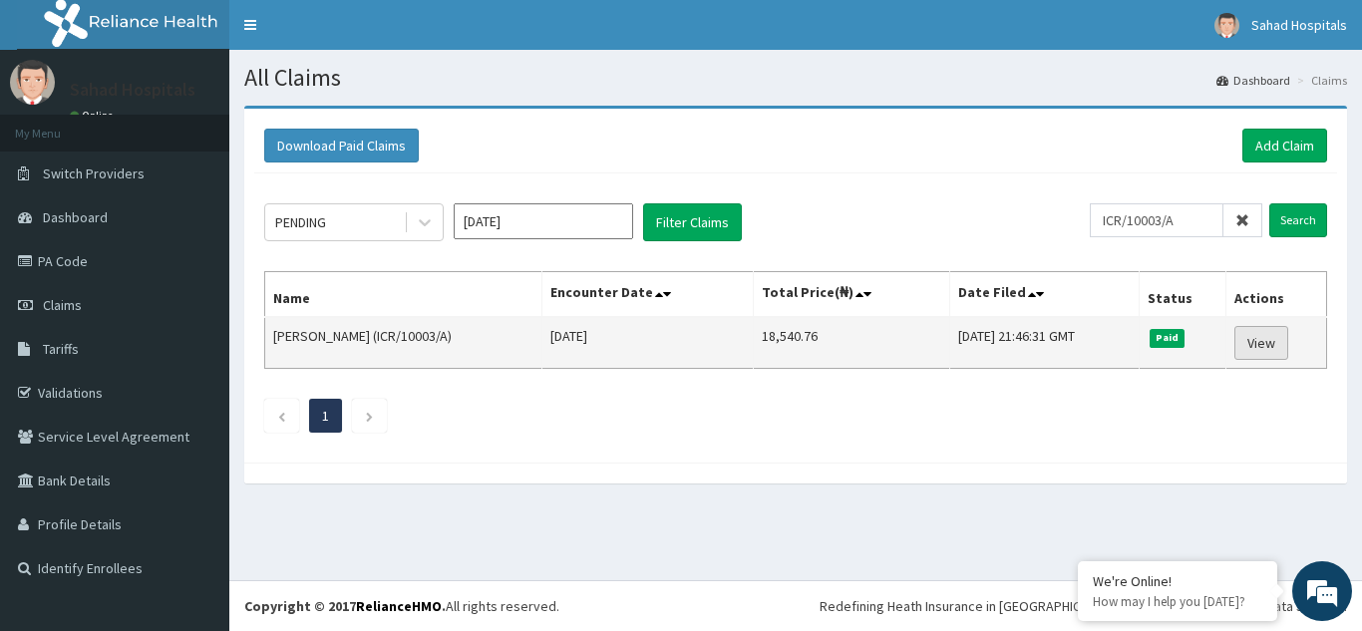
click at [1258, 338] on link "View" at bounding box center [1261, 343] width 54 height 34
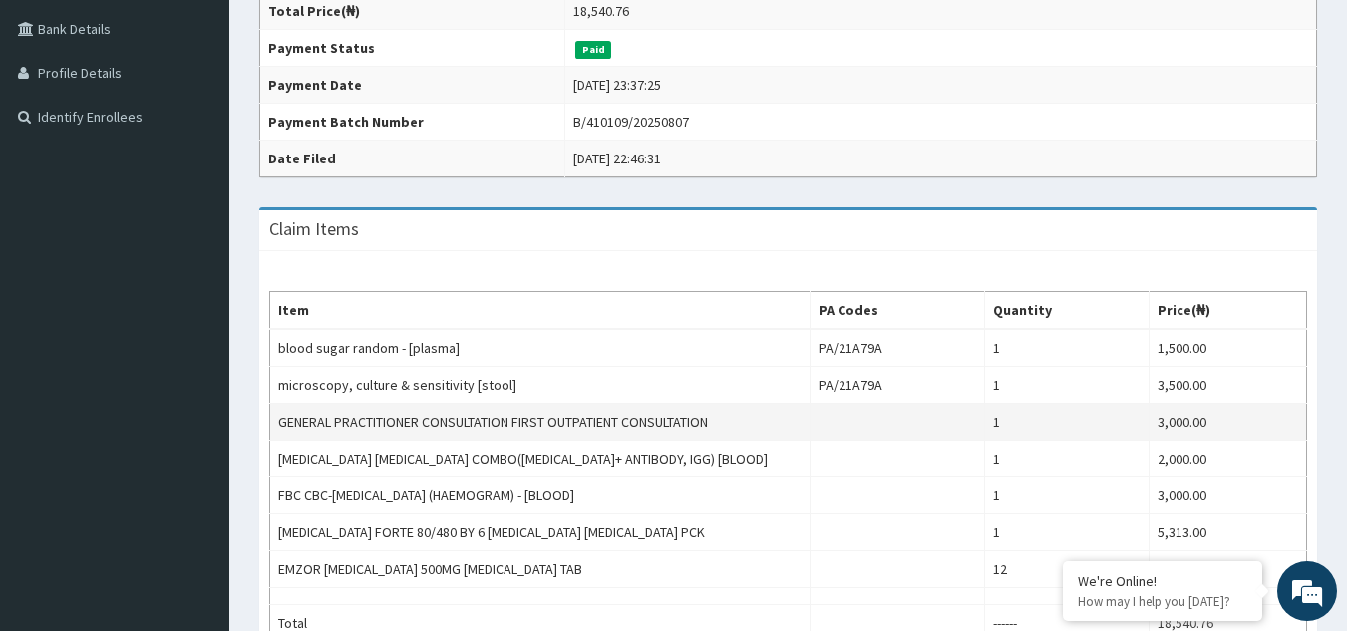
scroll to position [638, 0]
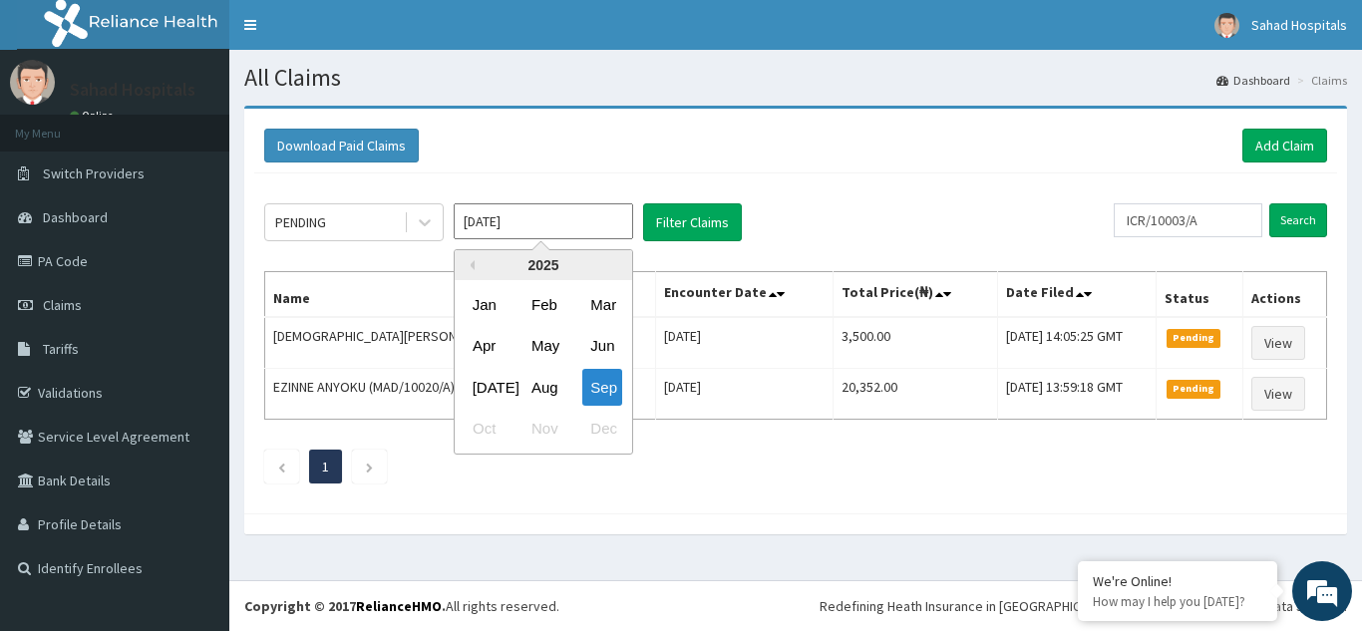
click at [528, 225] on input "Sep 2025" at bounding box center [543, 221] width 179 height 36
click at [482, 389] on div "Jul" at bounding box center [485, 387] width 40 height 37
type input "Jul 2025"
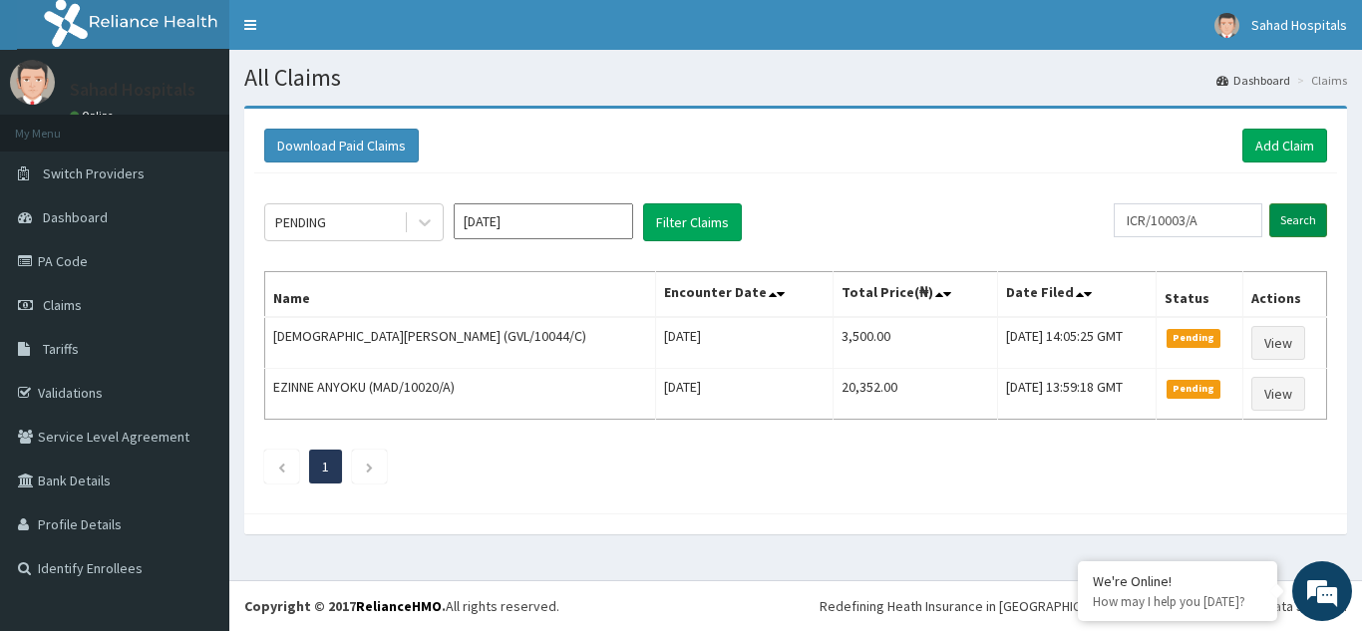
click at [1301, 217] on input "Search" at bounding box center [1298, 220] width 58 height 34
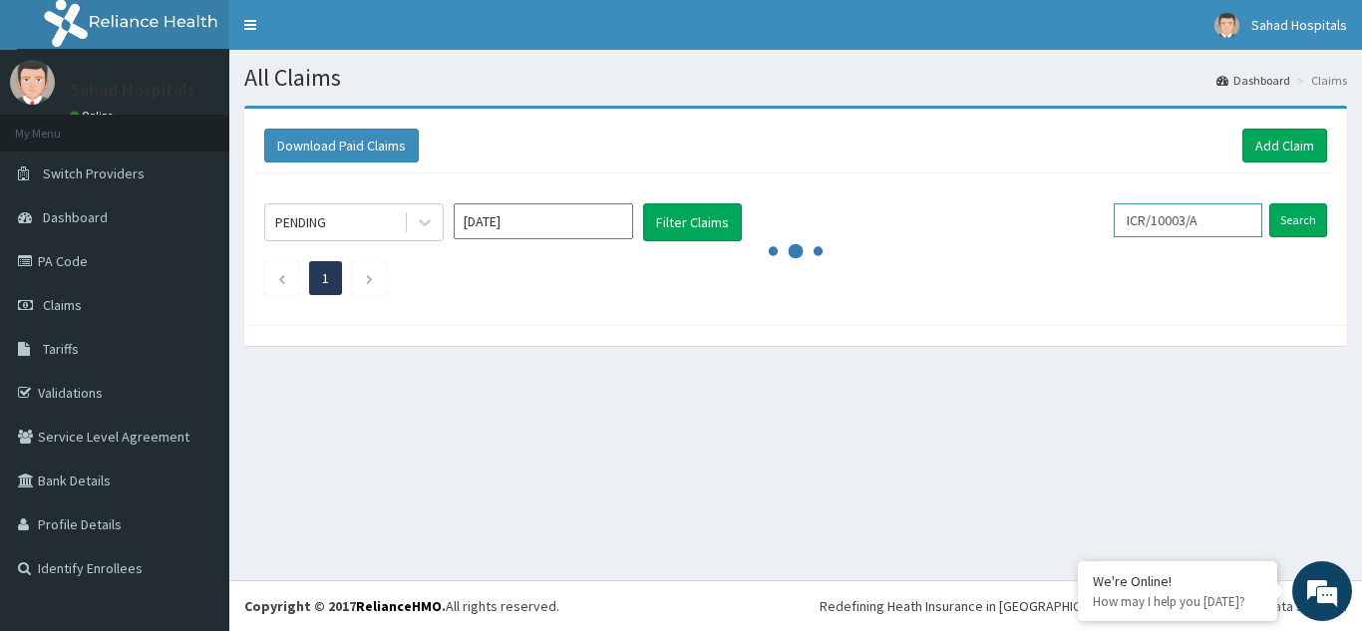
click at [1229, 224] on input "ICR/10003/A" at bounding box center [1187, 220] width 149 height 34
type input "I"
paste input "FMI/10246/E"
type input "FMI/10246/E"
click at [1295, 218] on input "Search" at bounding box center [1298, 220] width 58 height 34
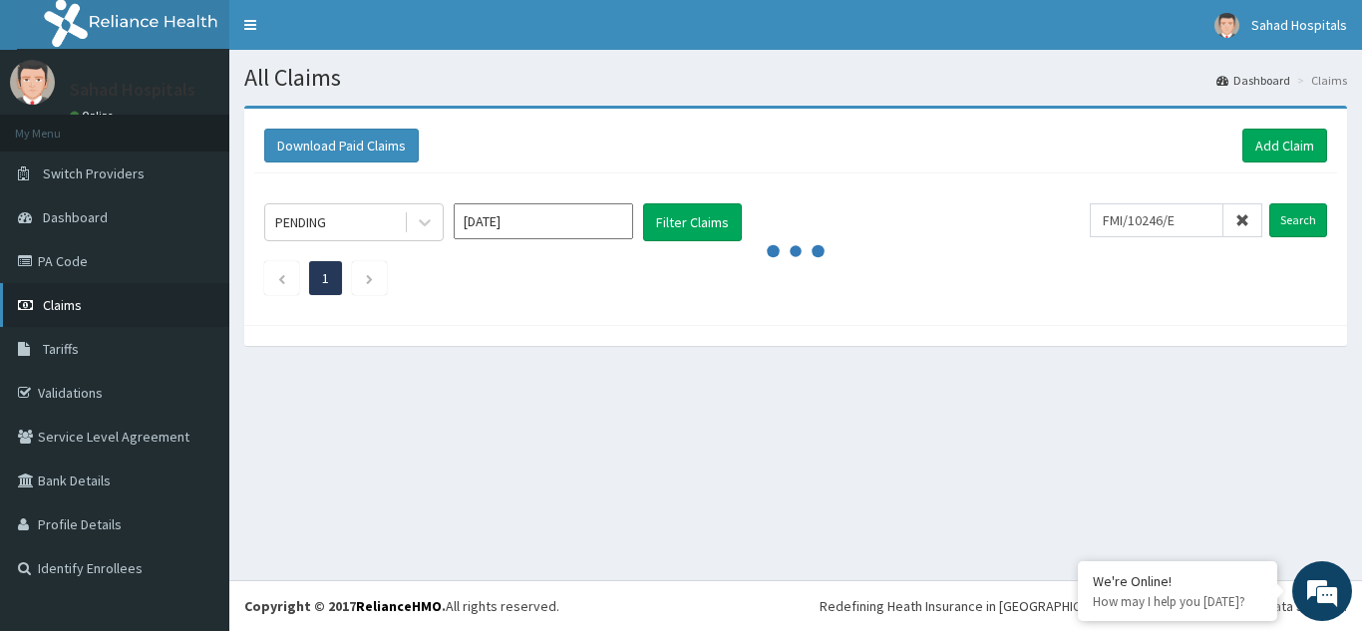
click at [59, 300] on span "Claims" at bounding box center [62, 305] width 39 height 18
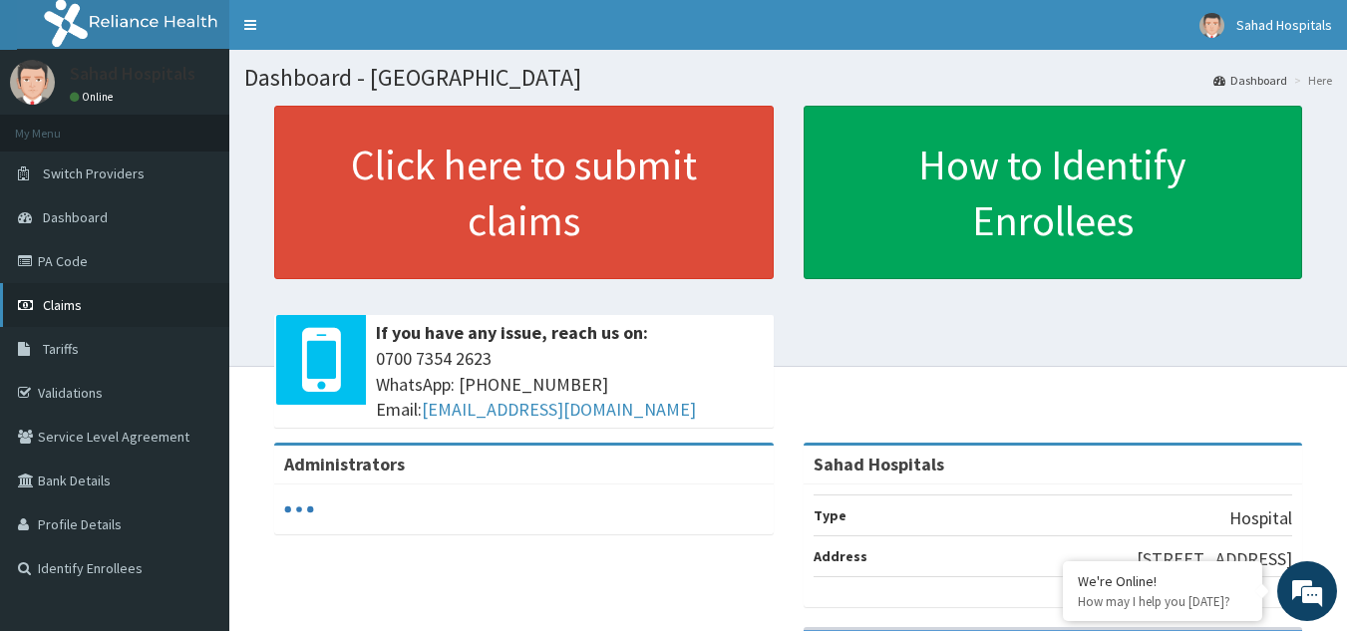
click at [82, 306] on link "Claims" at bounding box center [114, 305] width 229 height 44
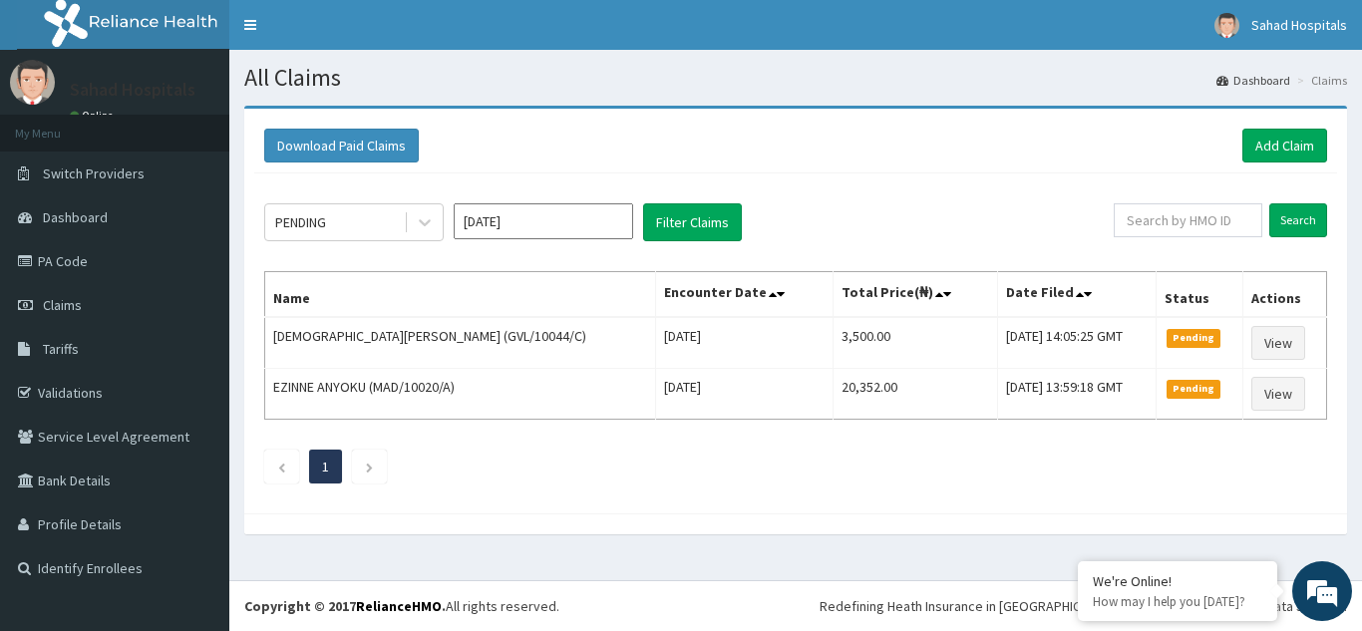
click at [525, 217] on input "Sep 2025" at bounding box center [543, 221] width 179 height 36
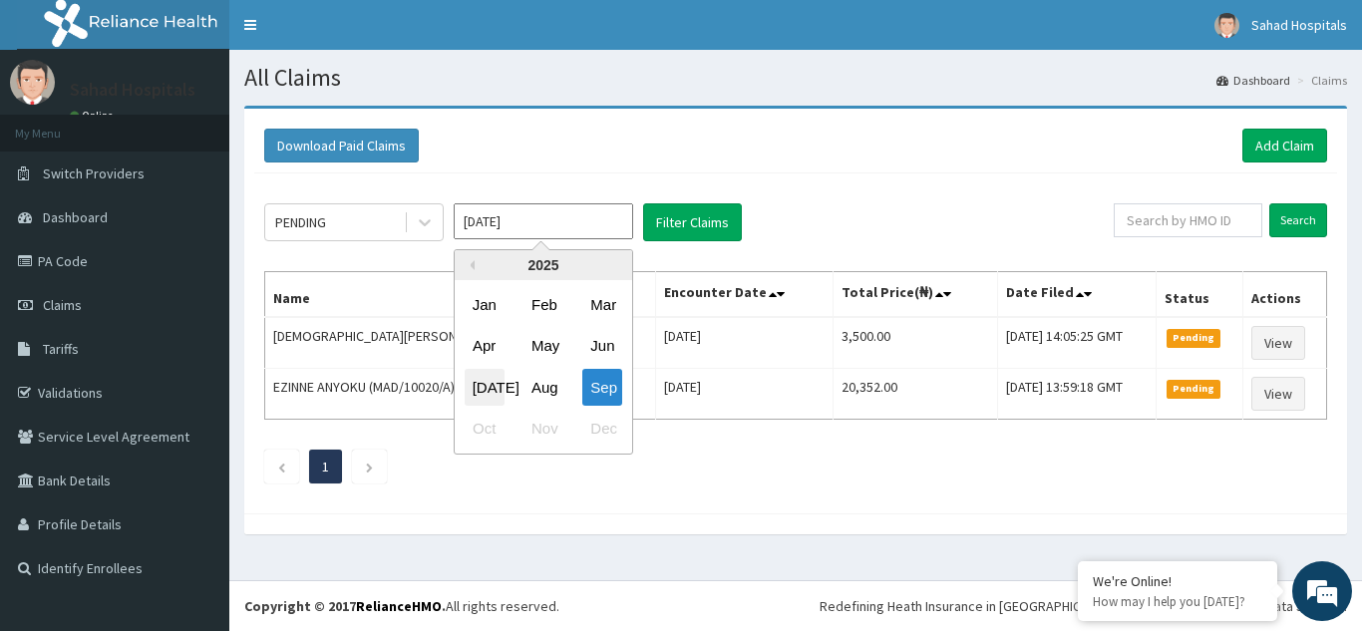
click at [486, 386] on div "Jul" at bounding box center [485, 387] width 40 height 37
type input "Jul 2025"
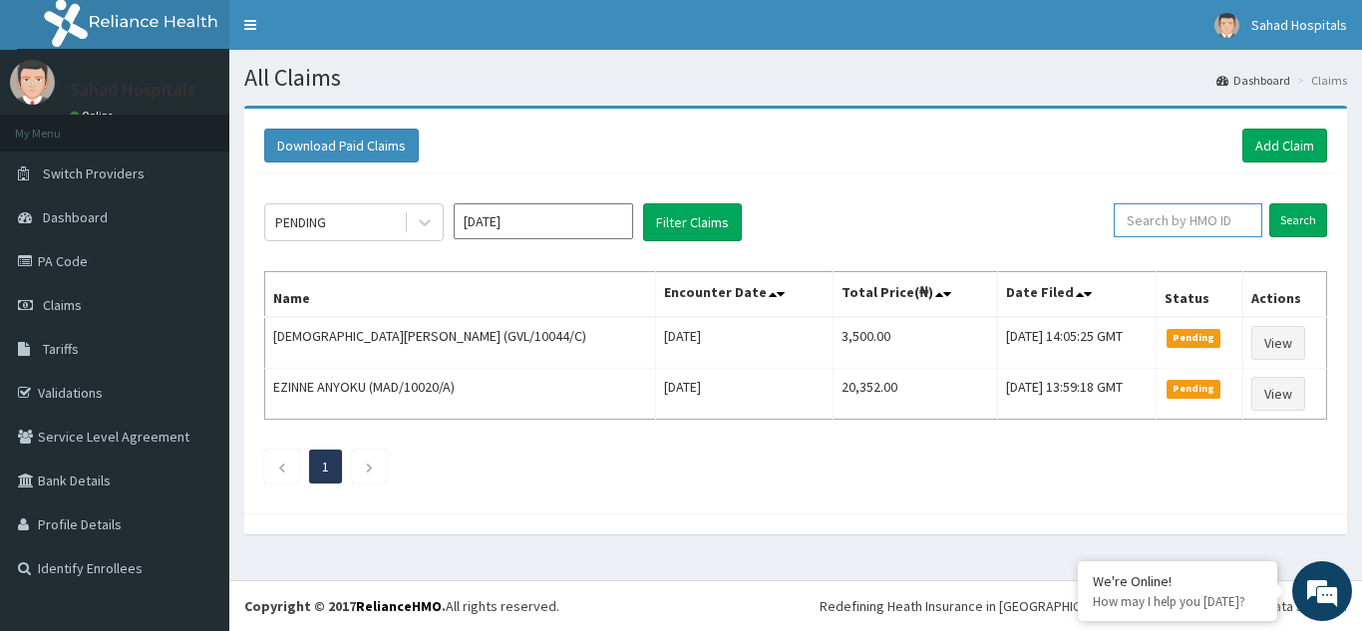
click at [1149, 224] on input "text" at bounding box center [1187, 220] width 149 height 34
paste input "FMI/10246/E"
type input "FMI/10246/E"
click at [1304, 216] on input "Search" at bounding box center [1298, 220] width 58 height 34
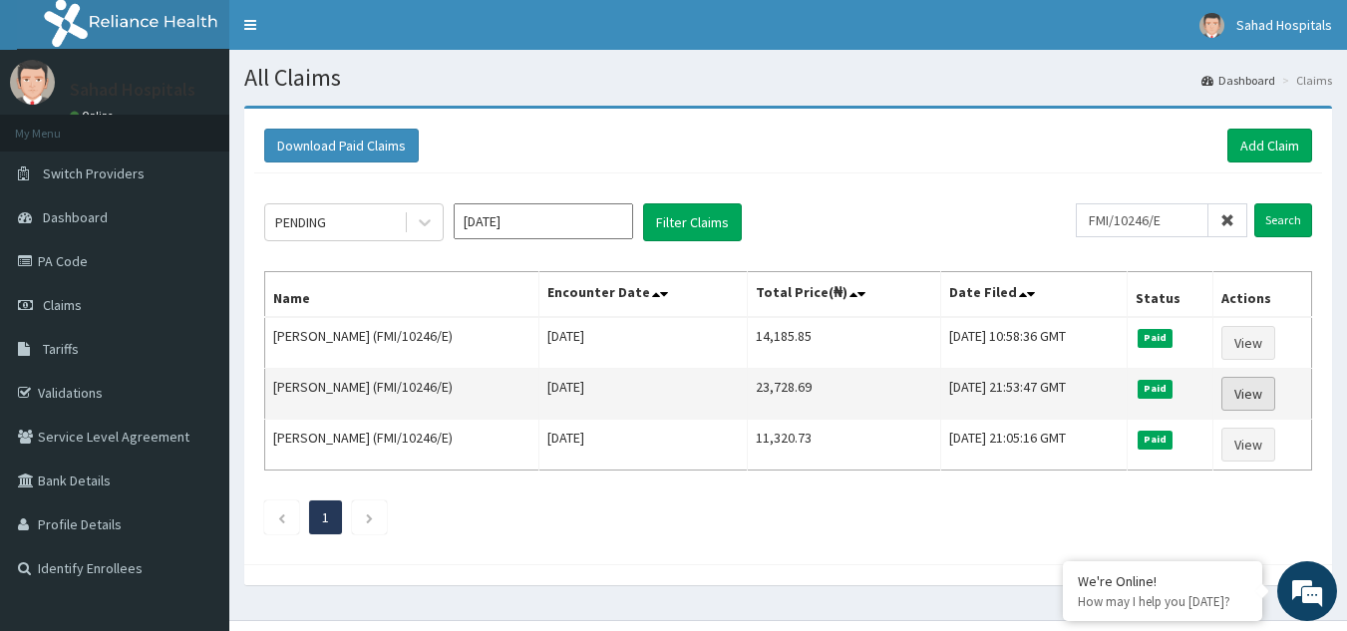
click at [1246, 397] on link "View" at bounding box center [1248, 394] width 54 height 34
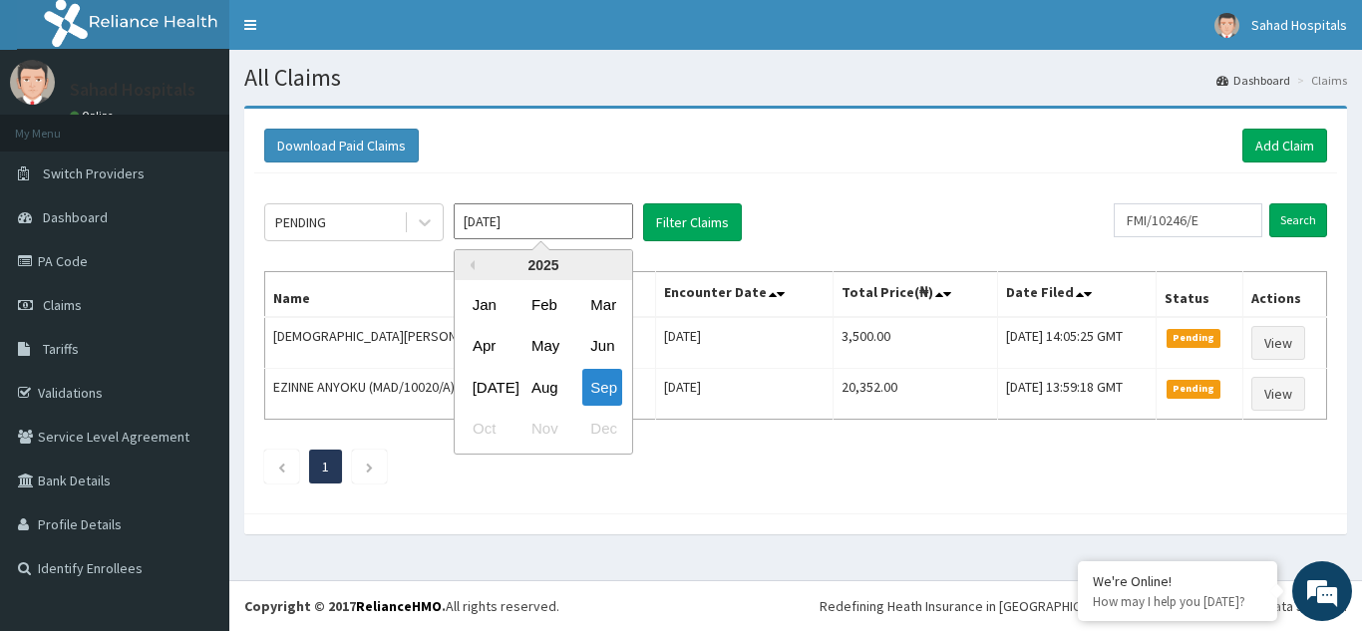
click at [561, 227] on input "[DATE]" at bounding box center [543, 221] width 179 height 36
click at [484, 383] on div "[DATE]" at bounding box center [485, 387] width 40 height 37
type input "[DATE]"
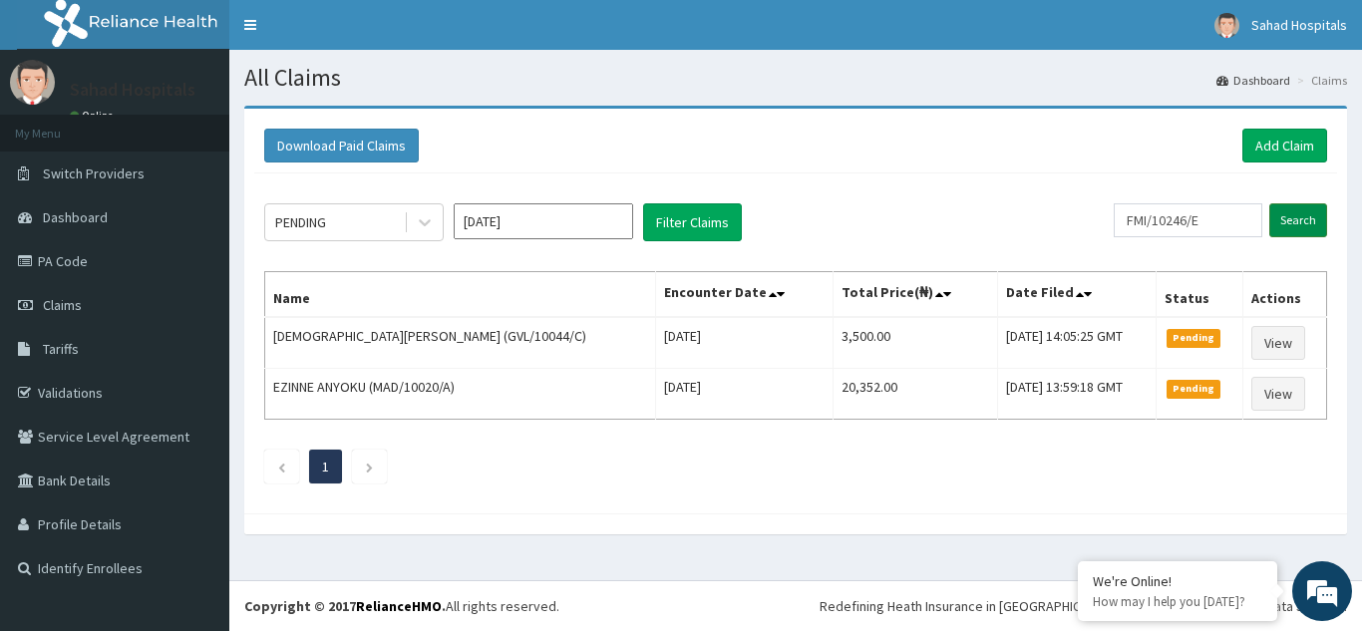
click at [1317, 219] on input "Search" at bounding box center [1298, 220] width 58 height 34
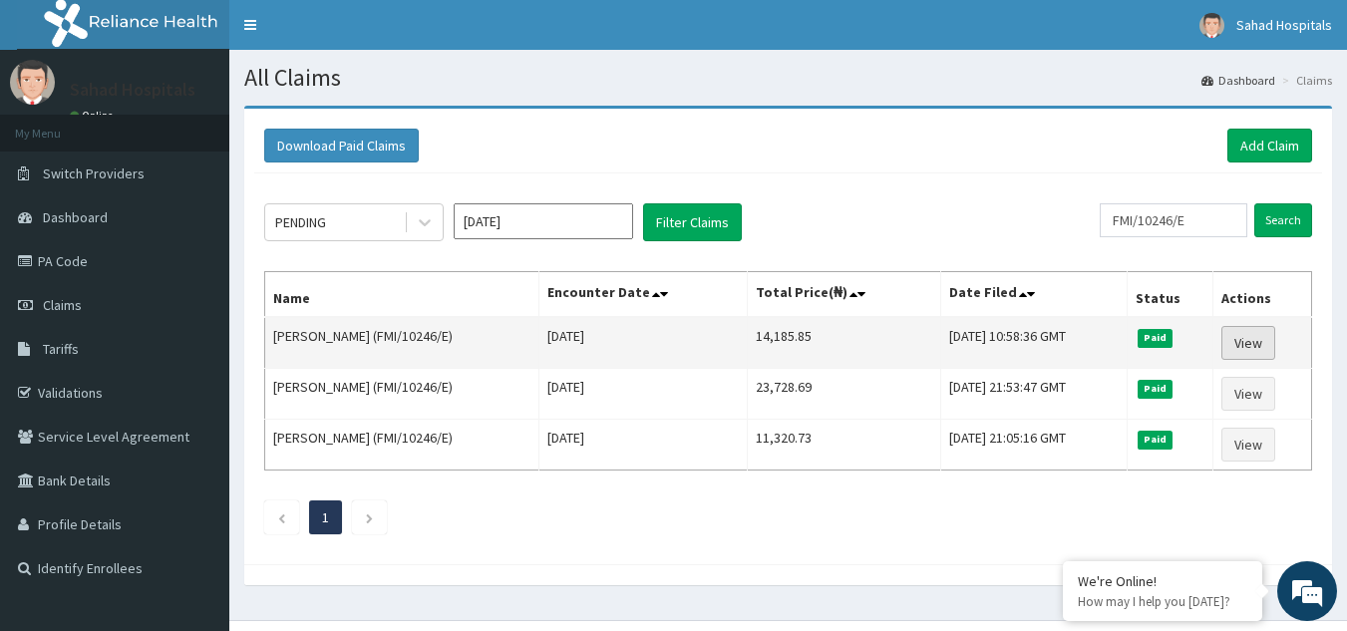
click at [1251, 341] on link "View" at bounding box center [1248, 343] width 54 height 34
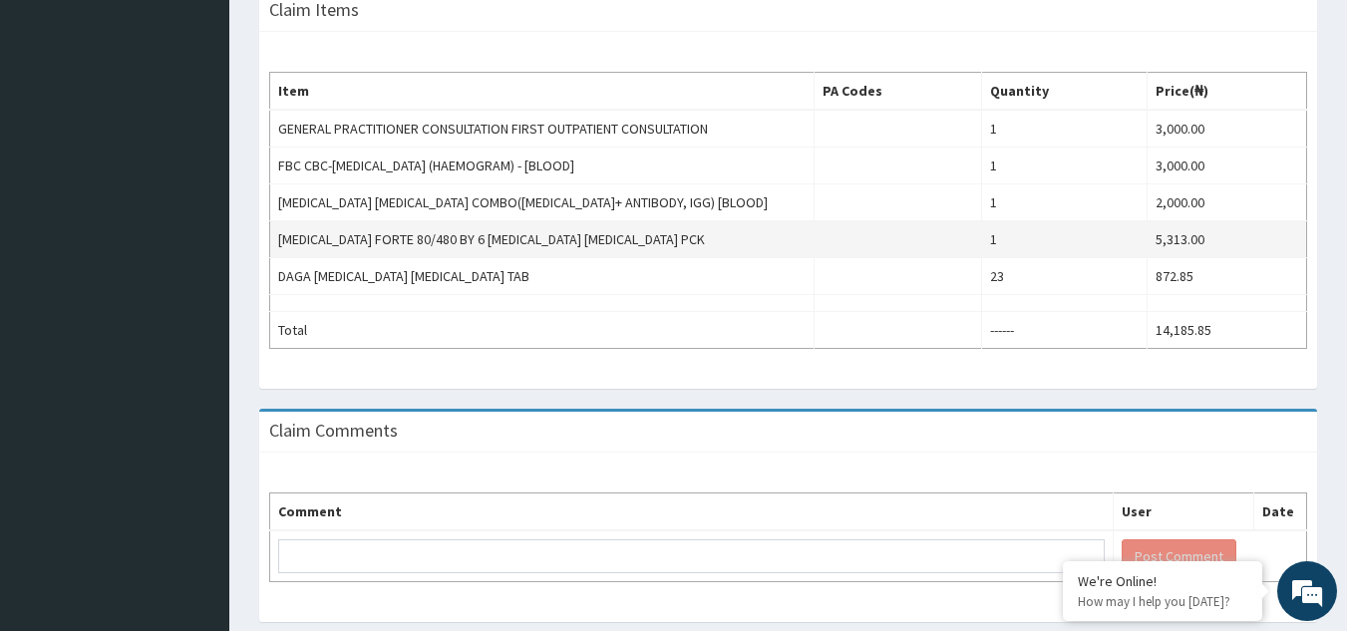
scroll to position [733, 0]
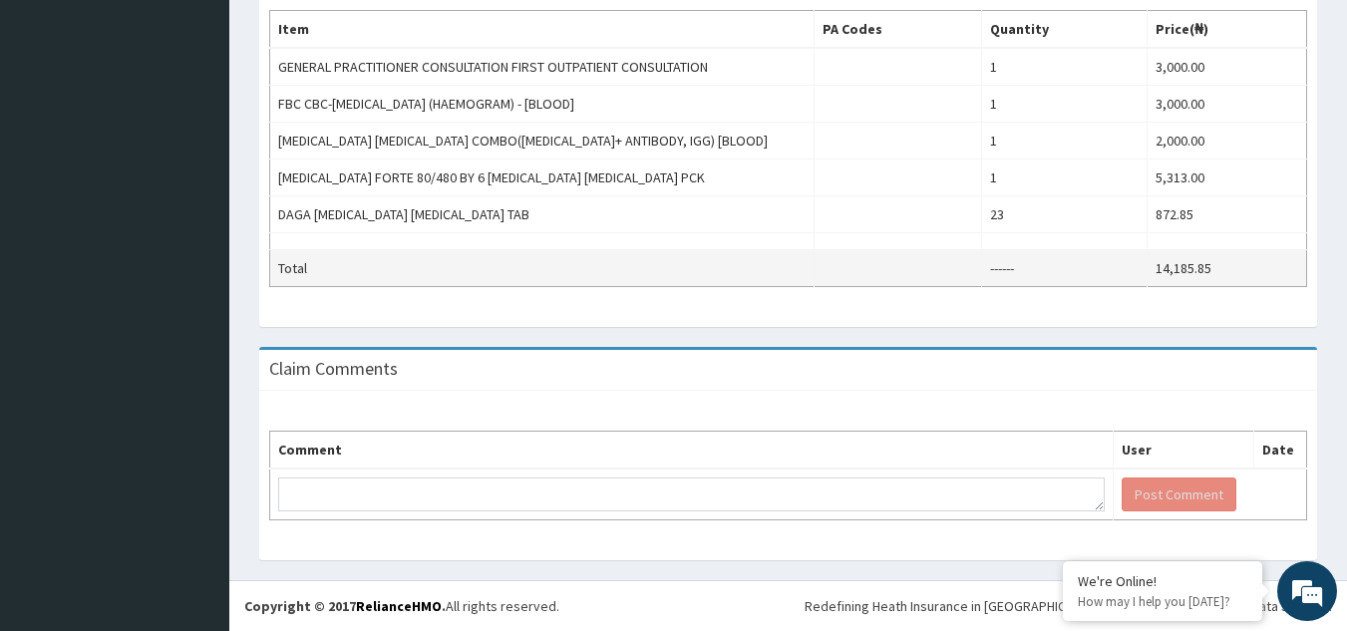
click at [637, 251] on td "Total" at bounding box center [542, 268] width 544 height 37
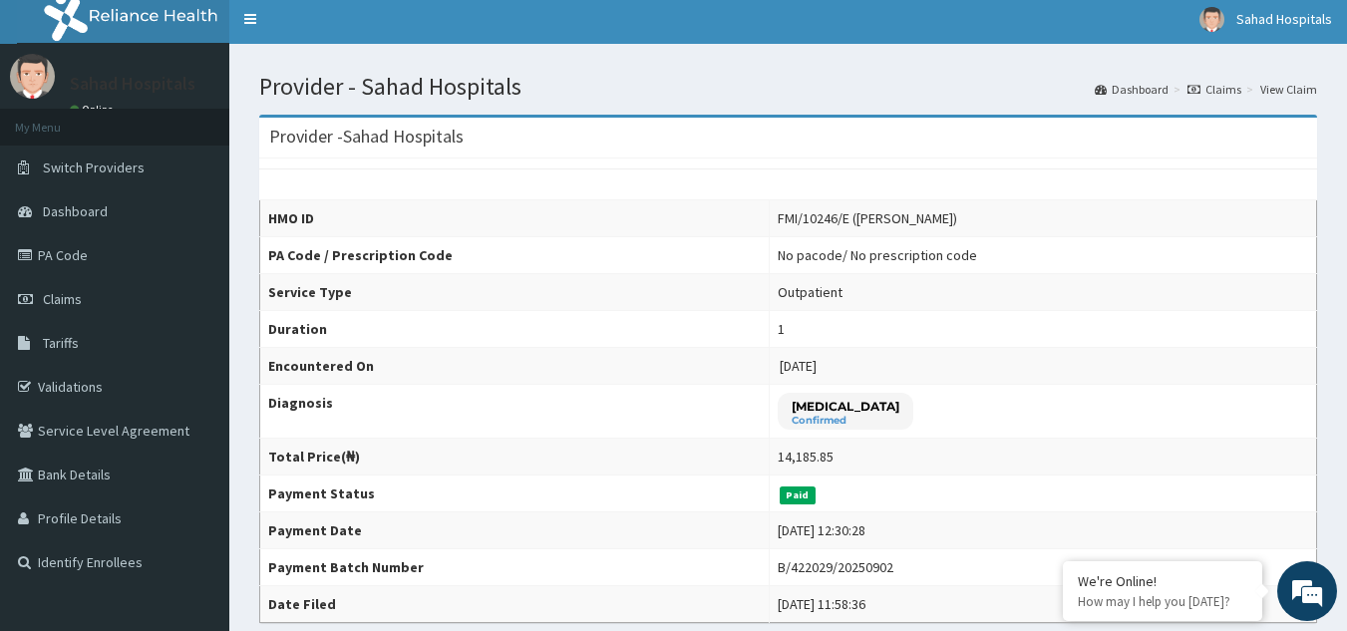
scroll to position [0, 0]
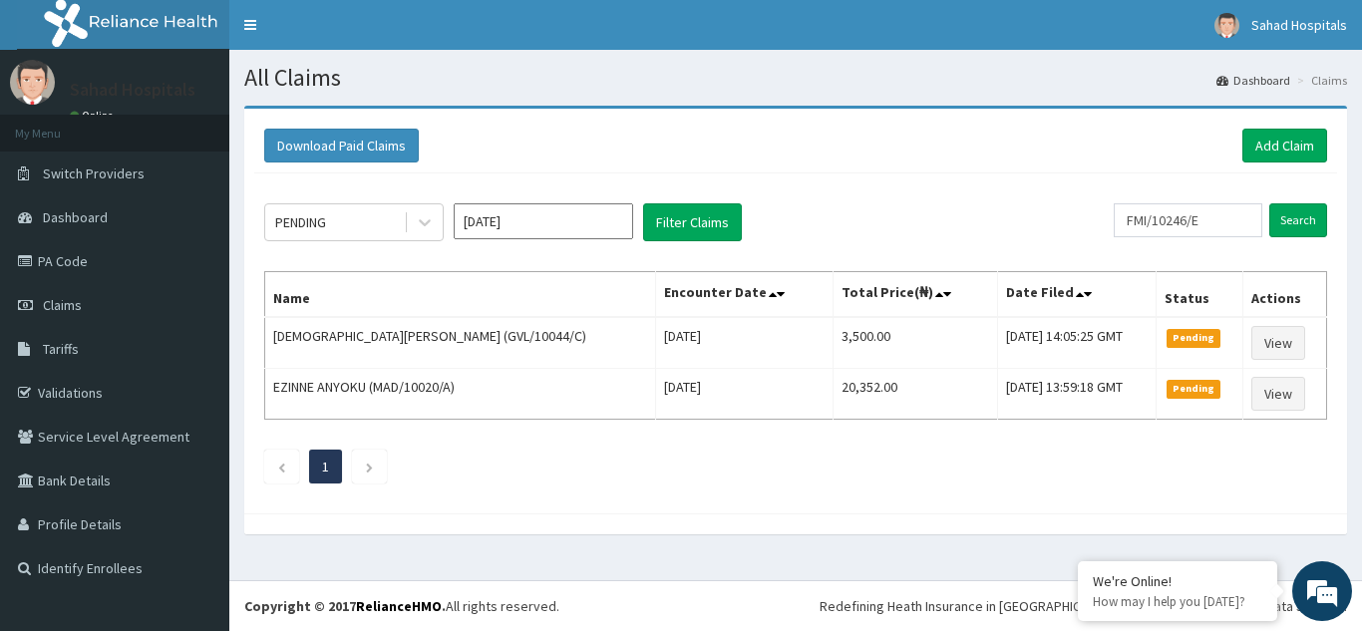
click at [577, 230] on input "[DATE]" at bounding box center [543, 221] width 179 height 36
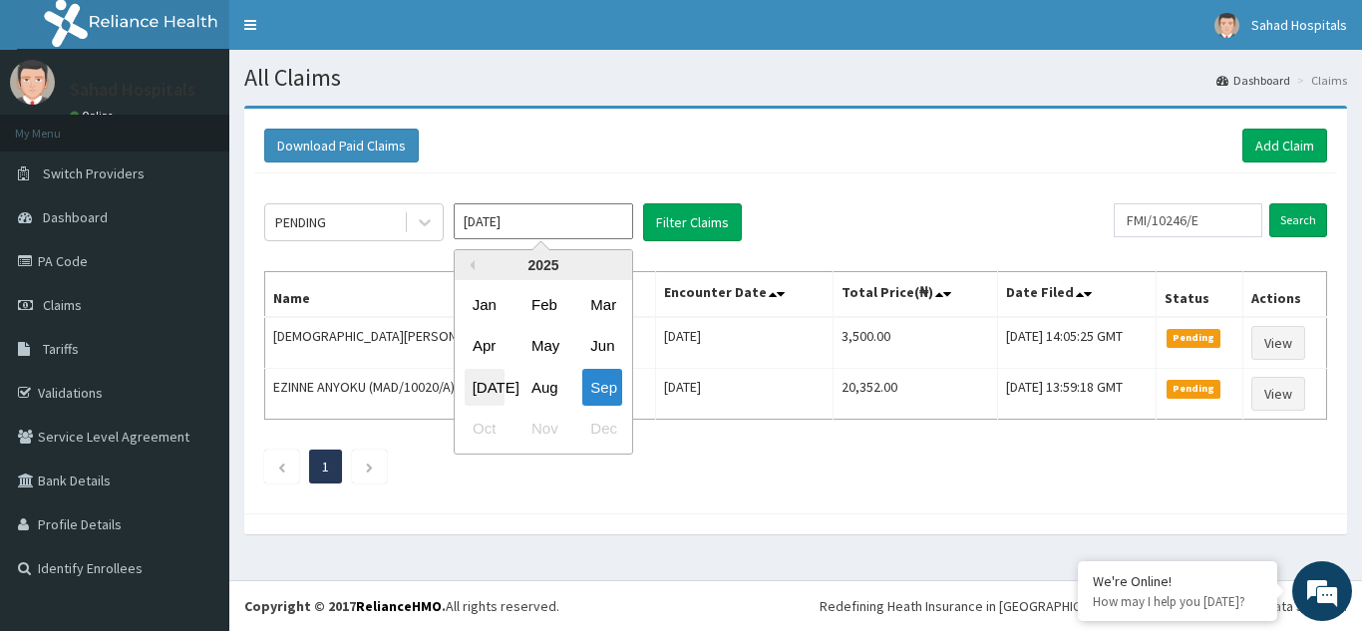
click at [490, 388] on div "[DATE]" at bounding box center [485, 387] width 40 height 37
type input "[DATE]"
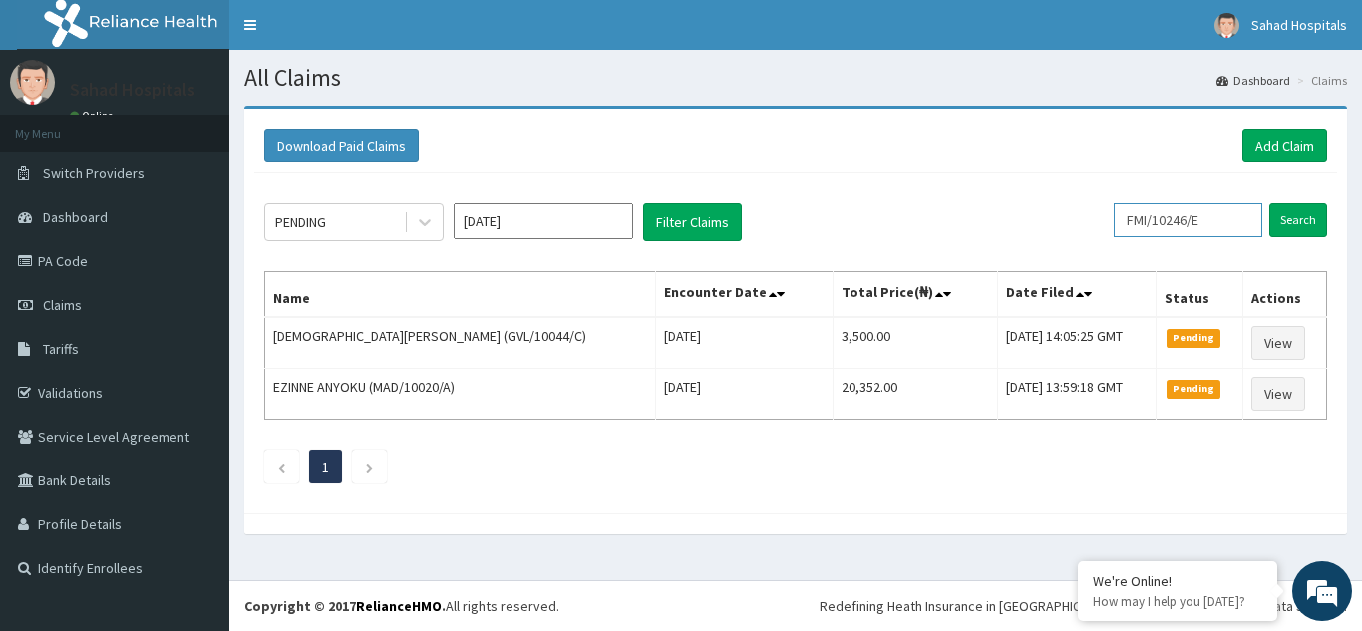
click at [1223, 220] on input "FMI/10246/E" at bounding box center [1187, 220] width 149 height 34
type input "F"
paste input "NBC/10179/B"
type input "NBC/10179/B"
click at [1281, 212] on input "Search" at bounding box center [1298, 220] width 58 height 34
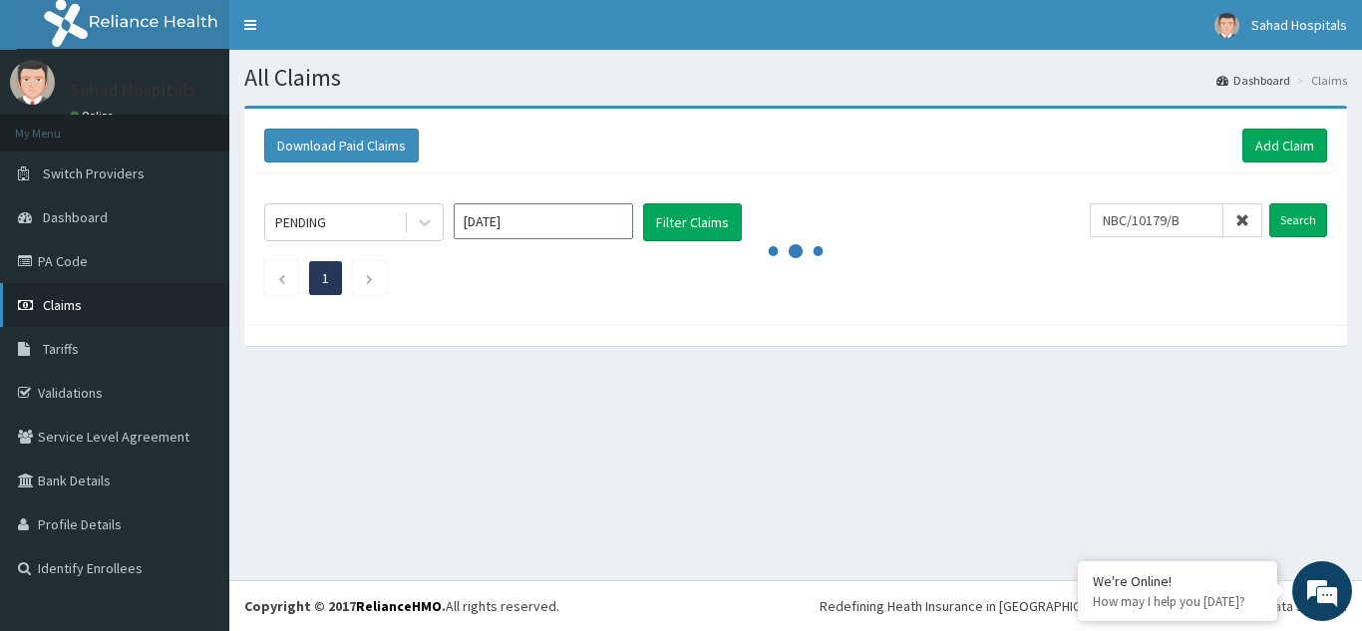
click at [70, 293] on link "Claims" at bounding box center [114, 305] width 229 height 44
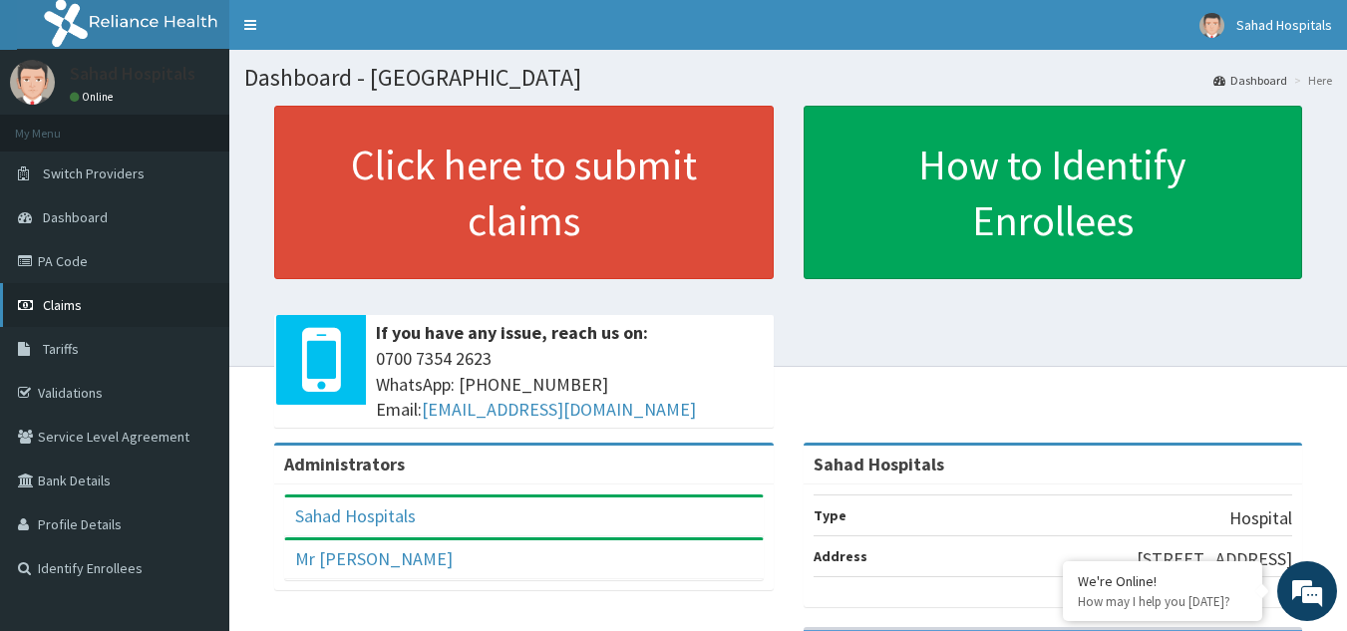
click at [83, 310] on link "Claims" at bounding box center [114, 305] width 229 height 44
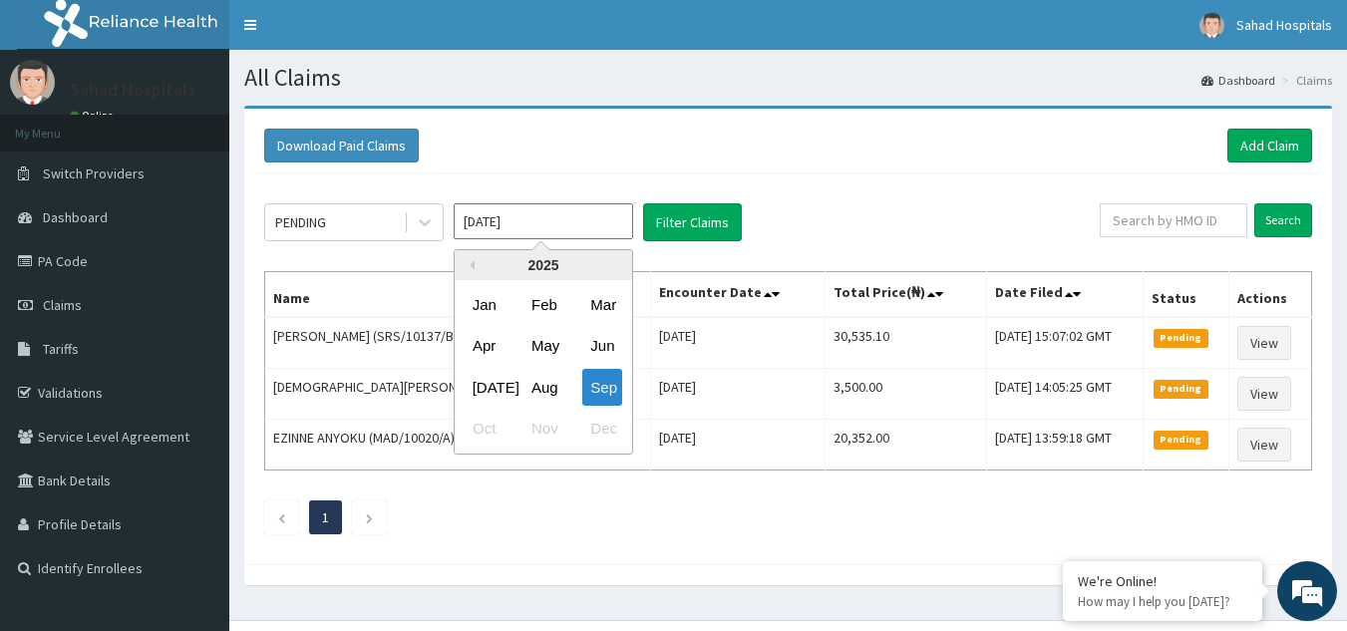
click at [551, 228] on input "Sep 2025" at bounding box center [543, 221] width 179 height 36
click at [486, 381] on div "Jul" at bounding box center [485, 387] width 40 height 37
type input "Jul 2025"
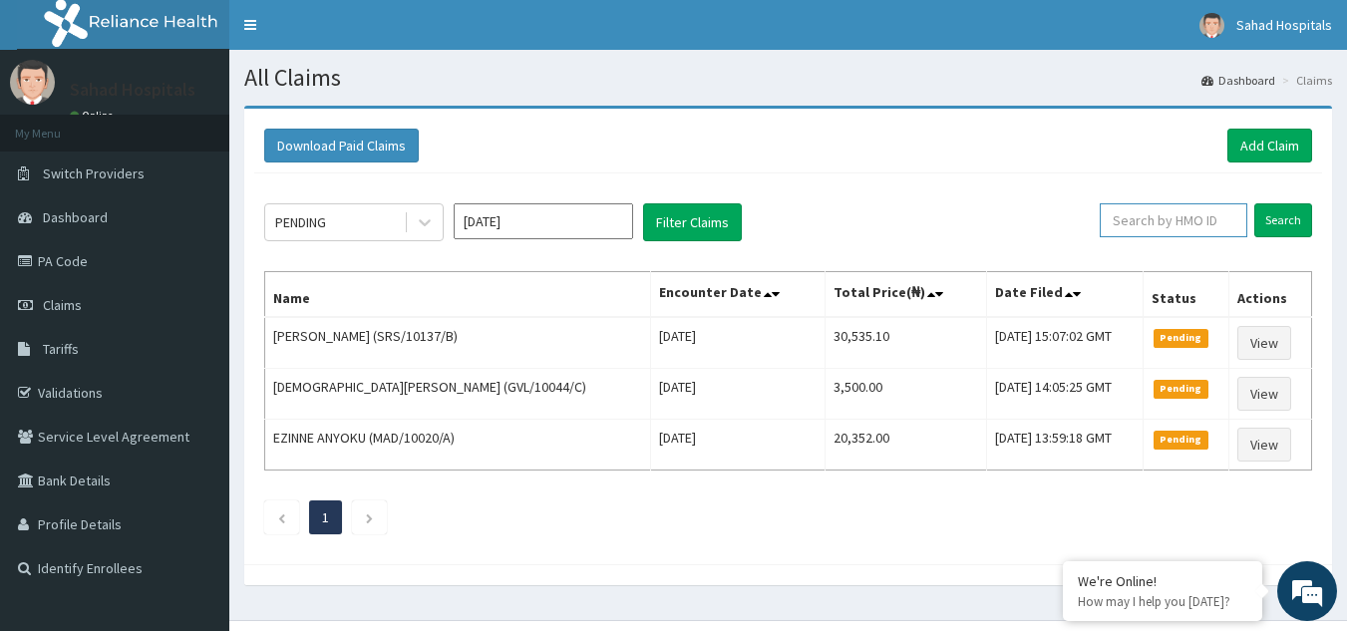
click at [1183, 221] on input "text" at bounding box center [1173, 220] width 148 height 34
paste input "NBC/10179/B"
click at [1279, 225] on input "Search" at bounding box center [1283, 220] width 58 height 34
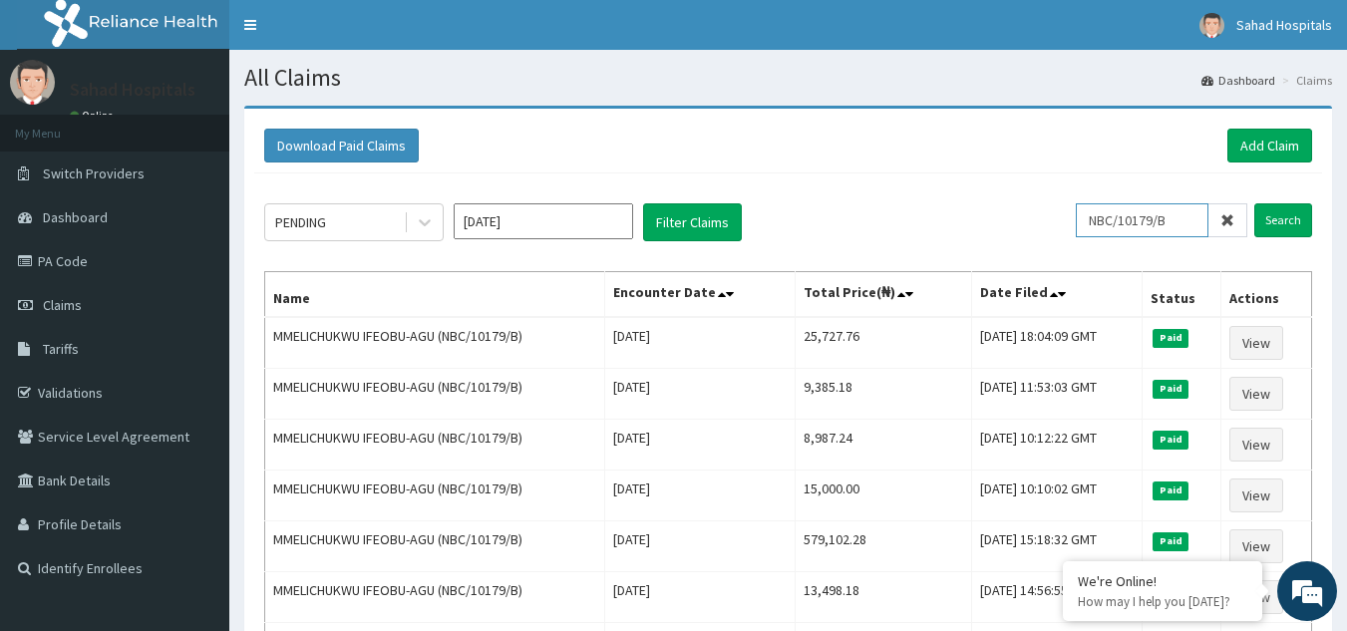
click at [1184, 225] on input "NBC/10179/B" at bounding box center [1142, 220] width 133 height 34
type input "N"
paste input "EGB/10010/A"
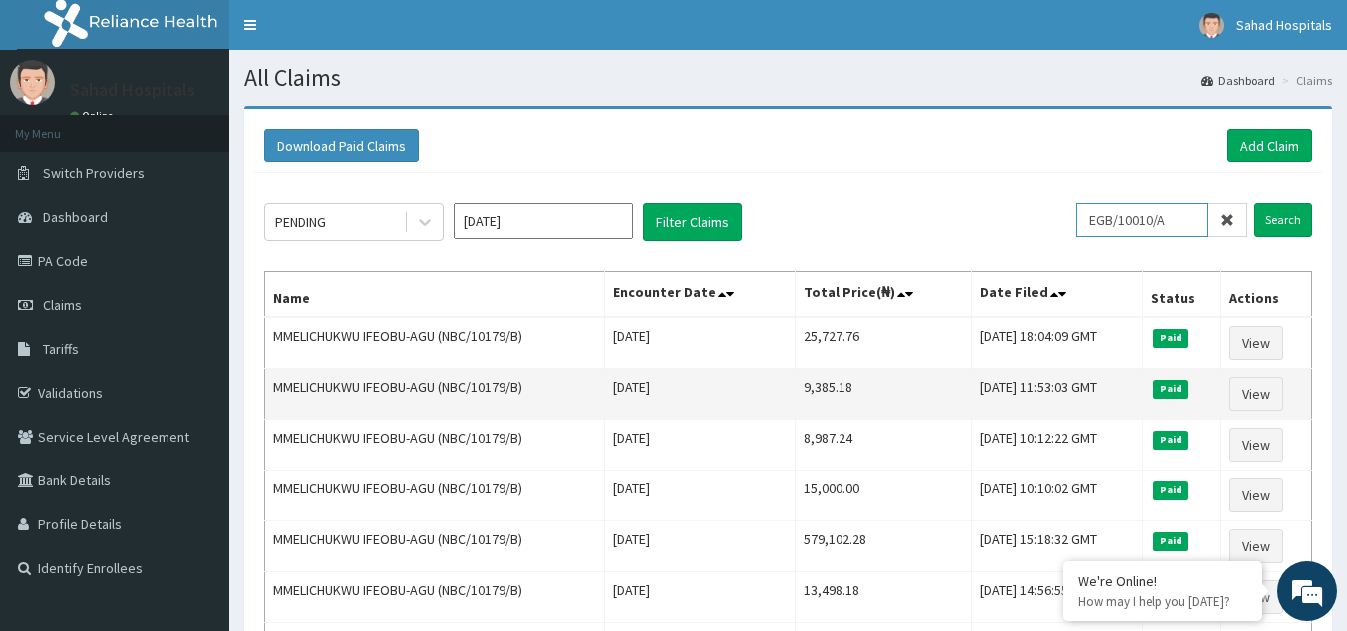
type input "EGB/10010/A"
click at [1254, 203] on input "Search" at bounding box center [1283, 220] width 58 height 34
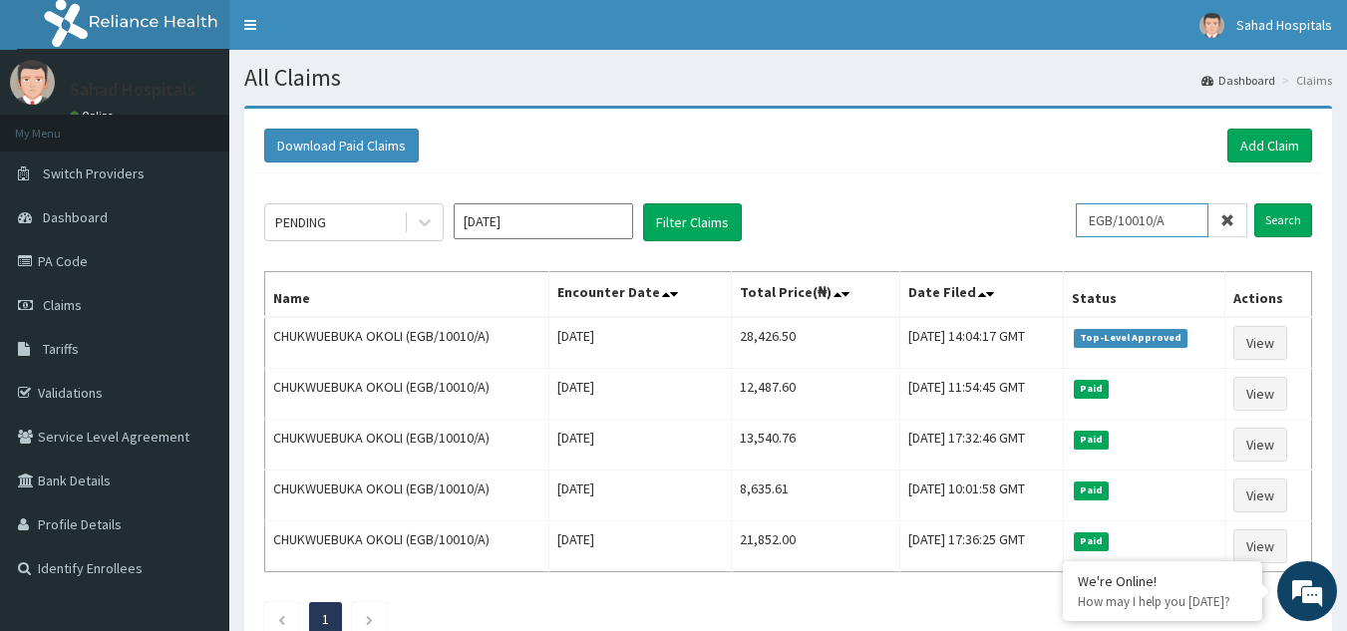
scroll to position [142, 0]
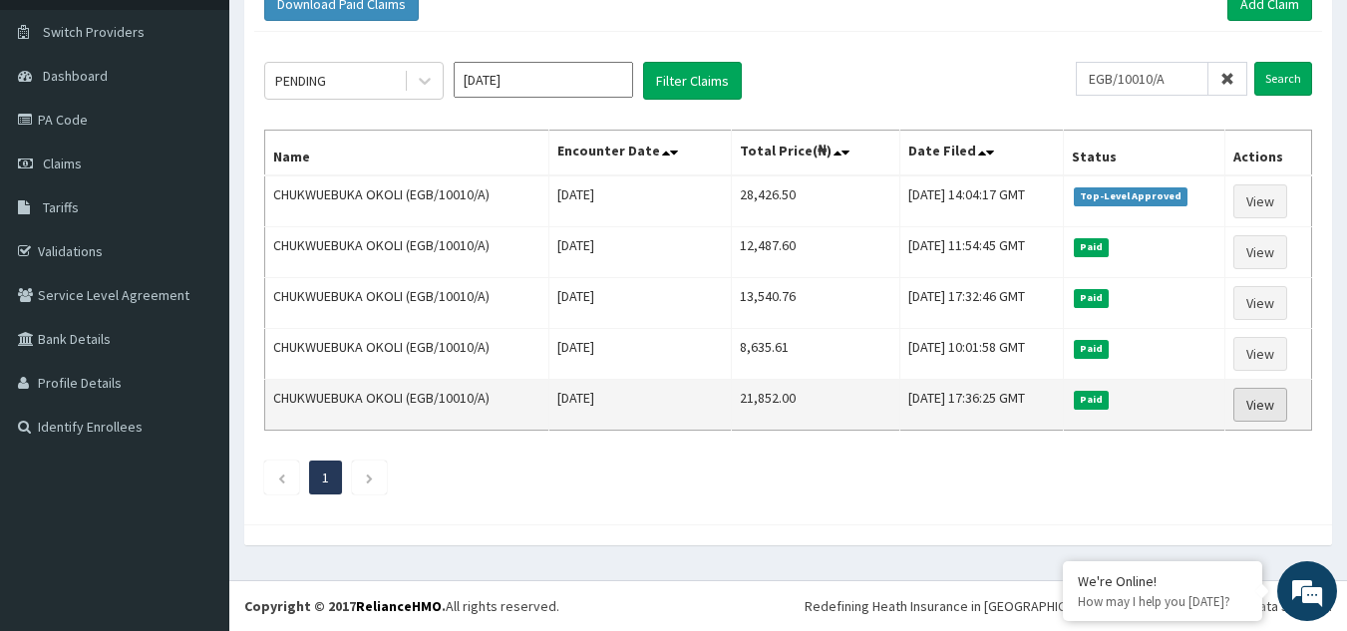
click at [1257, 396] on link "View" at bounding box center [1260, 405] width 54 height 34
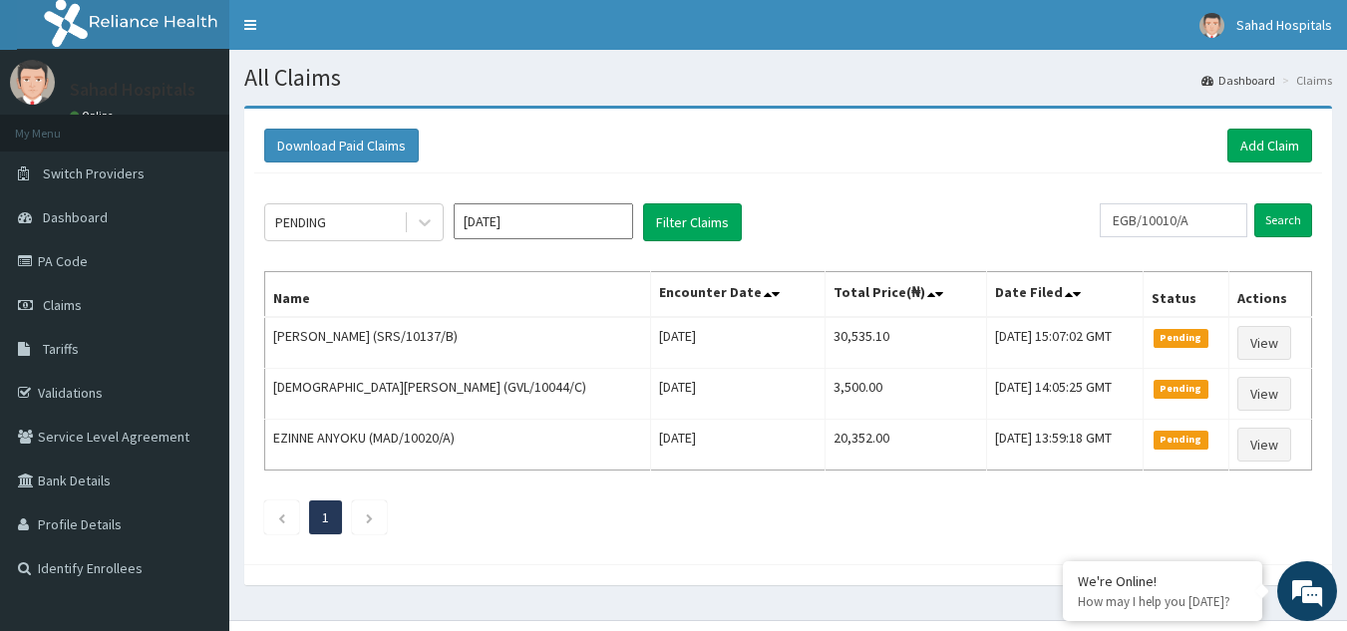
scroll to position [40, 0]
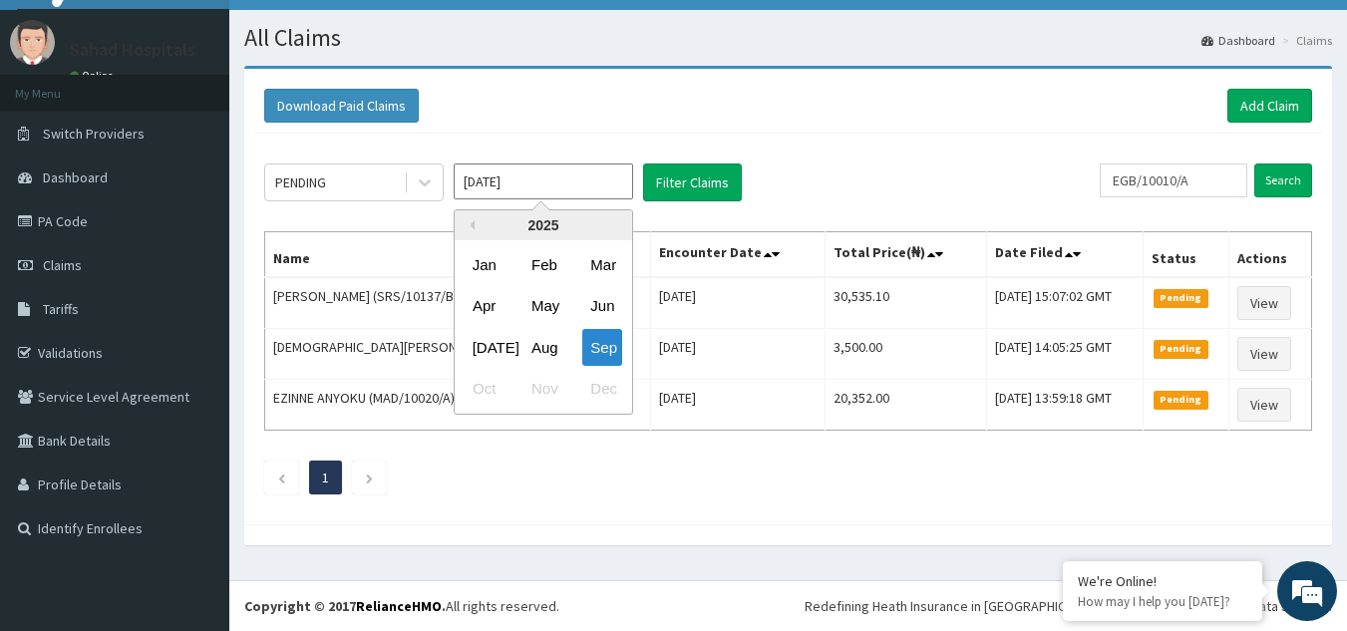
click at [564, 182] on input "Sep 2025" at bounding box center [543, 181] width 179 height 36
click at [486, 347] on div "Jul" at bounding box center [485, 347] width 40 height 37
type input "Jul 2025"
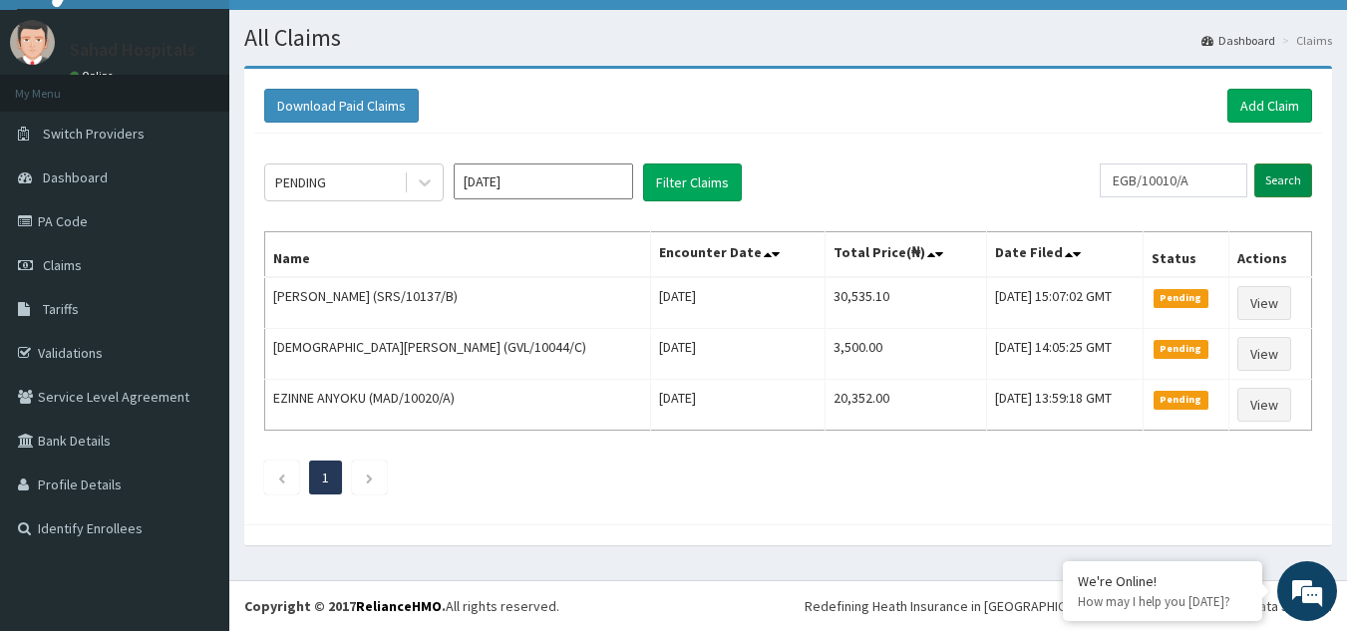
click at [1275, 172] on input "Search" at bounding box center [1283, 180] width 58 height 34
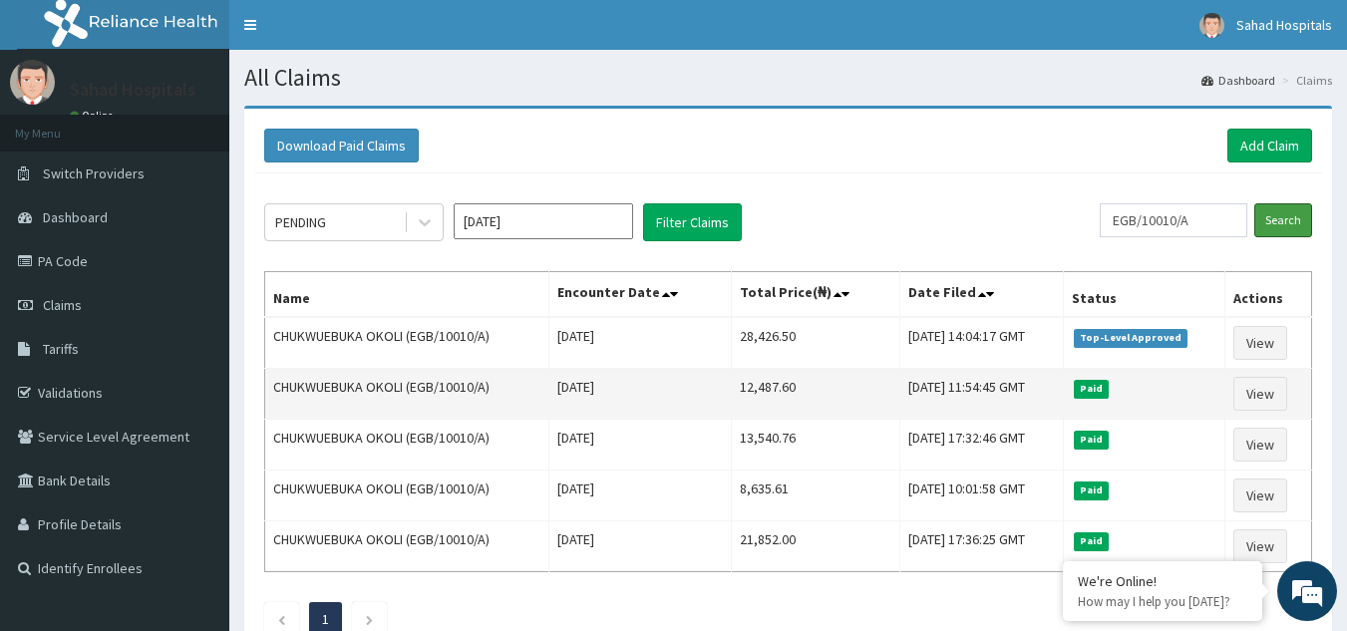
scroll to position [0, 0]
click at [1249, 392] on link "View" at bounding box center [1260, 394] width 54 height 34
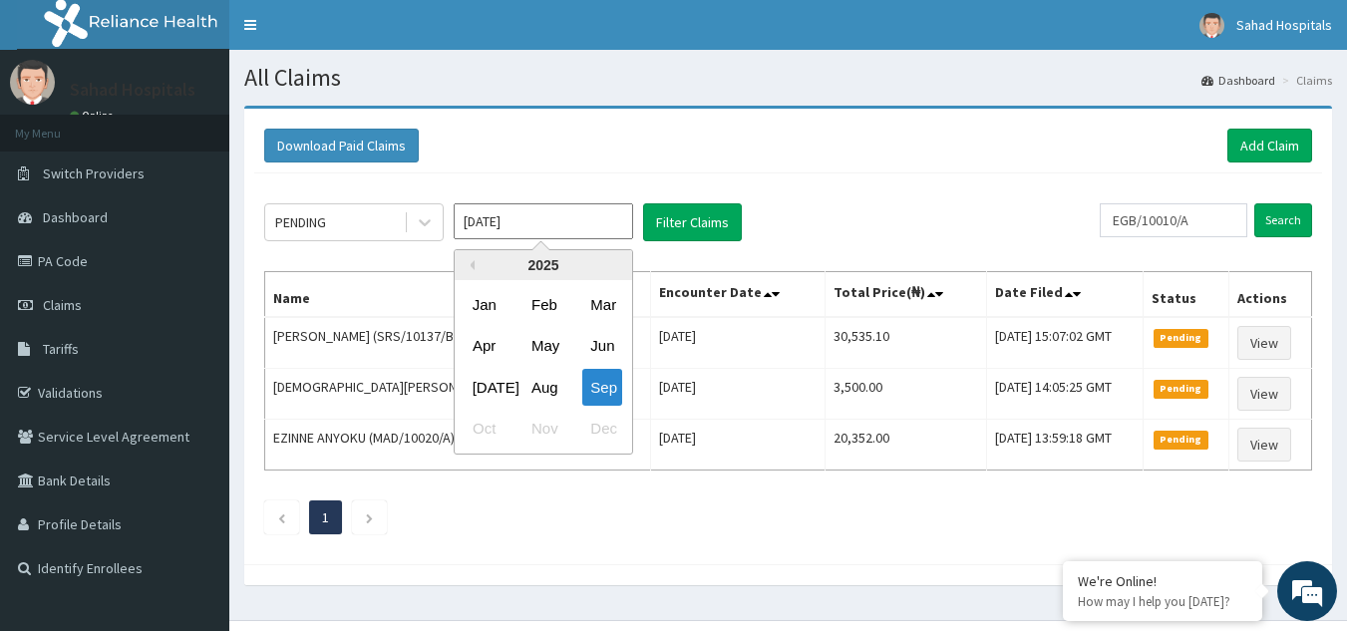
click at [542, 206] on input "Sep 2025" at bounding box center [543, 221] width 179 height 36
click at [494, 387] on div "Jul" at bounding box center [485, 387] width 40 height 37
type input "Jul 2025"
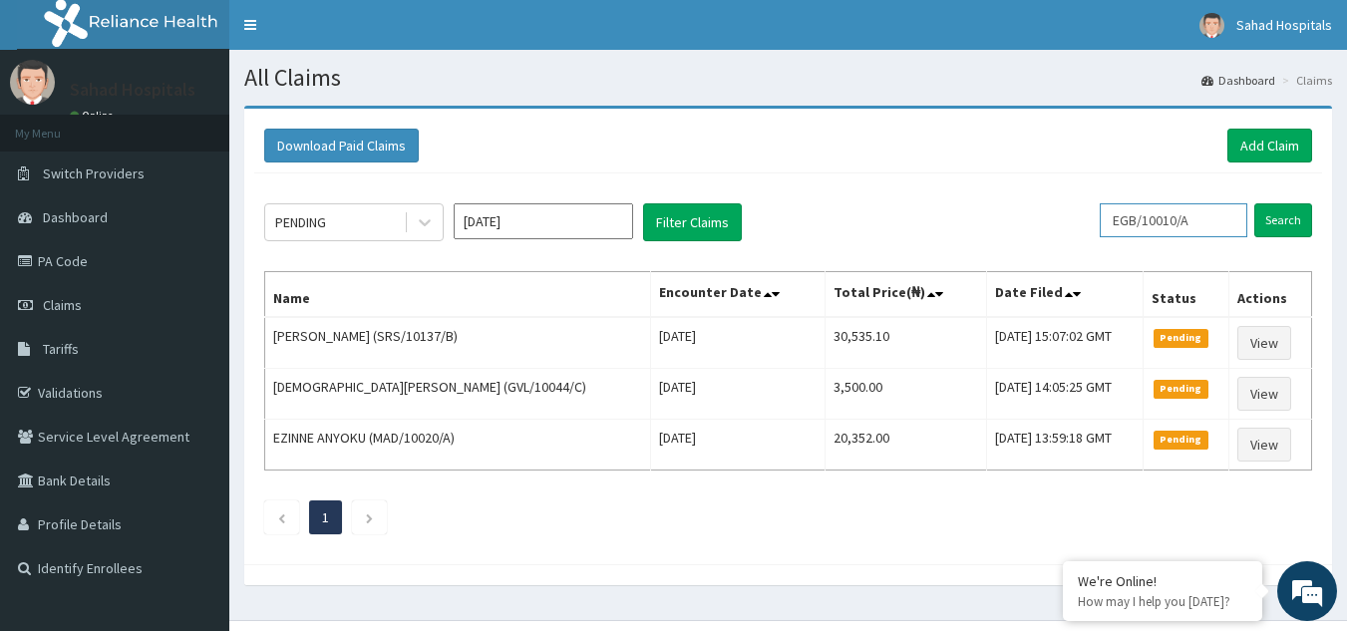
click at [1208, 218] on input "EGB/10010/A" at bounding box center [1173, 220] width 148 height 34
type input "E"
paste input "DGC/10299/C"
type input "DGC/10299/C"
click at [1290, 215] on input "Search" at bounding box center [1283, 220] width 58 height 34
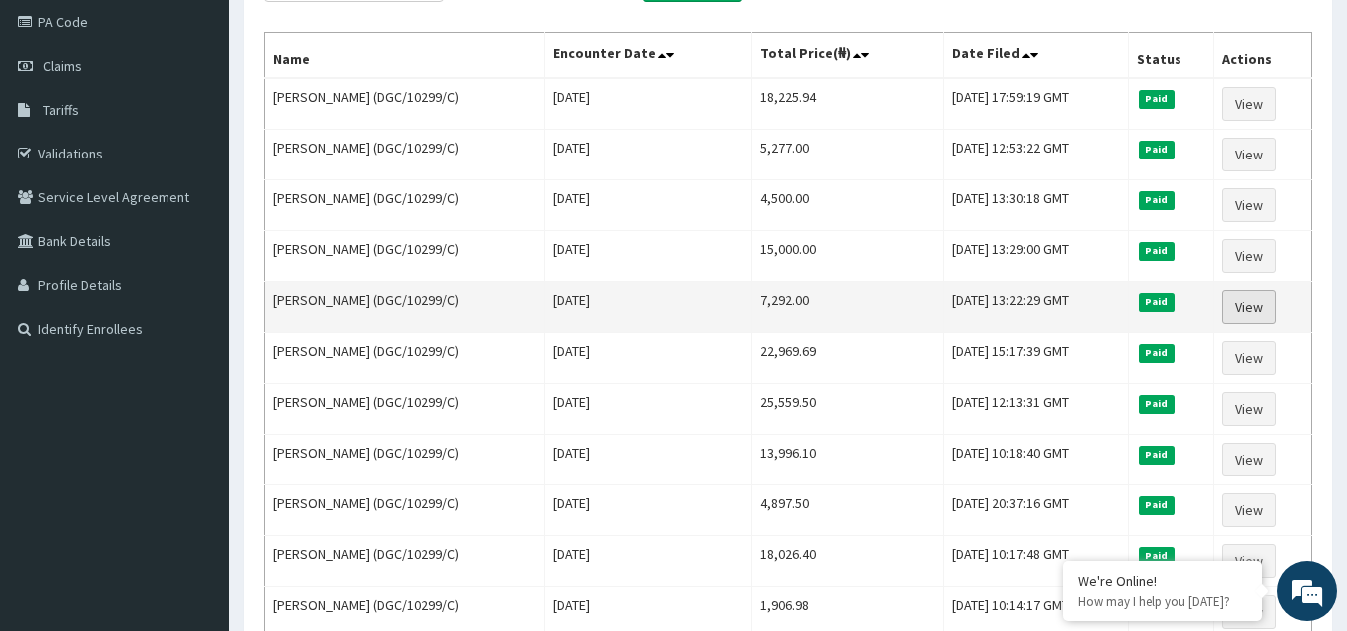
scroll to position [279, 0]
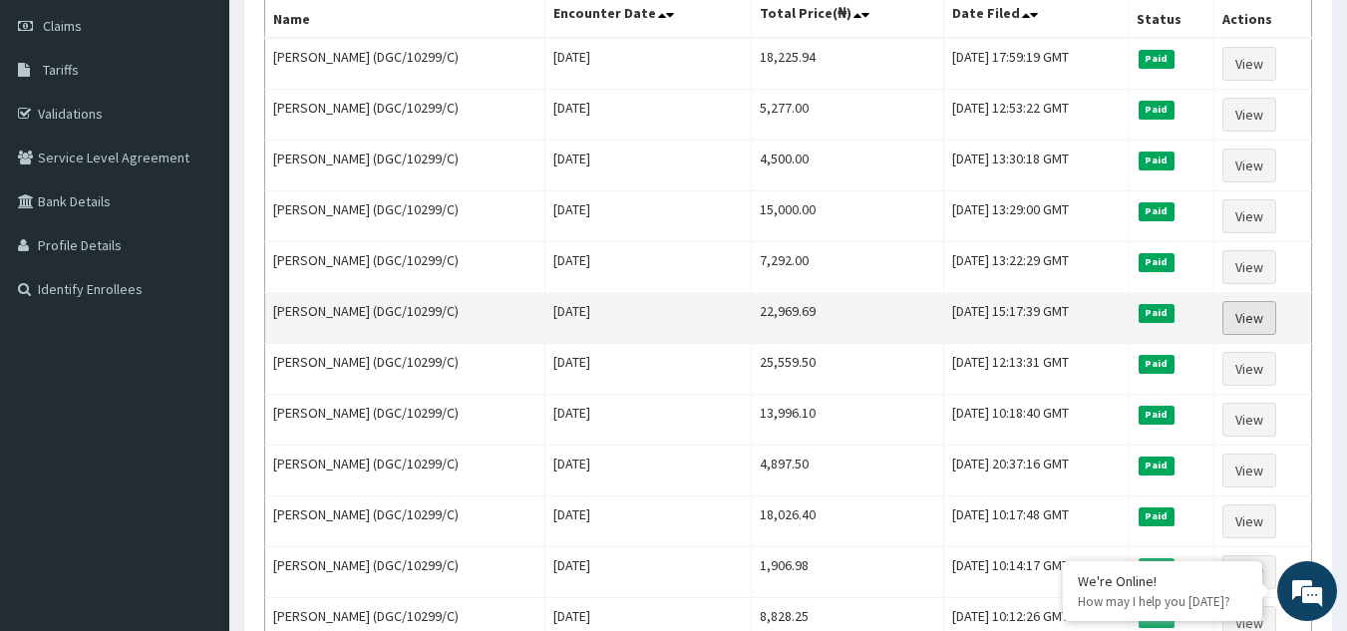
click at [1254, 315] on link "View" at bounding box center [1249, 318] width 54 height 34
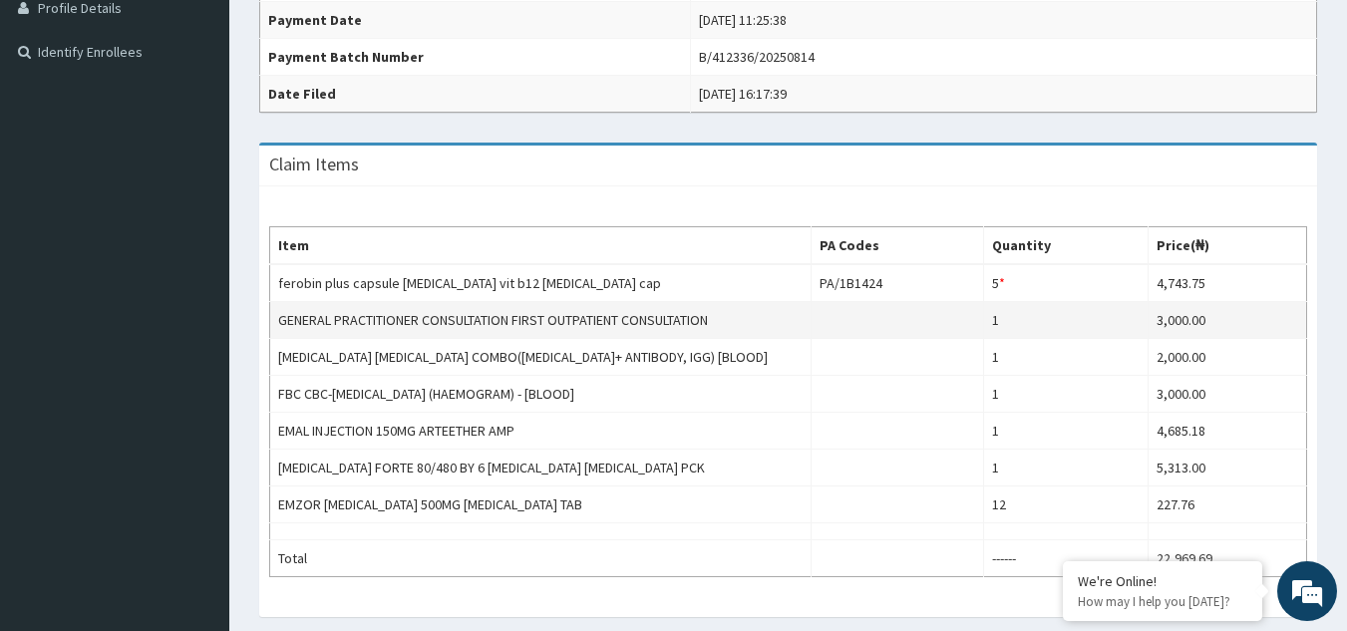
scroll to position [518, 0]
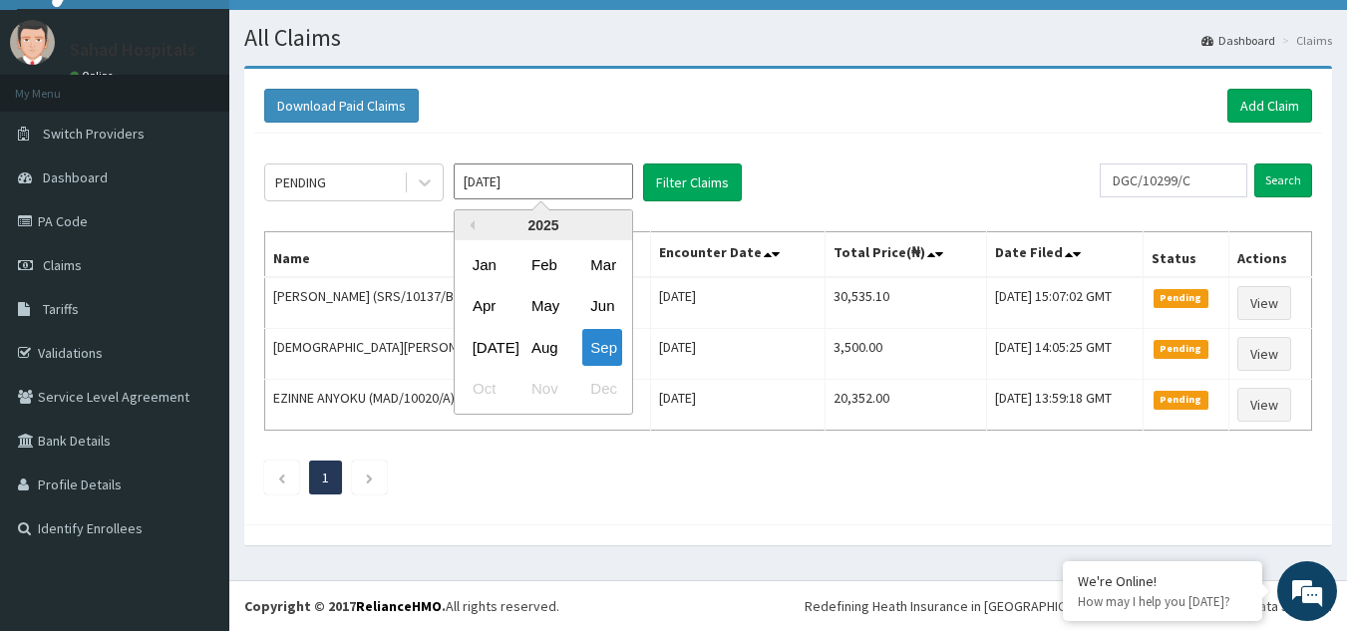
click at [536, 188] on input "[DATE]" at bounding box center [543, 181] width 179 height 36
click at [477, 354] on div "[DATE]" at bounding box center [485, 347] width 40 height 37
type input "[DATE]"
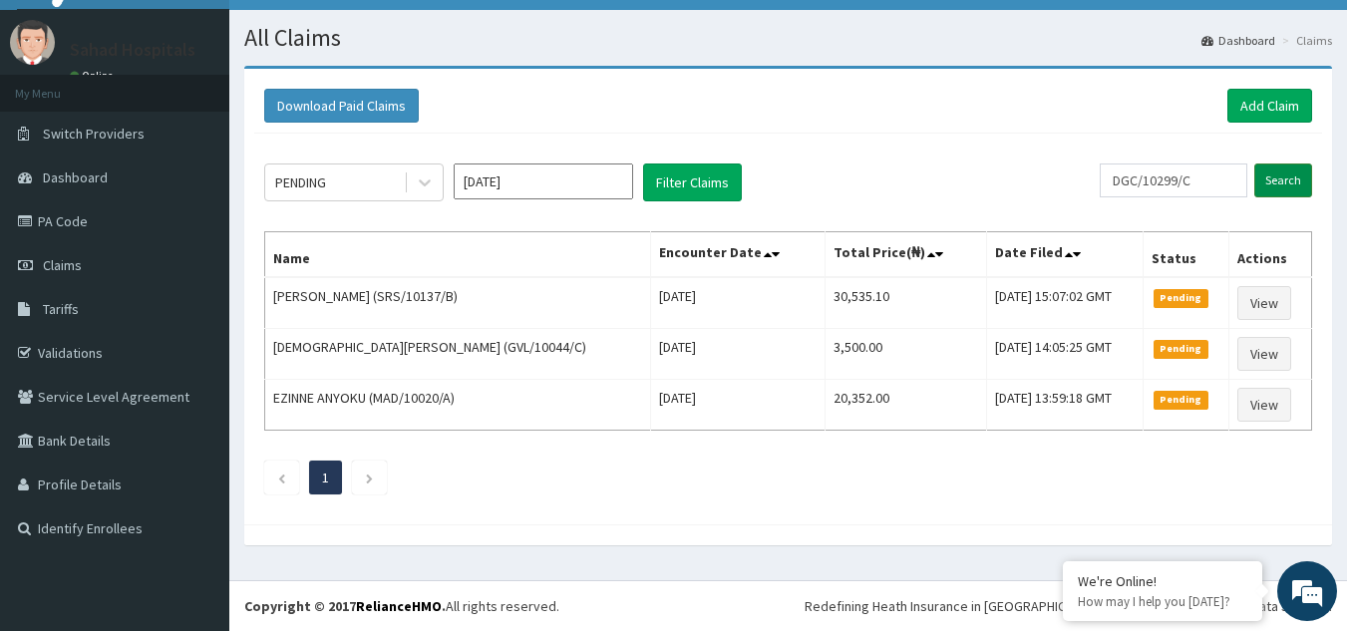
click at [1275, 184] on input "Search" at bounding box center [1283, 180] width 58 height 34
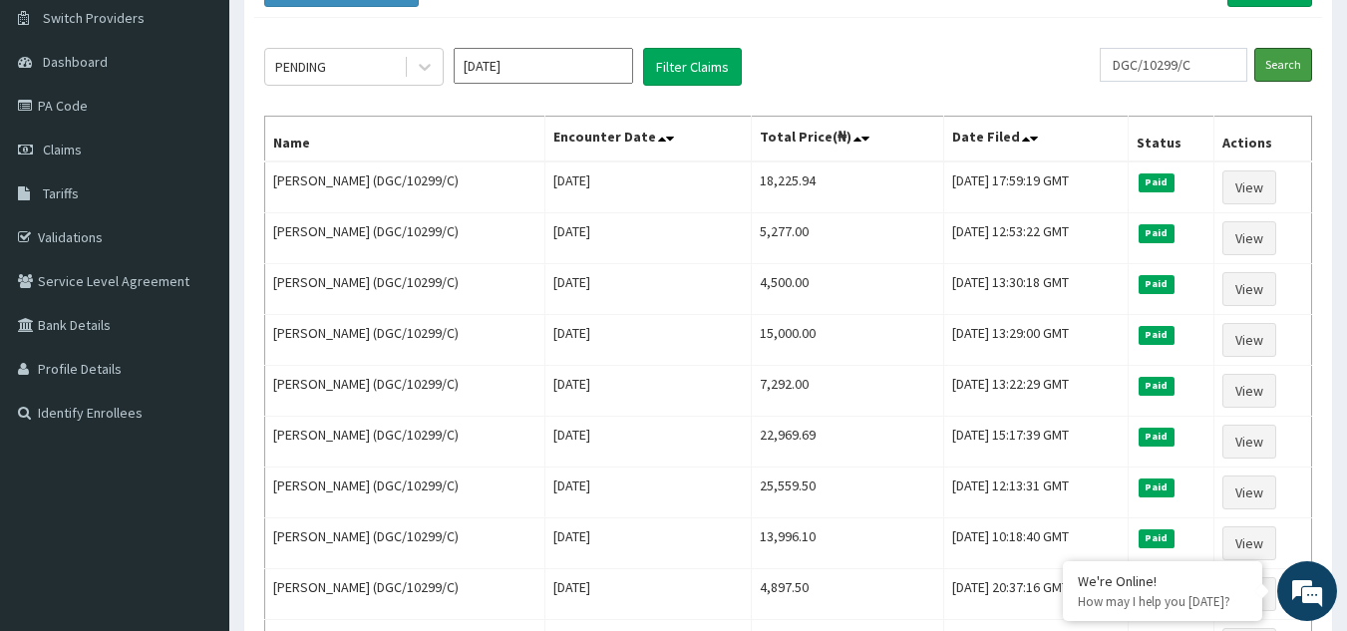
scroll to position [159, 0]
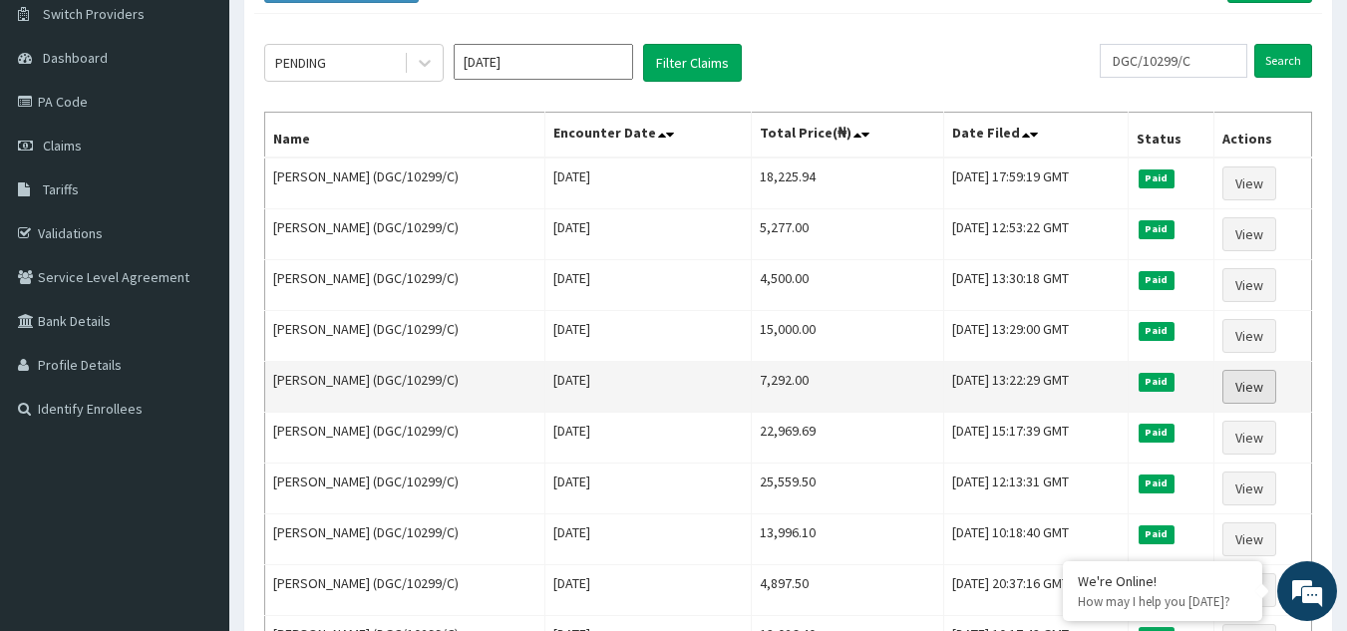
click at [1236, 383] on link "View" at bounding box center [1249, 387] width 54 height 34
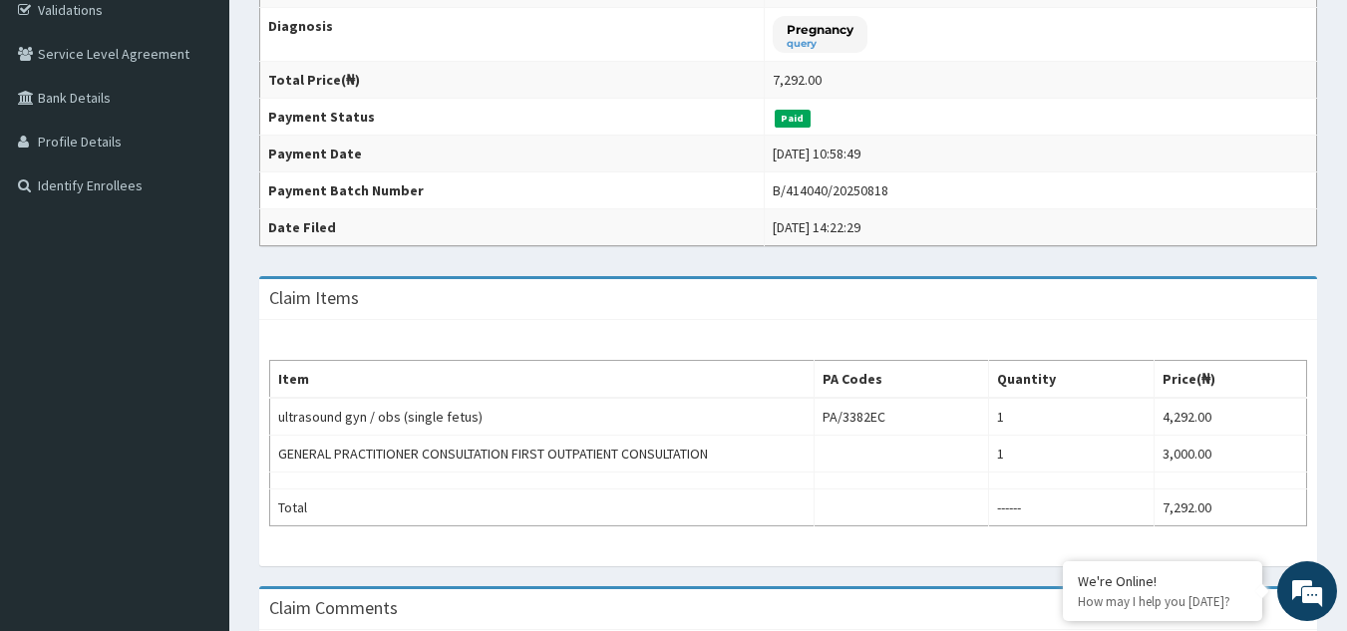
scroll to position [343, 0]
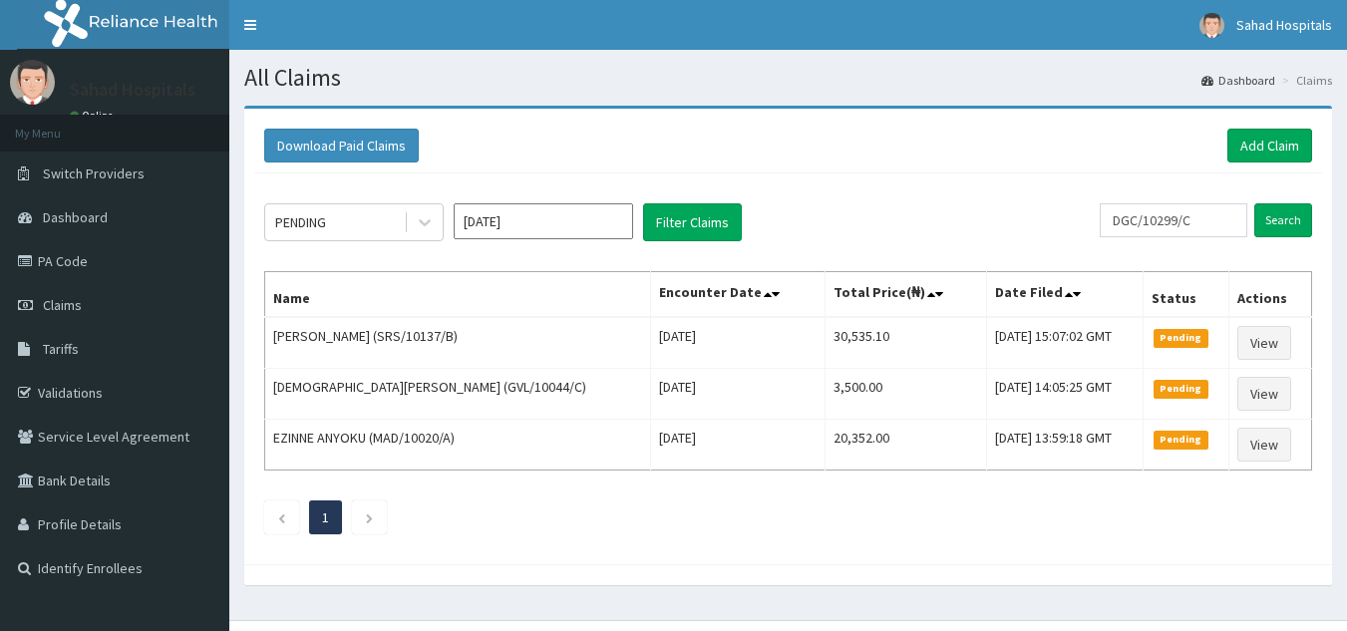
scroll to position [40, 0]
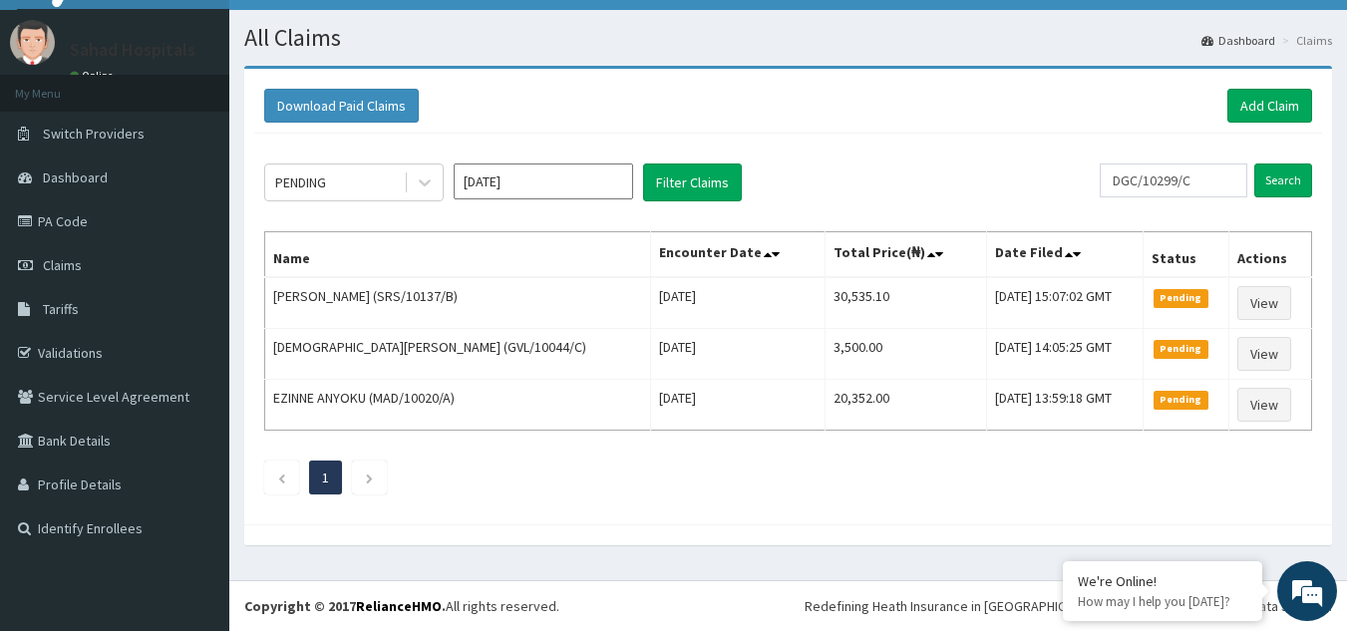
click at [533, 186] on input "Sep 2025" at bounding box center [543, 181] width 179 height 36
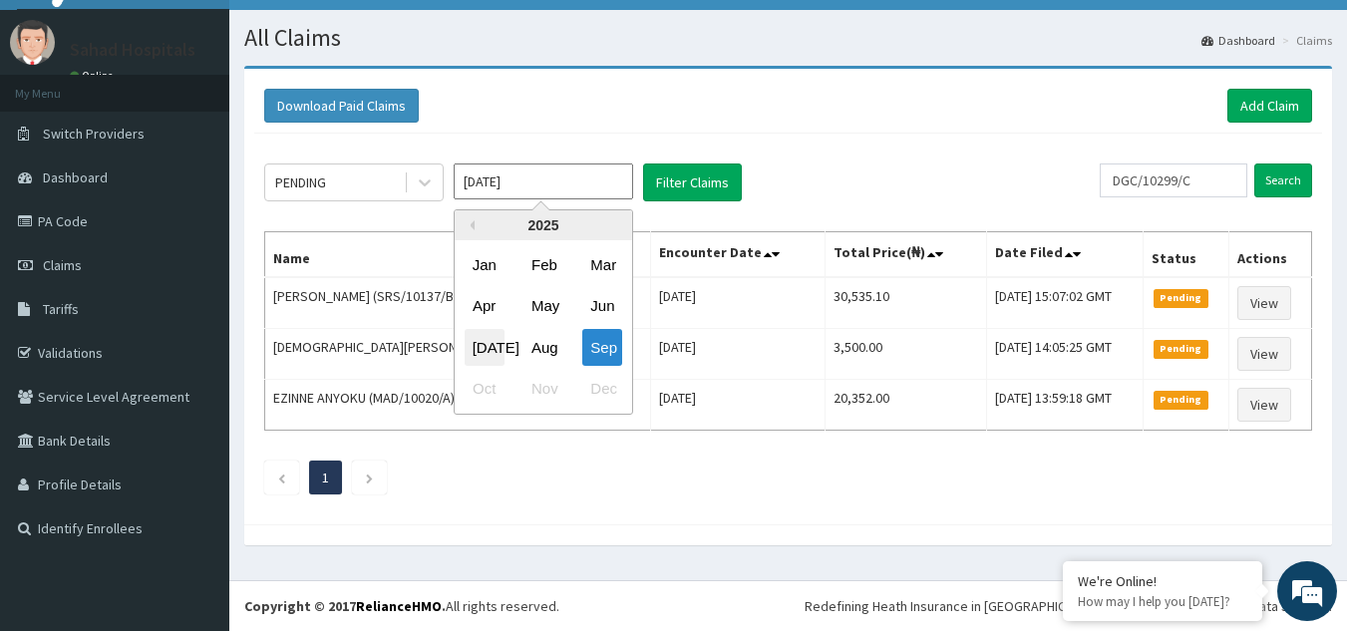
click at [482, 353] on div "Jul" at bounding box center [485, 347] width 40 height 37
type input "[DATE]"
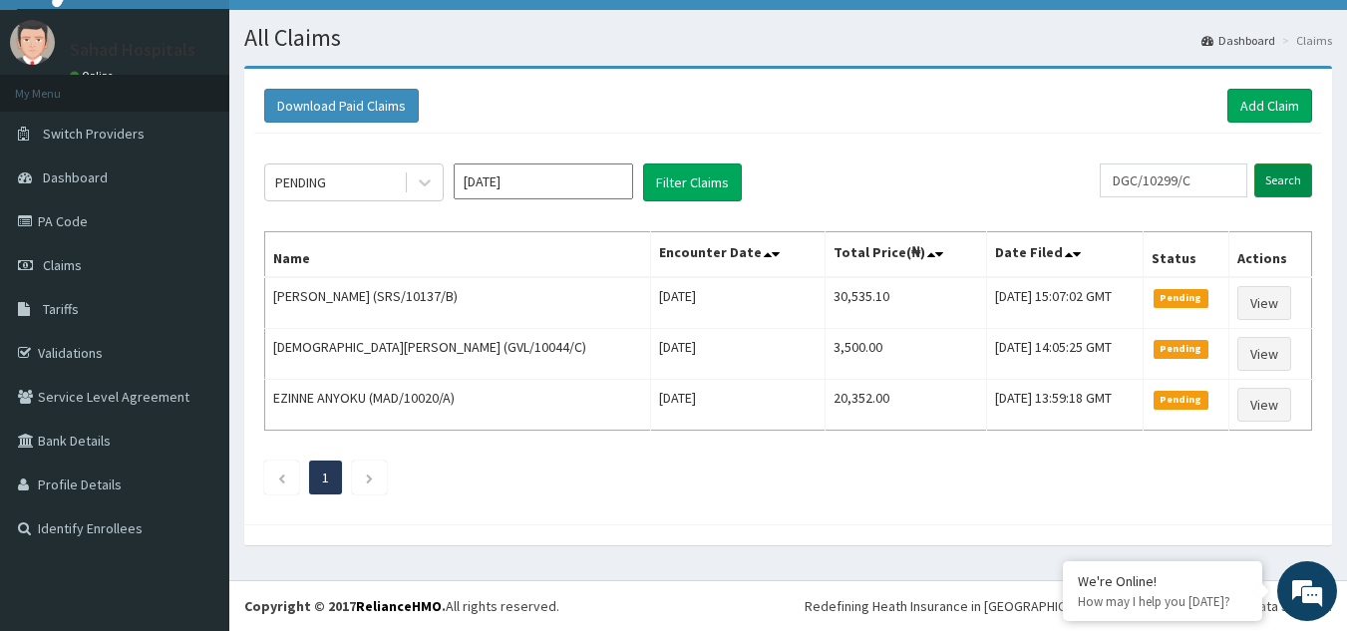
click at [1284, 177] on input "Search" at bounding box center [1283, 180] width 58 height 34
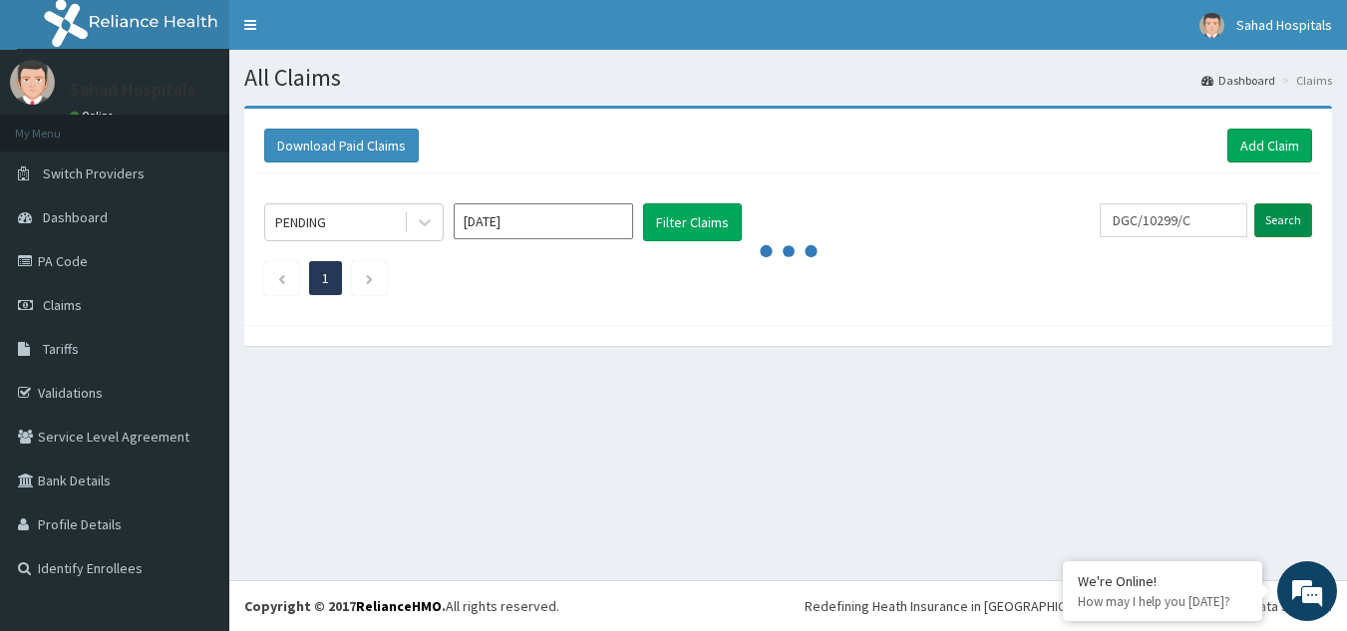
scroll to position [0, 0]
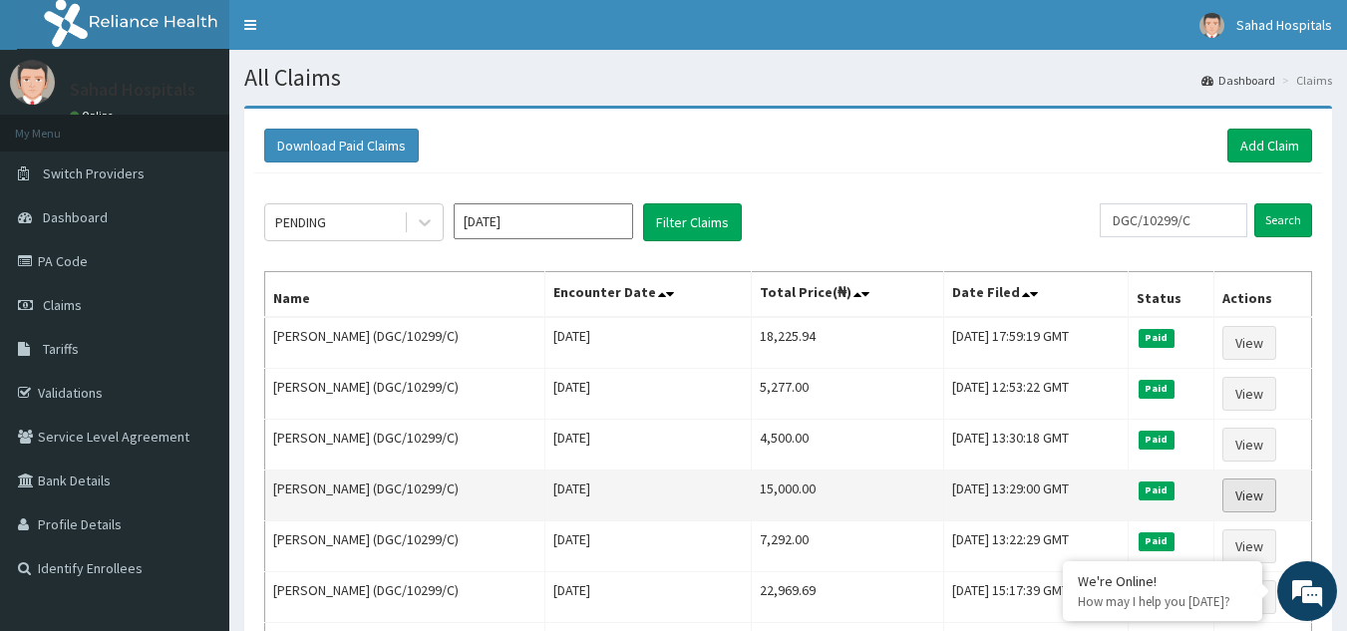
click at [1250, 501] on link "View" at bounding box center [1249, 495] width 54 height 34
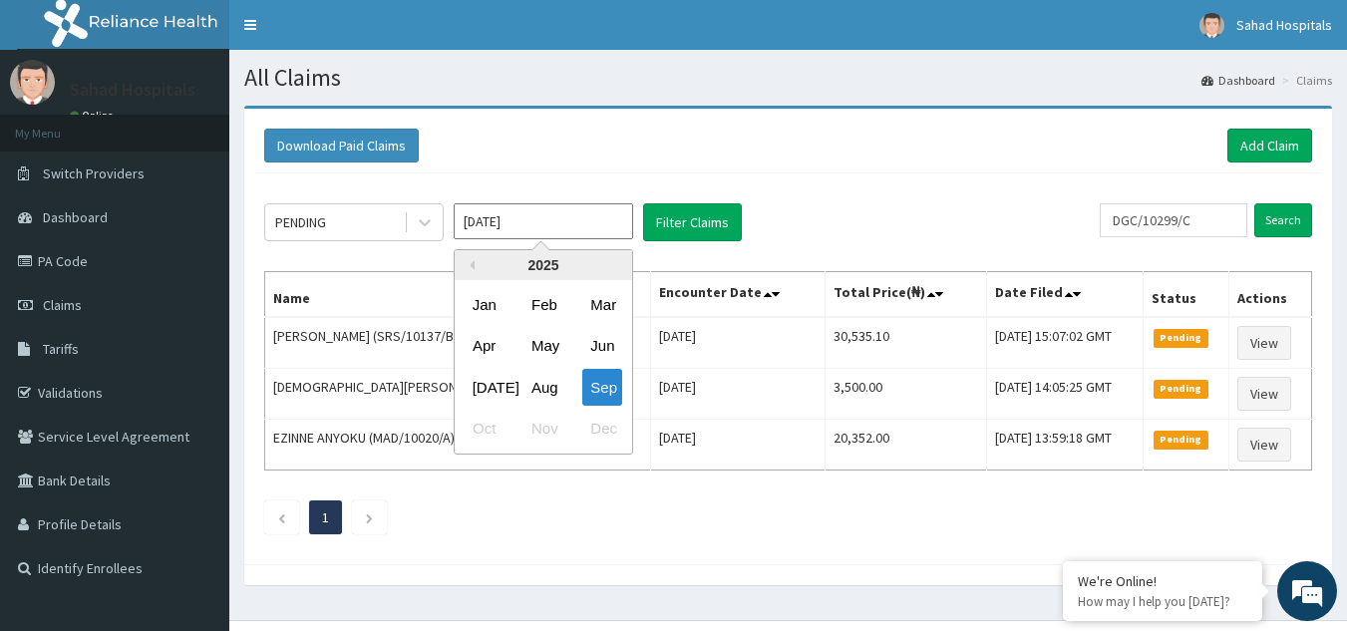
click at [553, 221] on input "[DATE]" at bounding box center [543, 221] width 179 height 36
click at [481, 389] on div "[DATE]" at bounding box center [485, 387] width 40 height 37
type input "[DATE]"
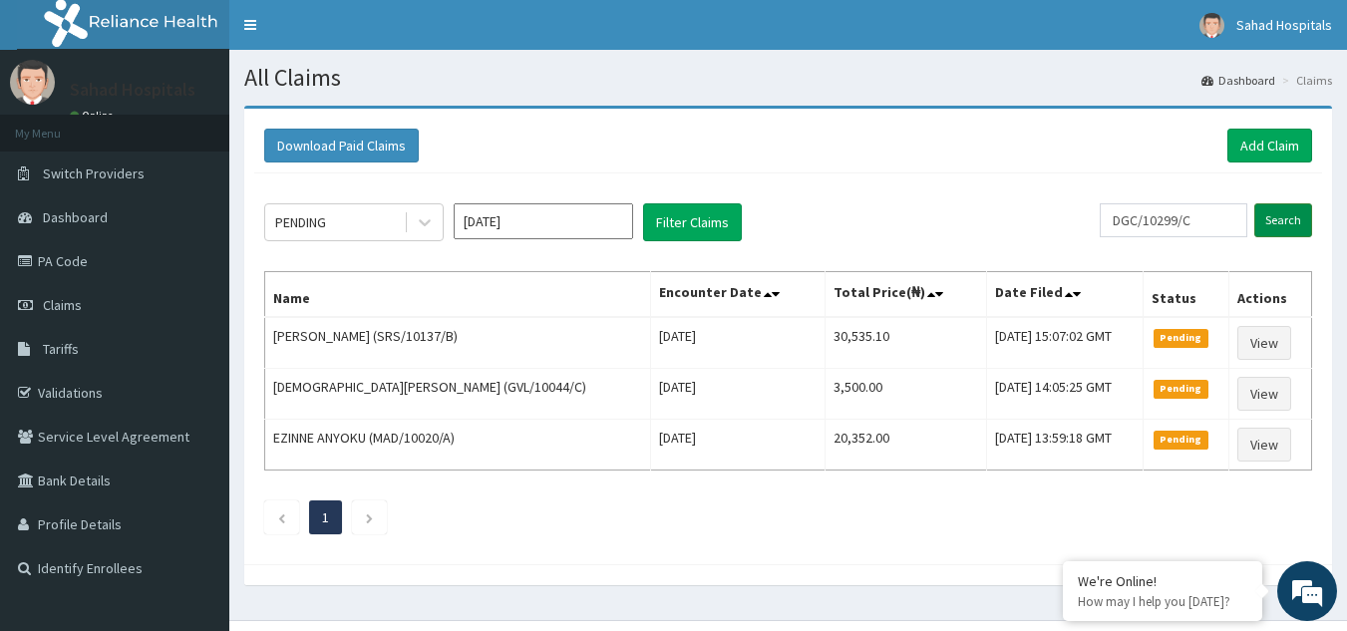
click at [1285, 216] on input "Search" at bounding box center [1283, 220] width 58 height 34
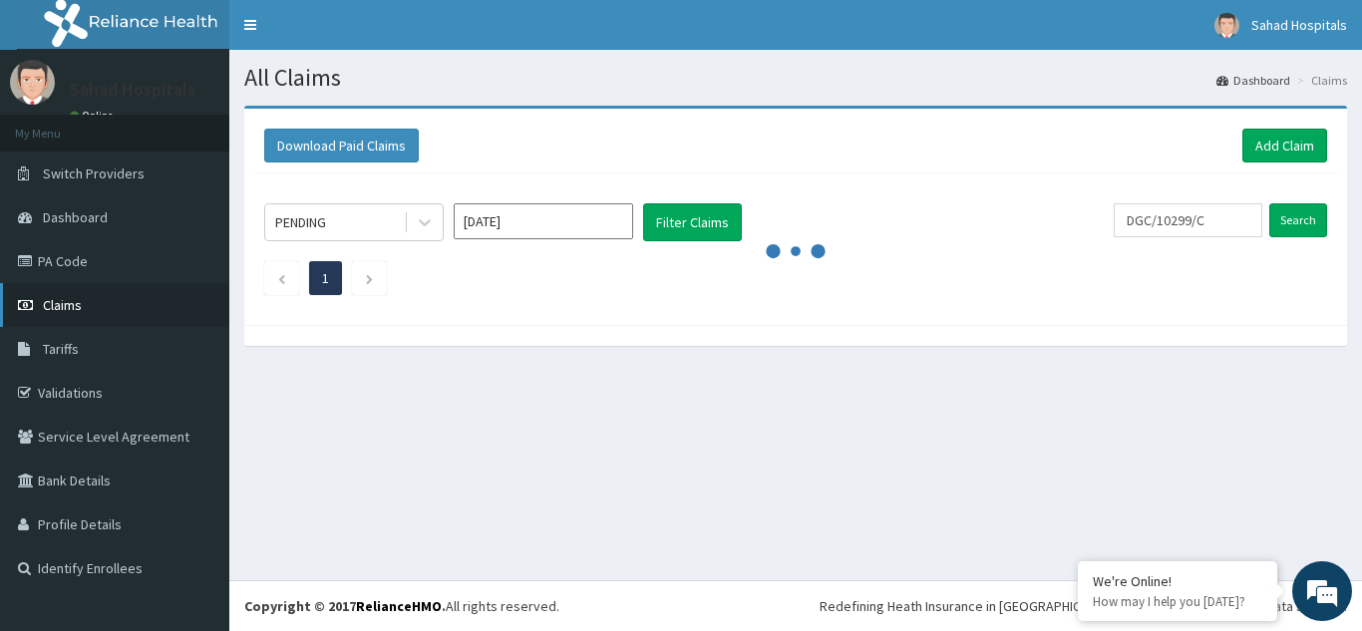
click at [65, 308] on span "Claims" at bounding box center [62, 305] width 39 height 18
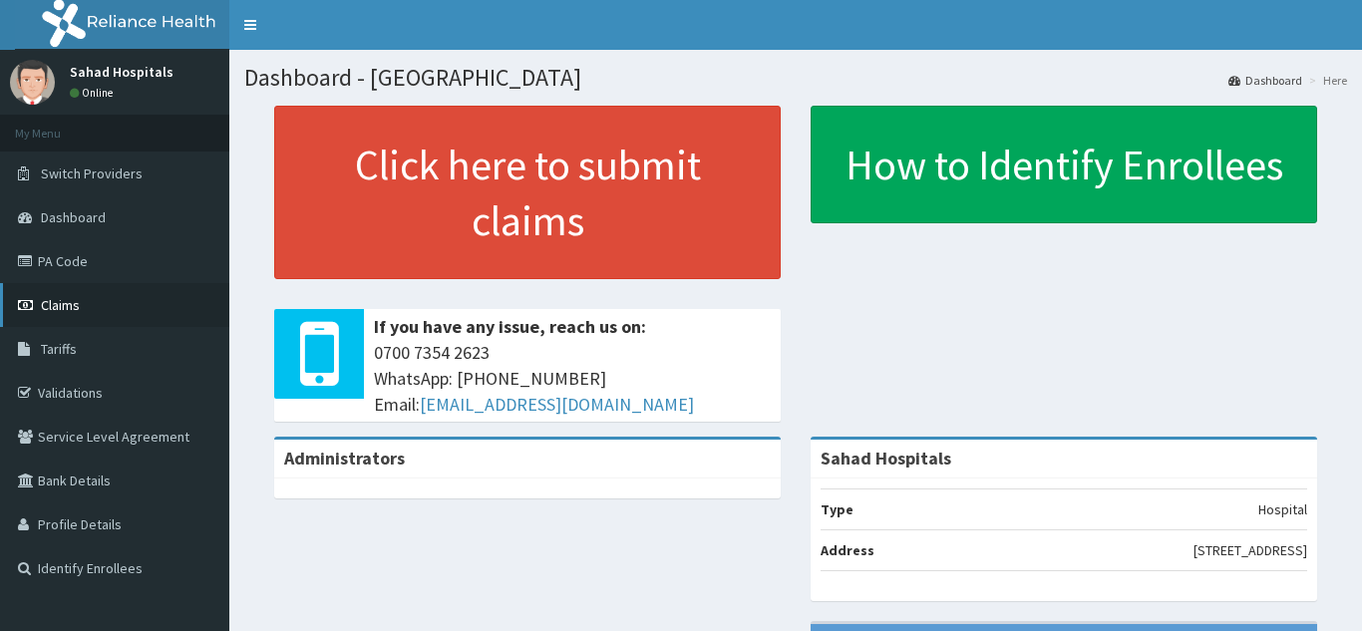
click at [59, 305] on span "Claims" at bounding box center [60, 305] width 39 height 18
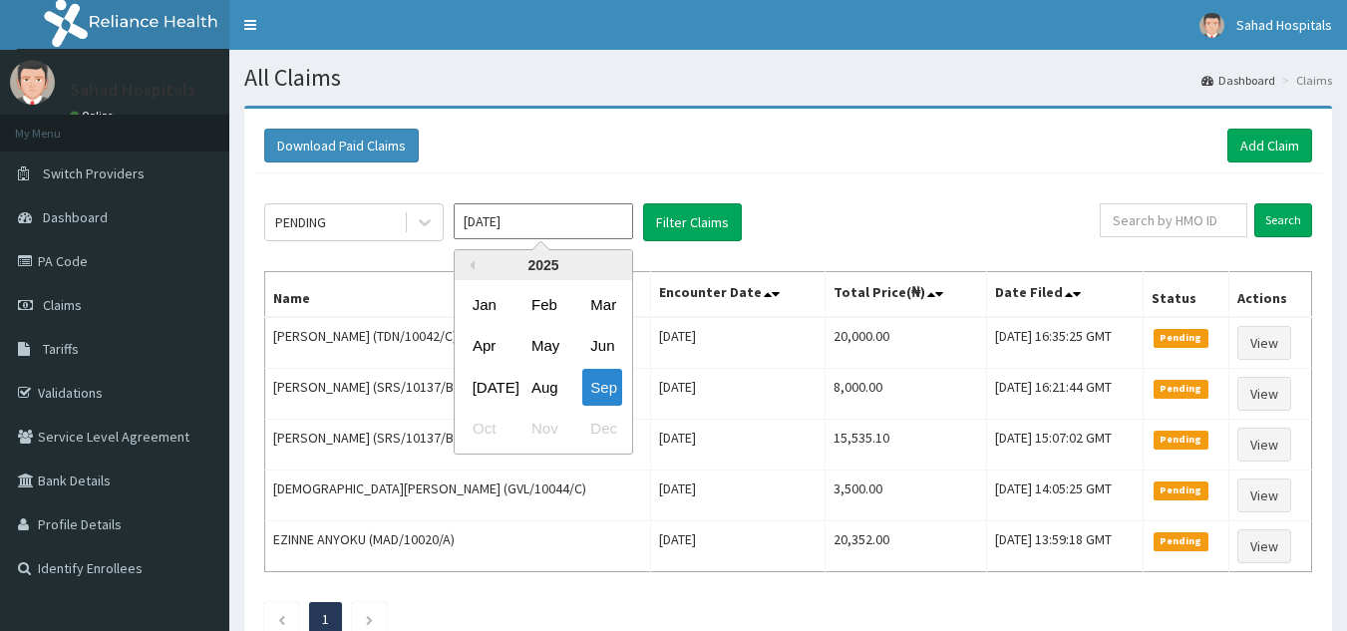
click at [547, 228] on input "[DATE]" at bounding box center [543, 221] width 179 height 36
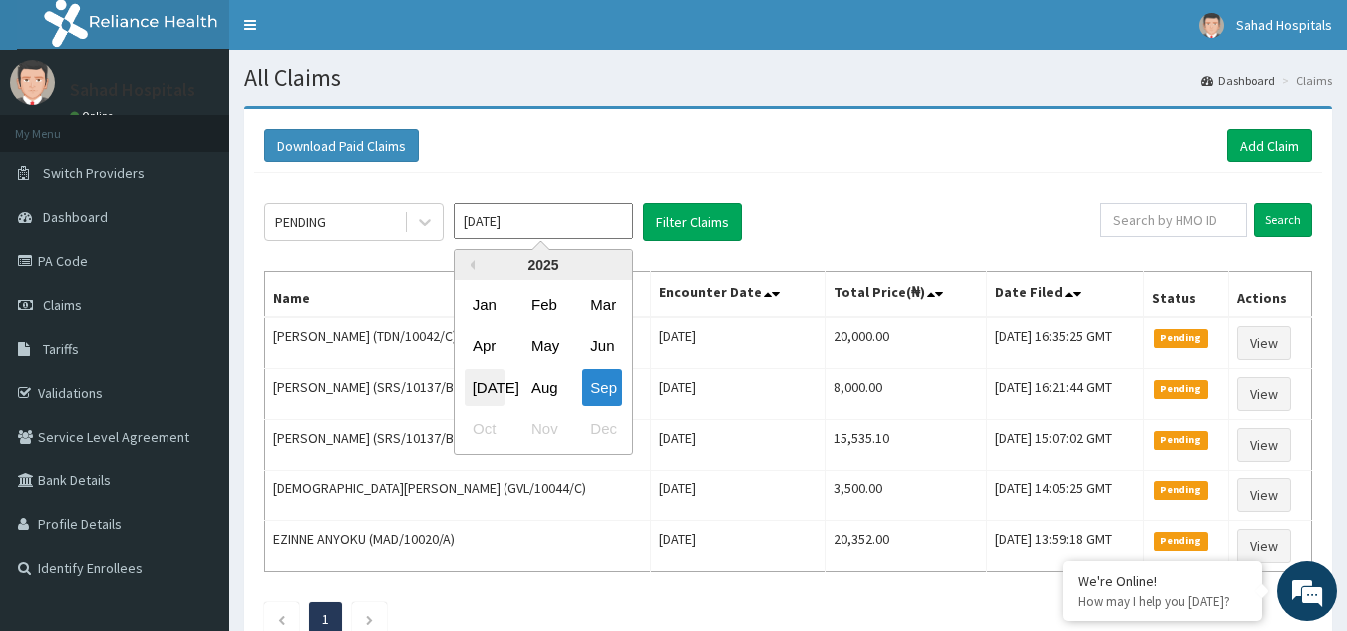
click at [475, 389] on div "[DATE]" at bounding box center [485, 387] width 40 height 37
type input "[DATE]"
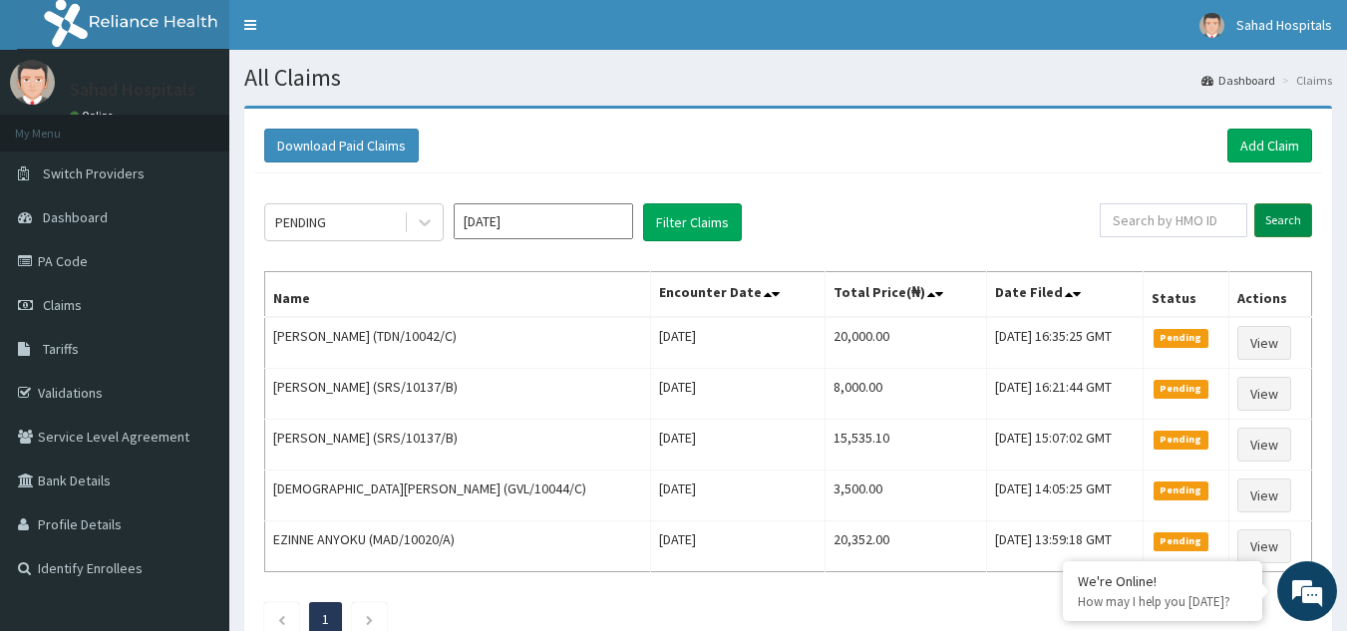
click at [1295, 226] on input "Search" at bounding box center [1283, 220] width 58 height 34
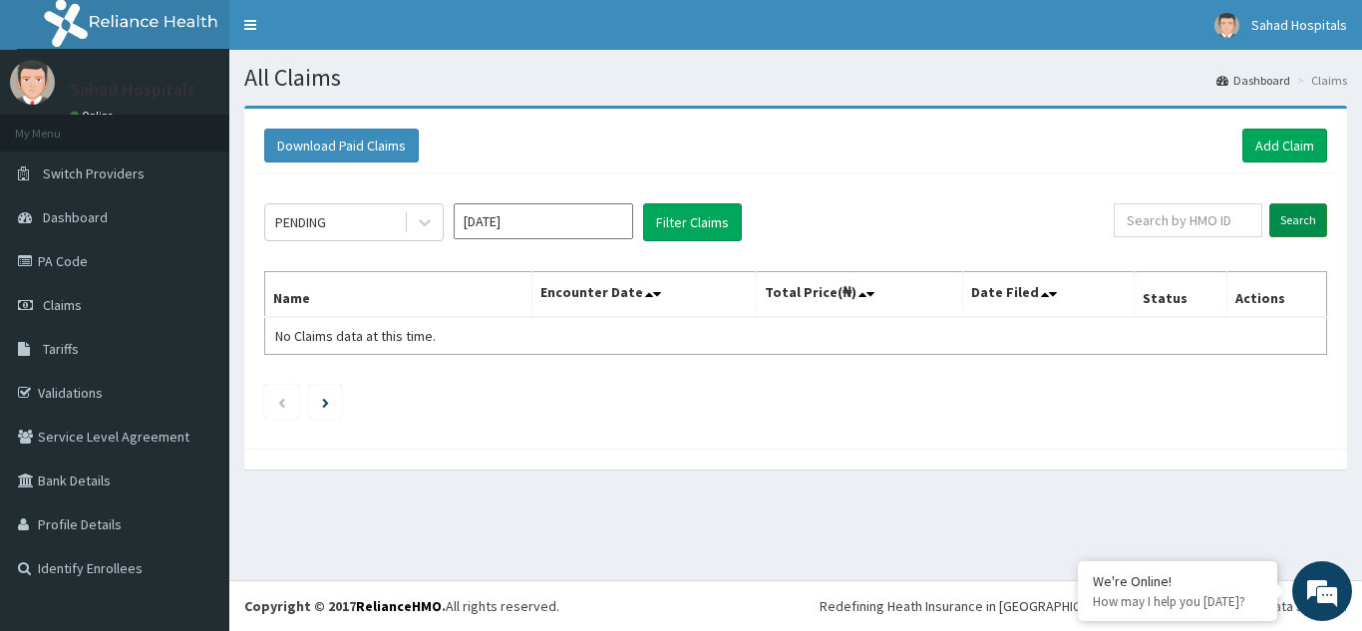
click at [1295, 226] on input "Search" at bounding box center [1298, 220] width 58 height 34
click at [1155, 222] on input "text" at bounding box center [1187, 220] width 149 height 34
paste input "DGC/10299/C"
type input "DGC/10299/C"
click at [1305, 218] on input "Search" at bounding box center [1298, 220] width 58 height 34
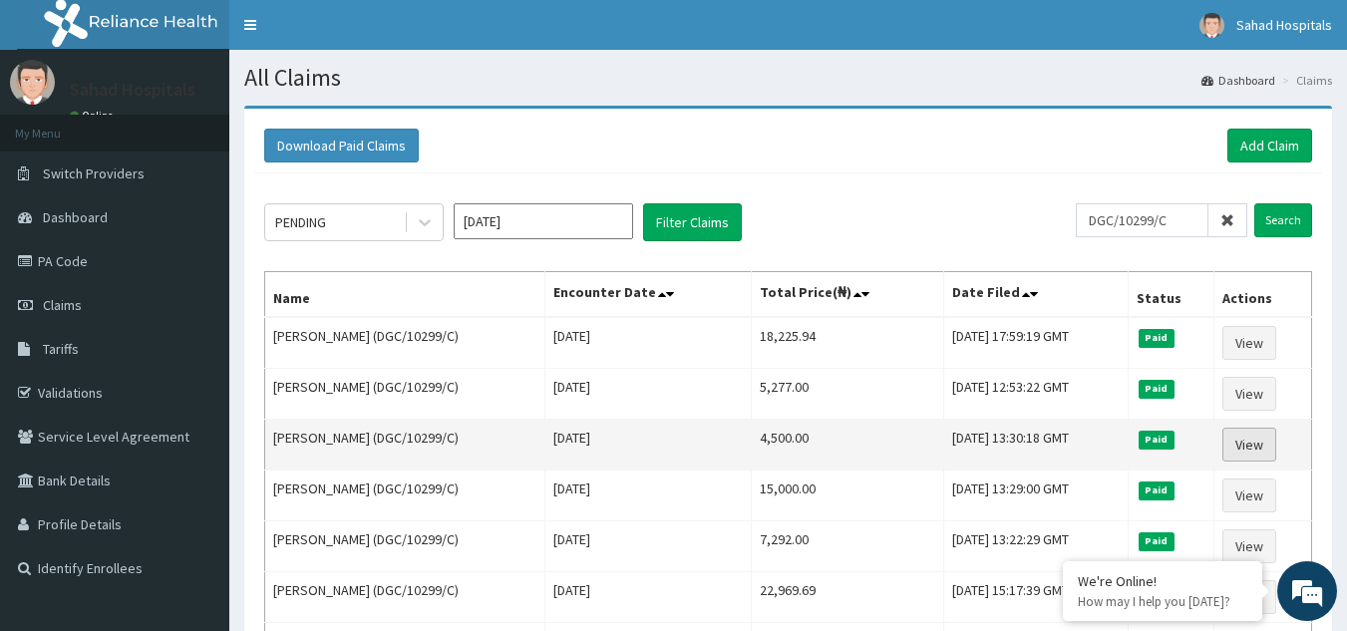
click at [1246, 439] on link "View" at bounding box center [1249, 445] width 54 height 34
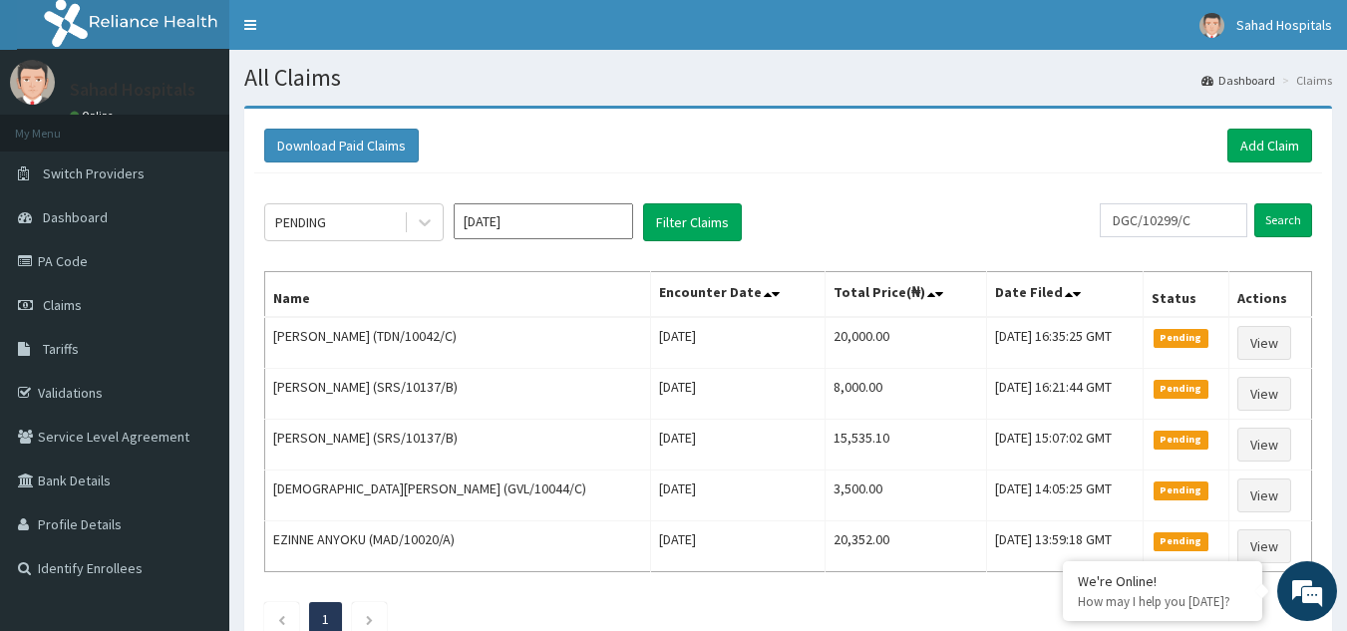
click at [530, 218] on input "[DATE]" at bounding box center [543, 221] width 179 height 36
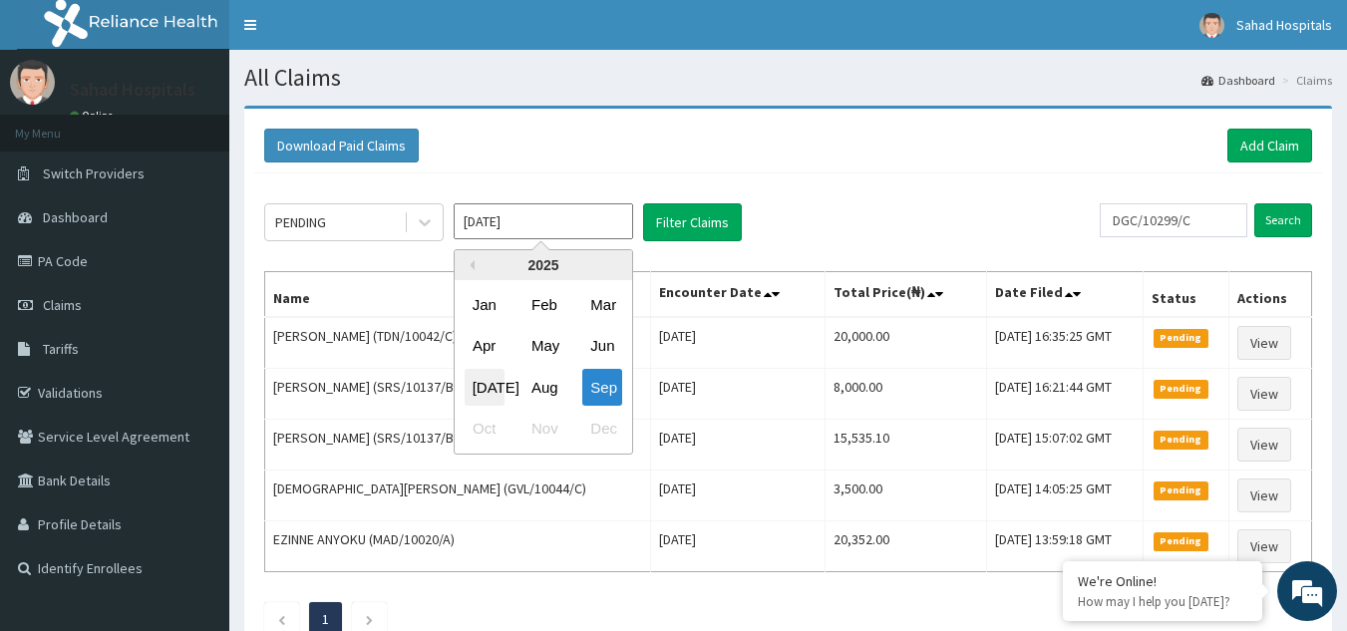
click at [483, 391] on div "[DATE]" at bounding box center [485, 387] width 40 height 37
type input "[DATE]"
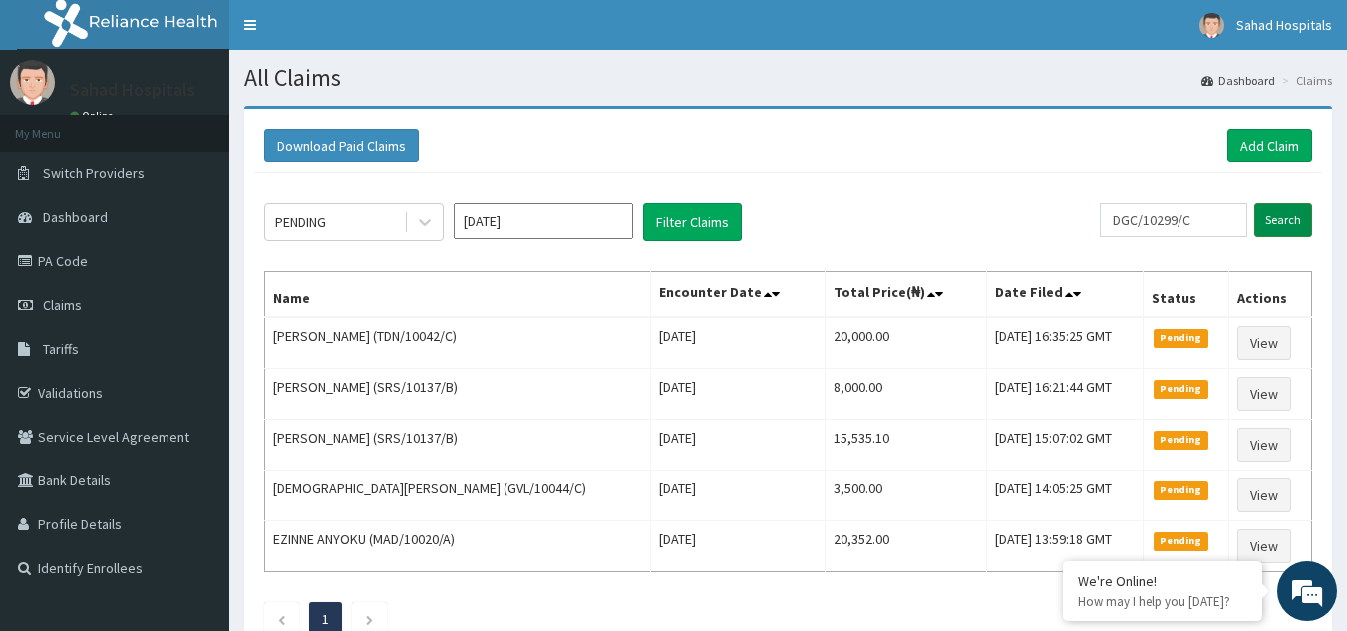
click at [1300, 221] on input "Search" at bounding box center [1283, 220] width 58 height 34
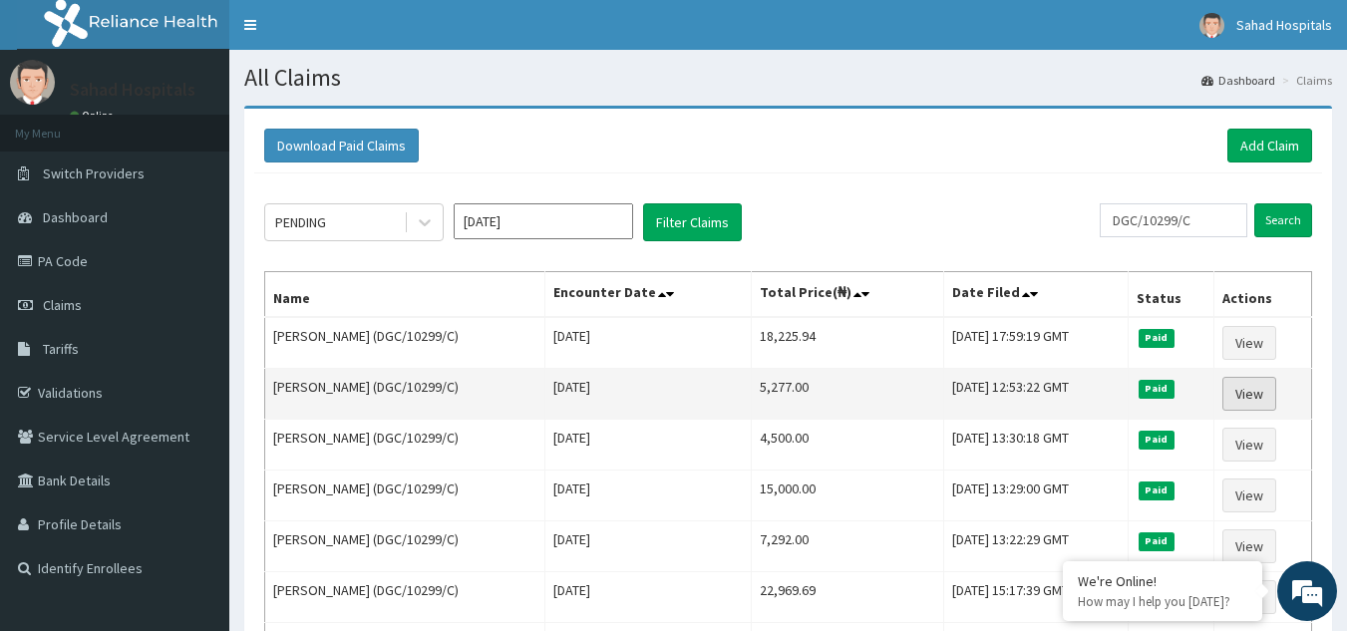
click at [1233, 386] on link "View" at bounding box center [1249, 394] width 54 height 34
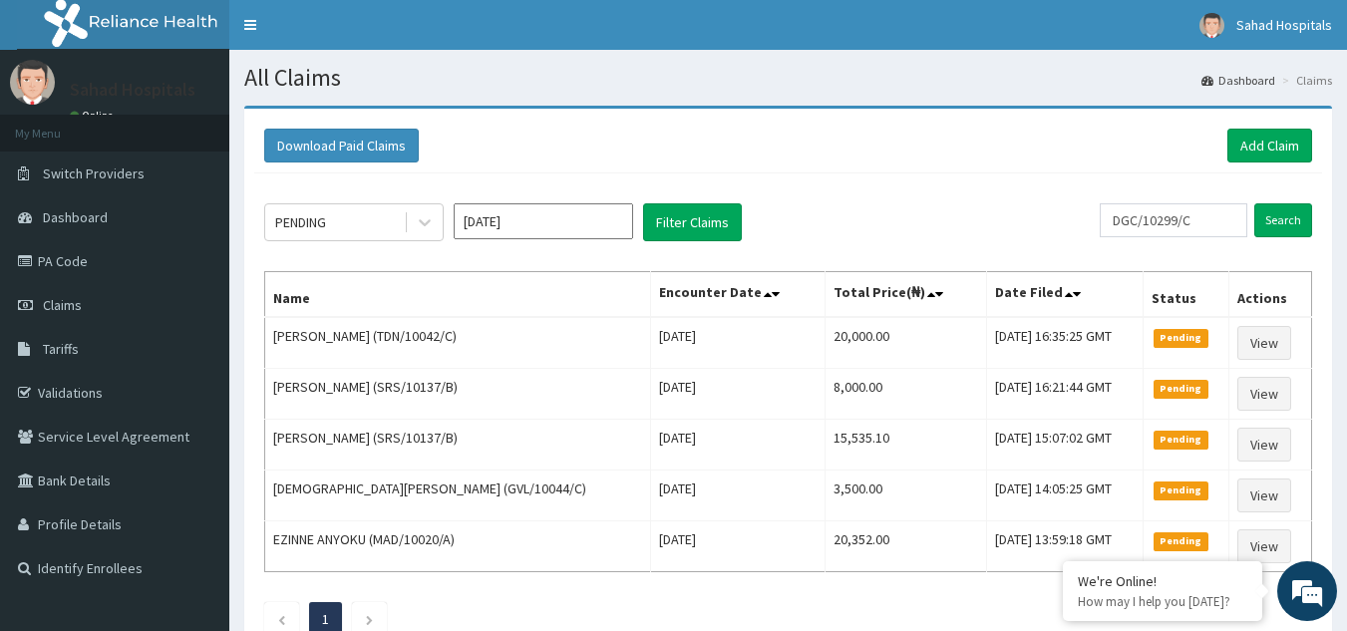
click at [575, 225] on input "[DATE]" at bounding box center [543, 221] width 179 height 36
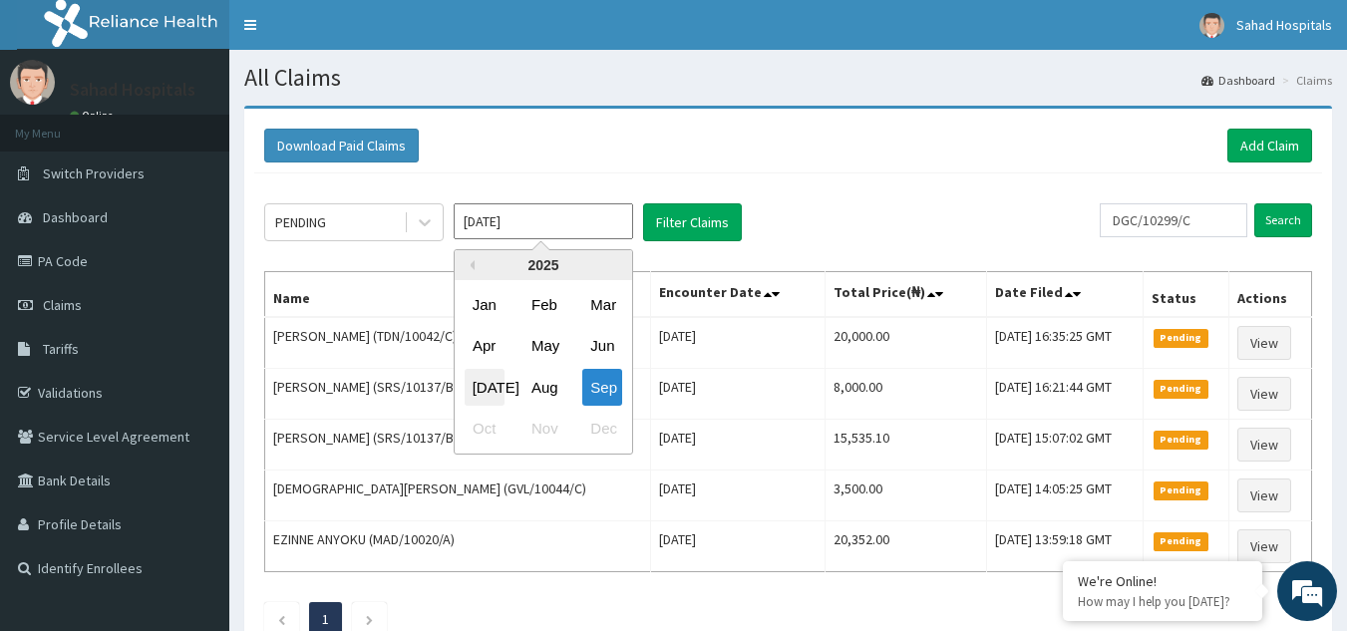
click at [483, 386] on div "[DATE]" at bounding box center [485, 387] width 40 height 37
type input "[DATE]"
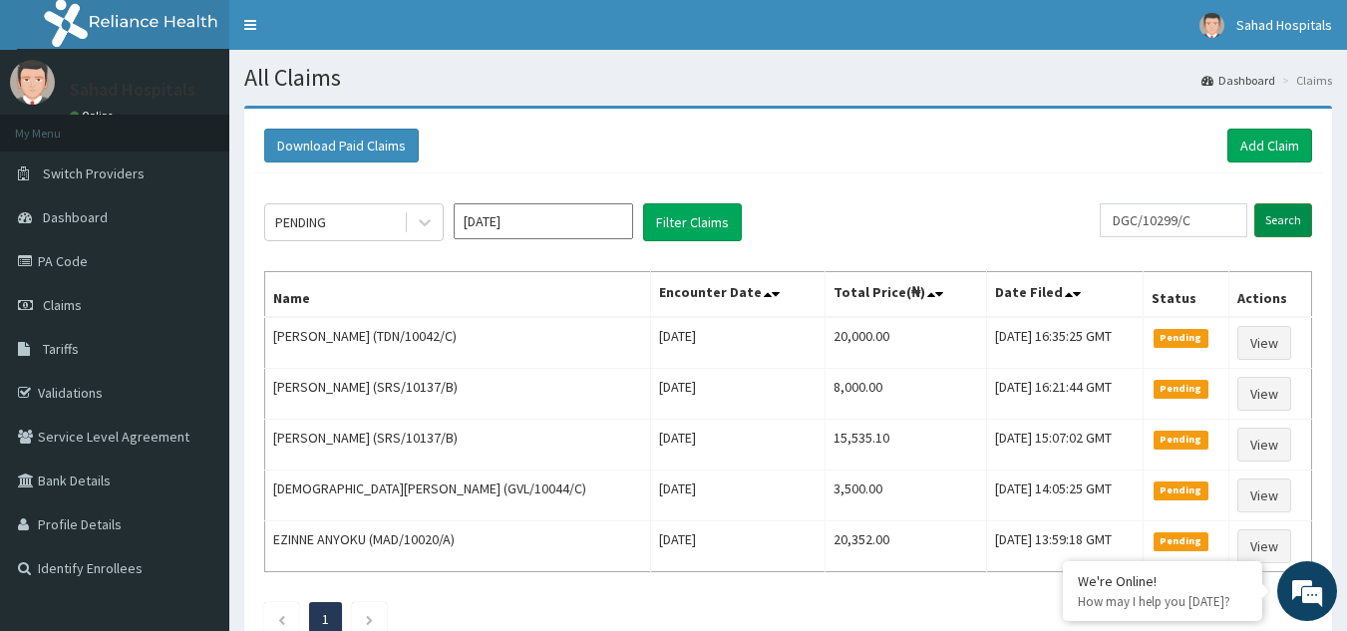
click at [1272, 214] on input "Search" at bounding box center [1283, 220] width 58 height 34
